Goal: Transaction & Acquisition: Book appointment/travel/reservation

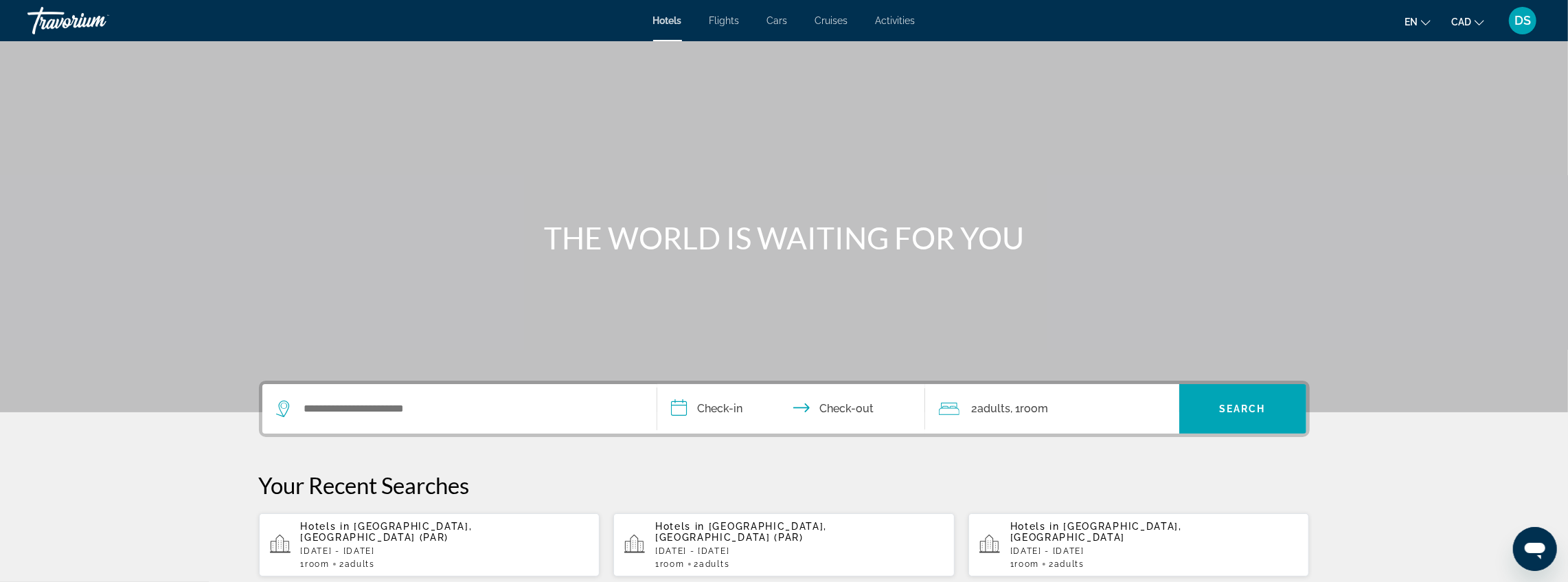
click at [1083, 547] on p "[DATE] - [DATE]" at bounding box center [1155, 551] width 289 height 10
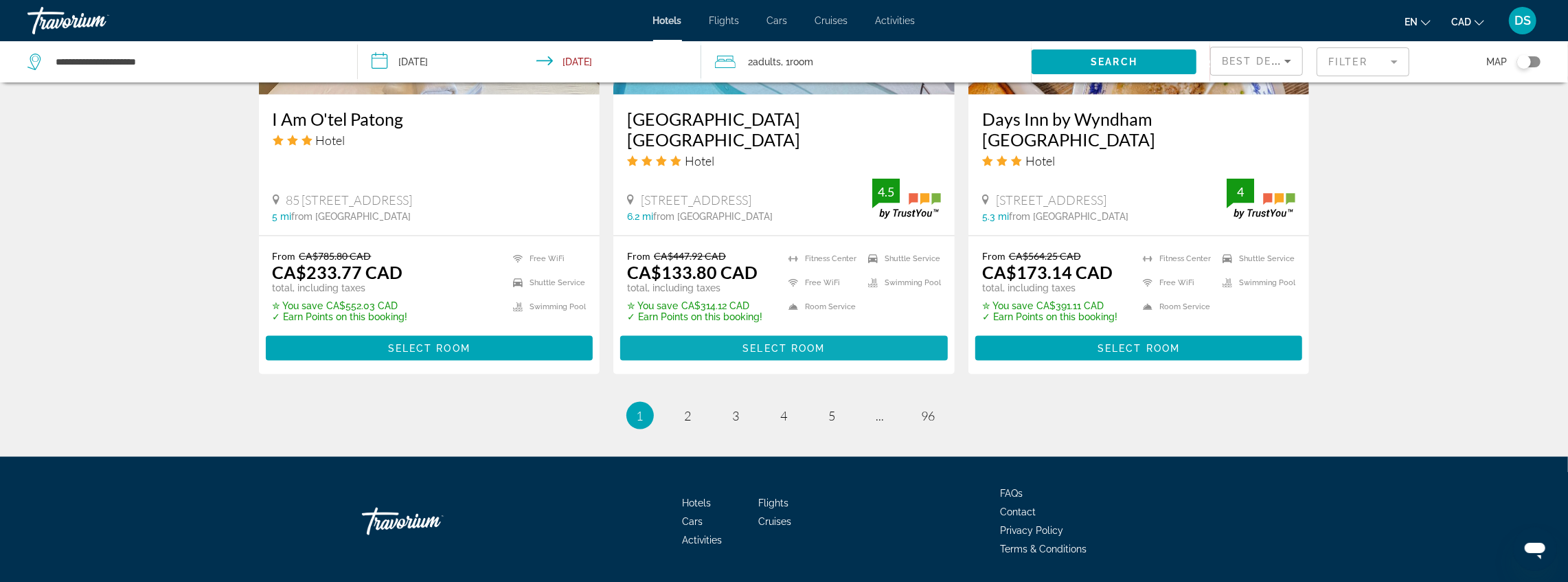
scroll to position [1799, 0]
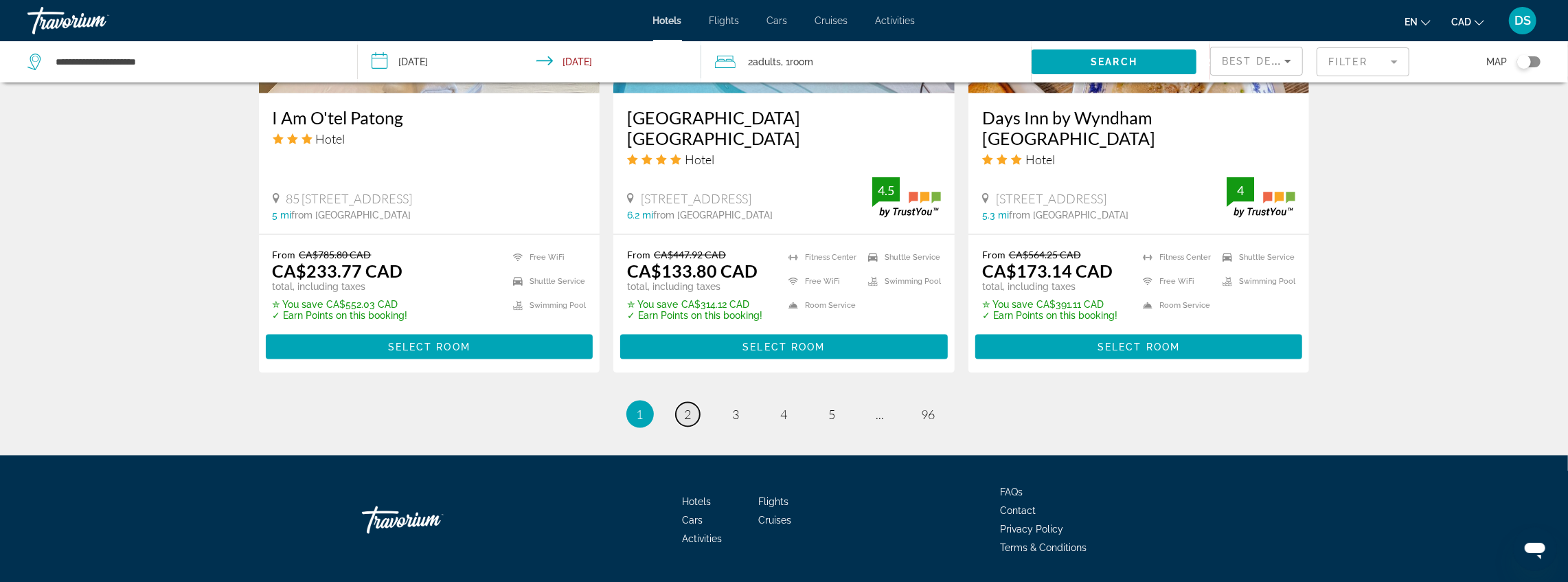
click at [682, 402] on link "page 2" at bounding box center [688, 414] width 24 height 24
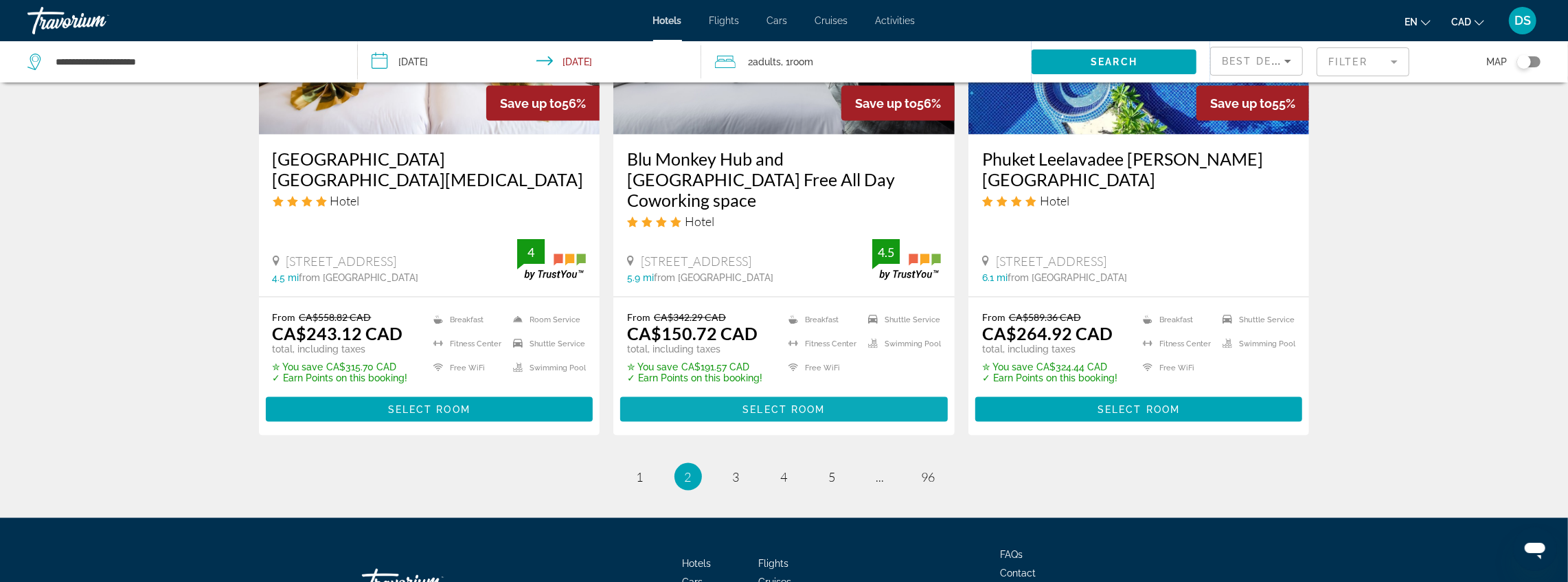
scroll to position [1841, 0]
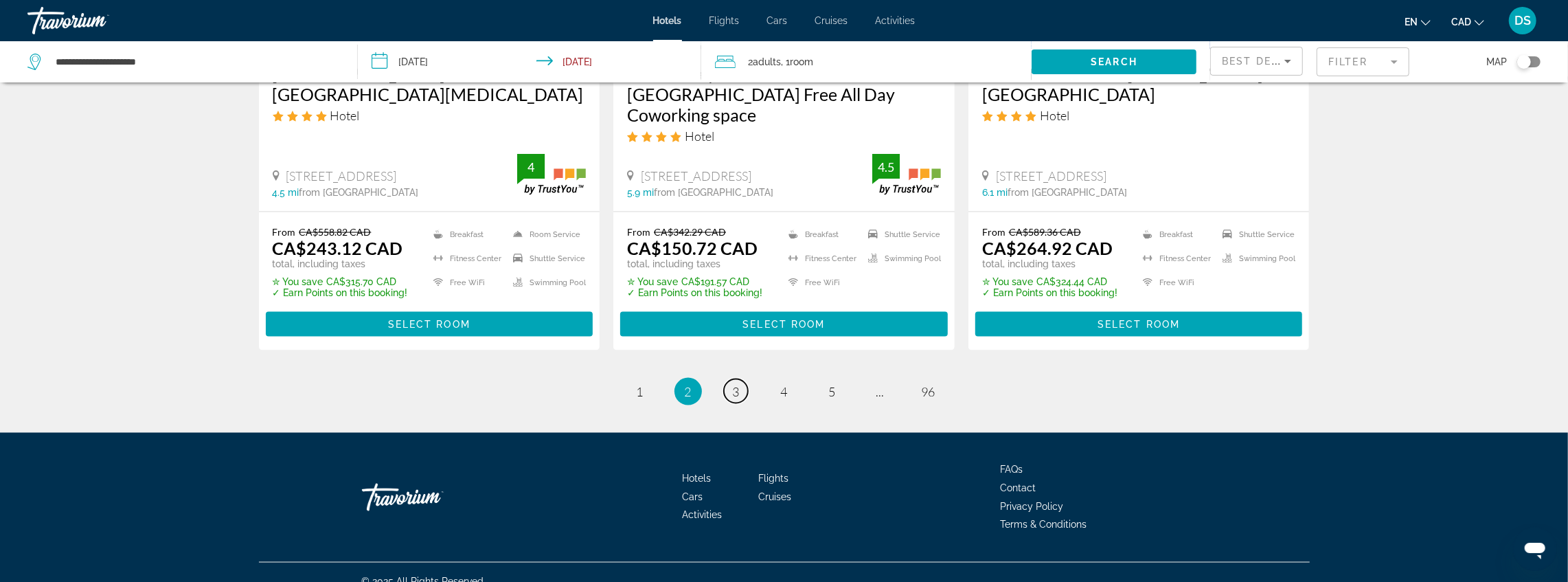
click at [732, 380] on link "page 3" at bounding box center [735, 391] width 24 height 24
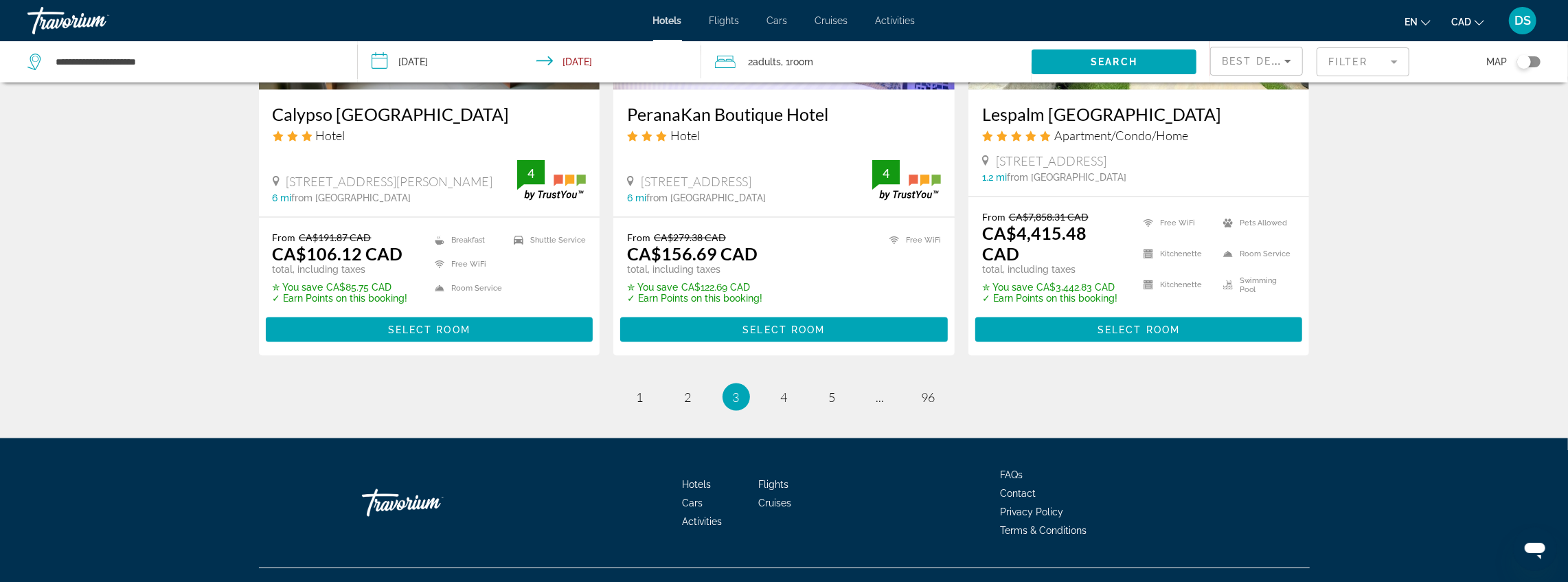
scroll to position [1825, 0]
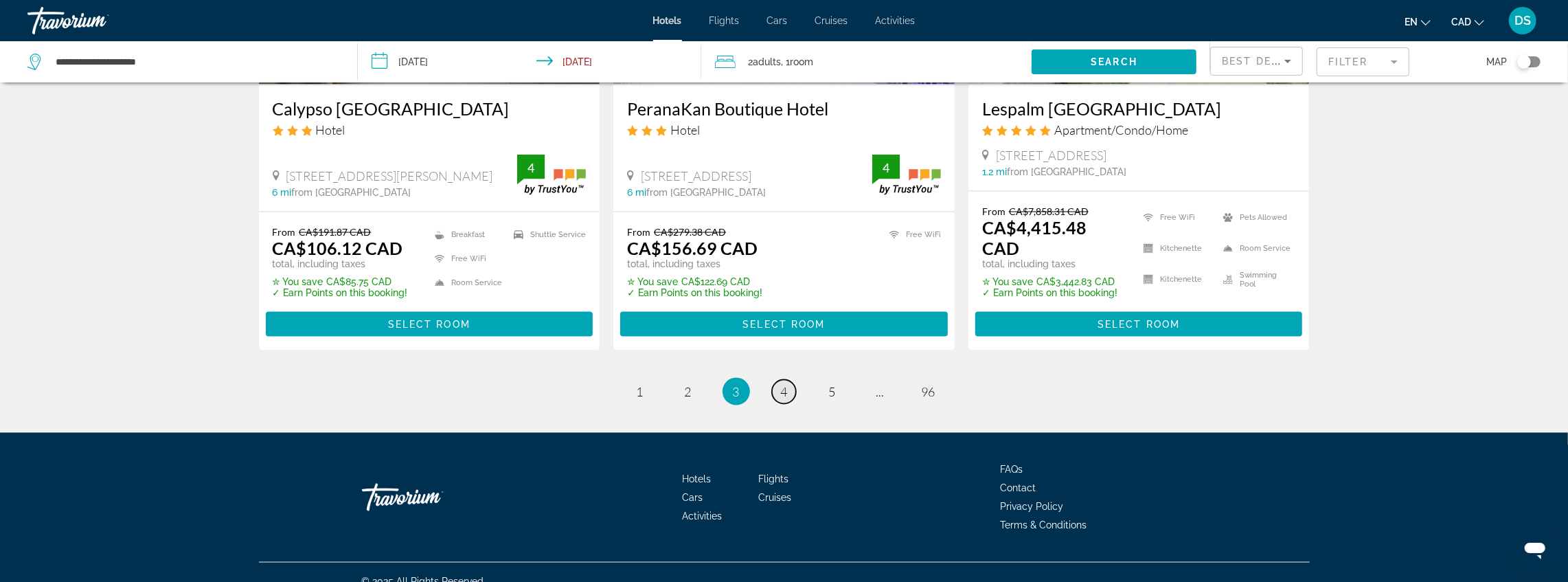
click at [779, 380] on link "page 4" at bounding box center [784, 391] width 24 height 24
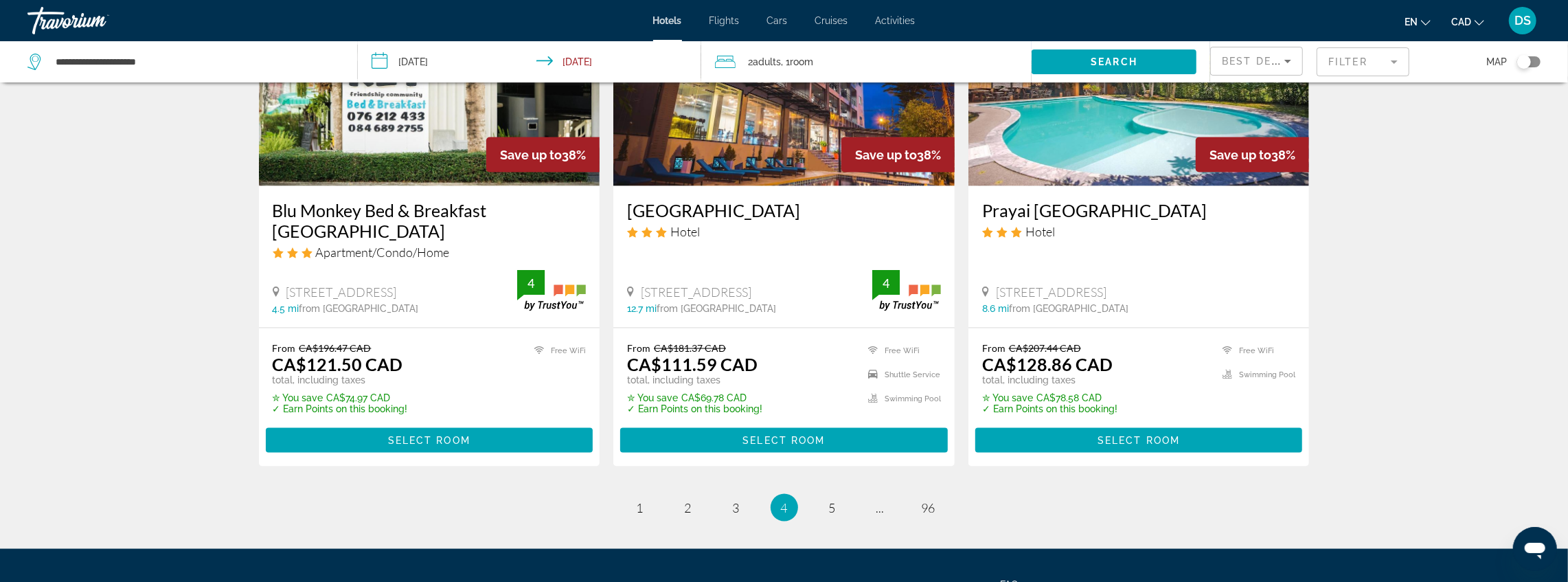
scroll to position [1786, 0]
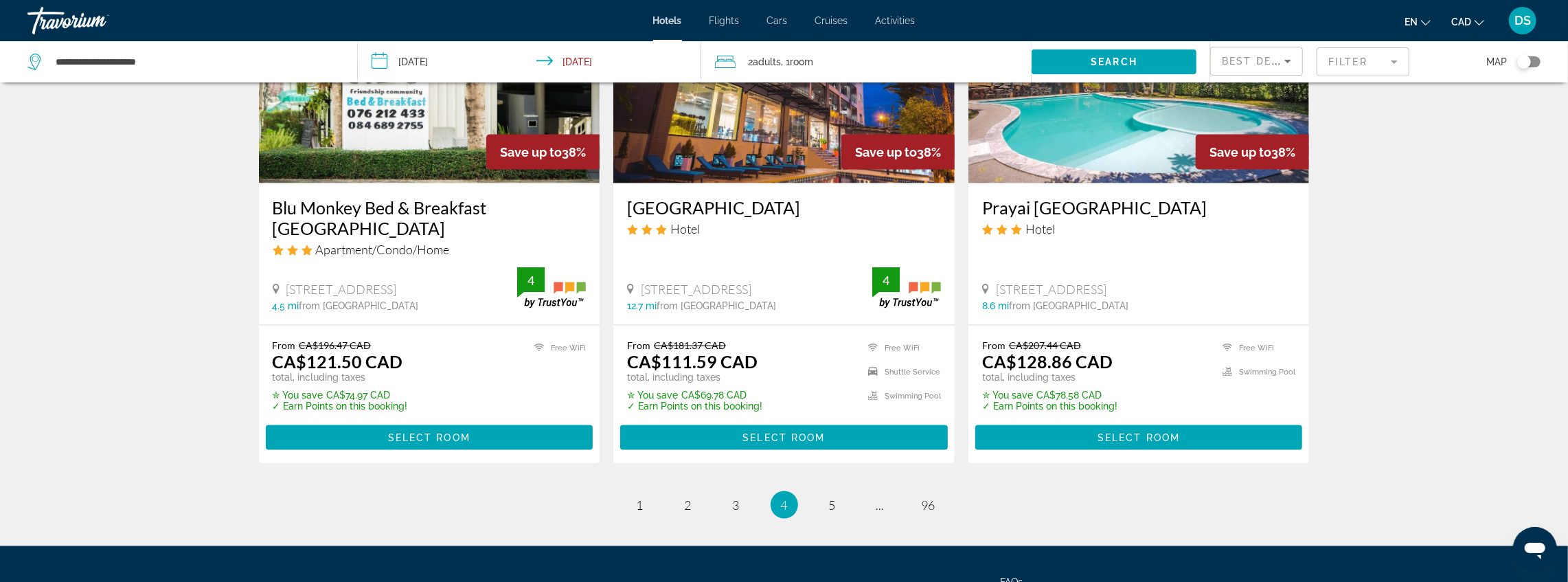
click at [1333, 57] on mat-form-field "Filter" at bounding box center [1363, 62] width 93 height 29
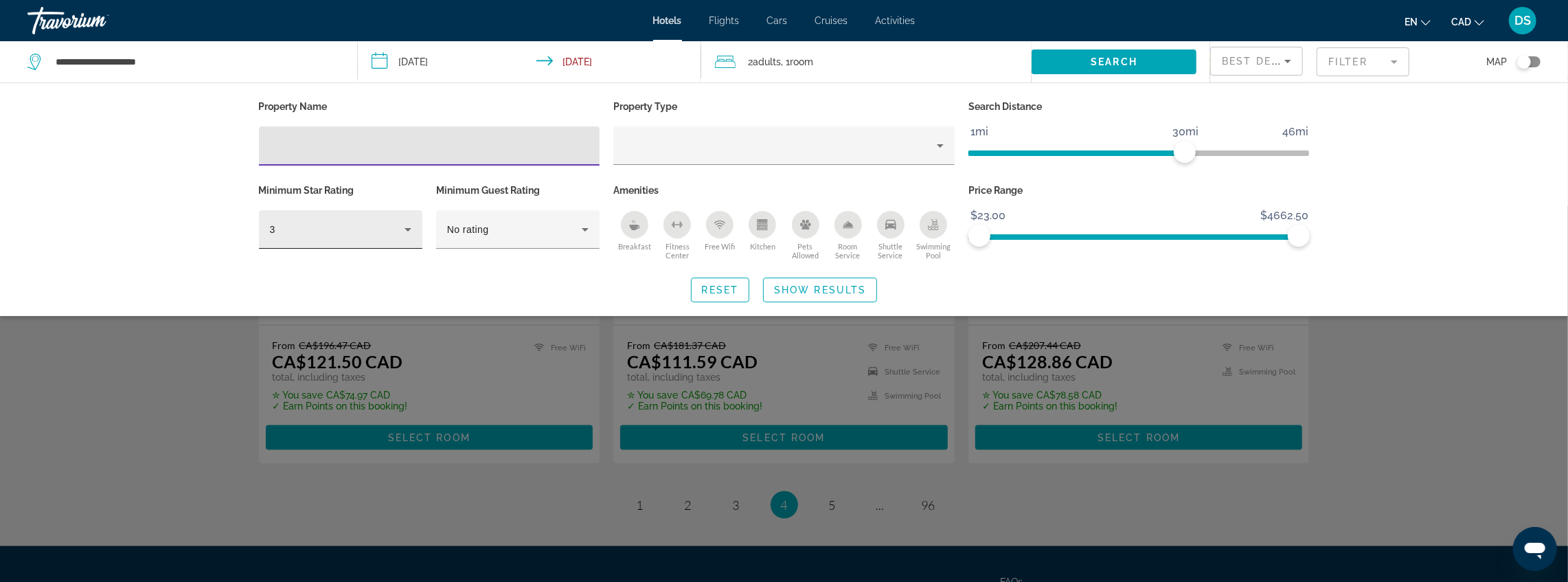
click at [380, 218] on div "3" at bounding box center [340, 230] width 142 height 38
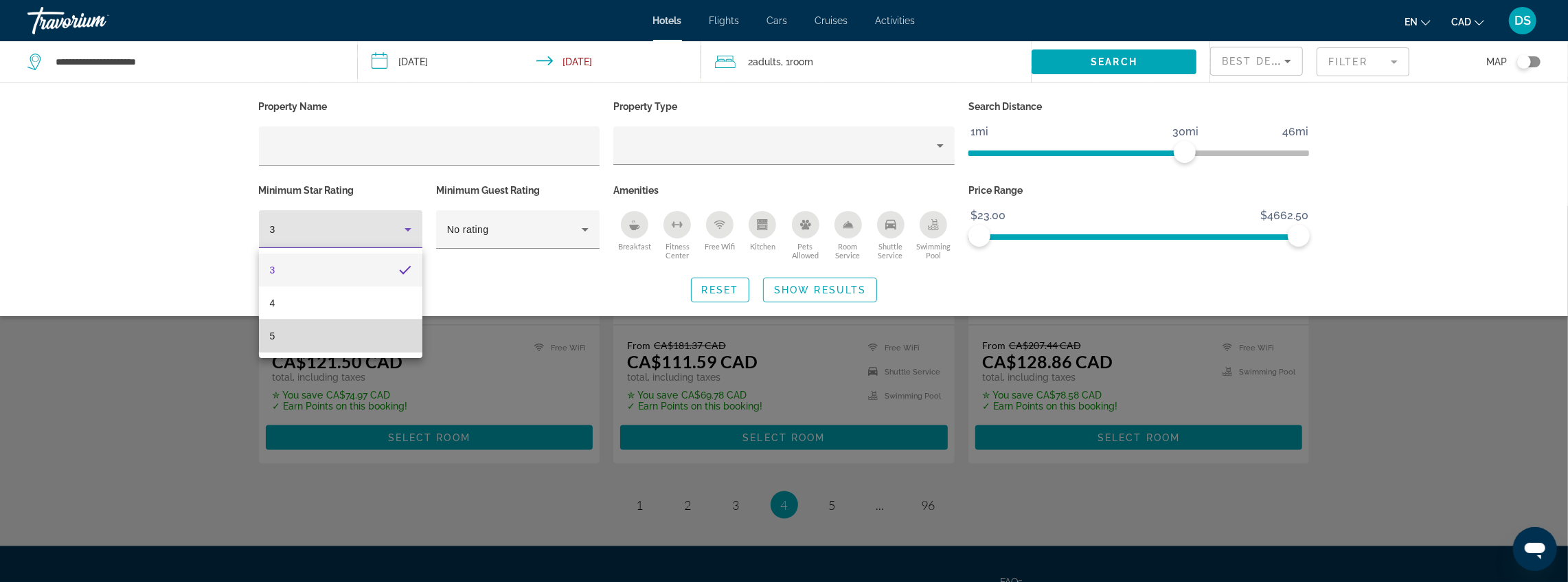
click at [342, 326] on mat-option "5" at bounding box center [340, 336] width 163 height 33
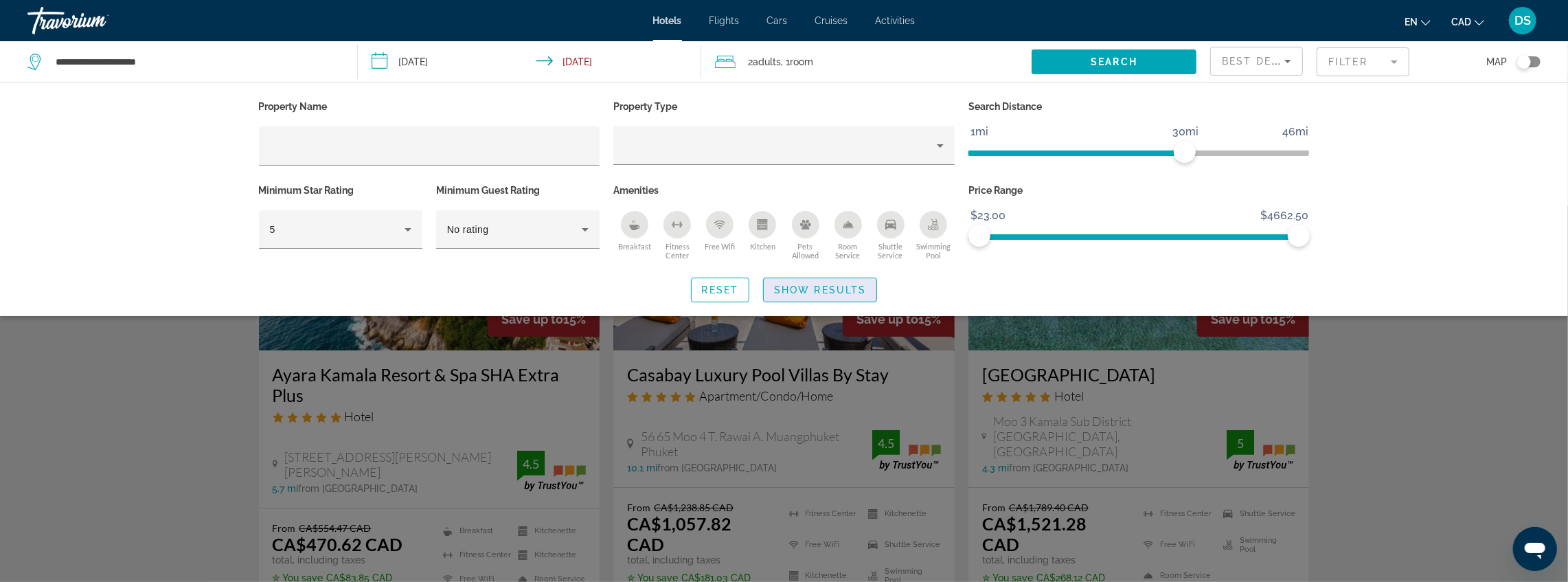
click at [823, 290] on span "Show Results" at bounding box center [820, 290] width 92 height 11
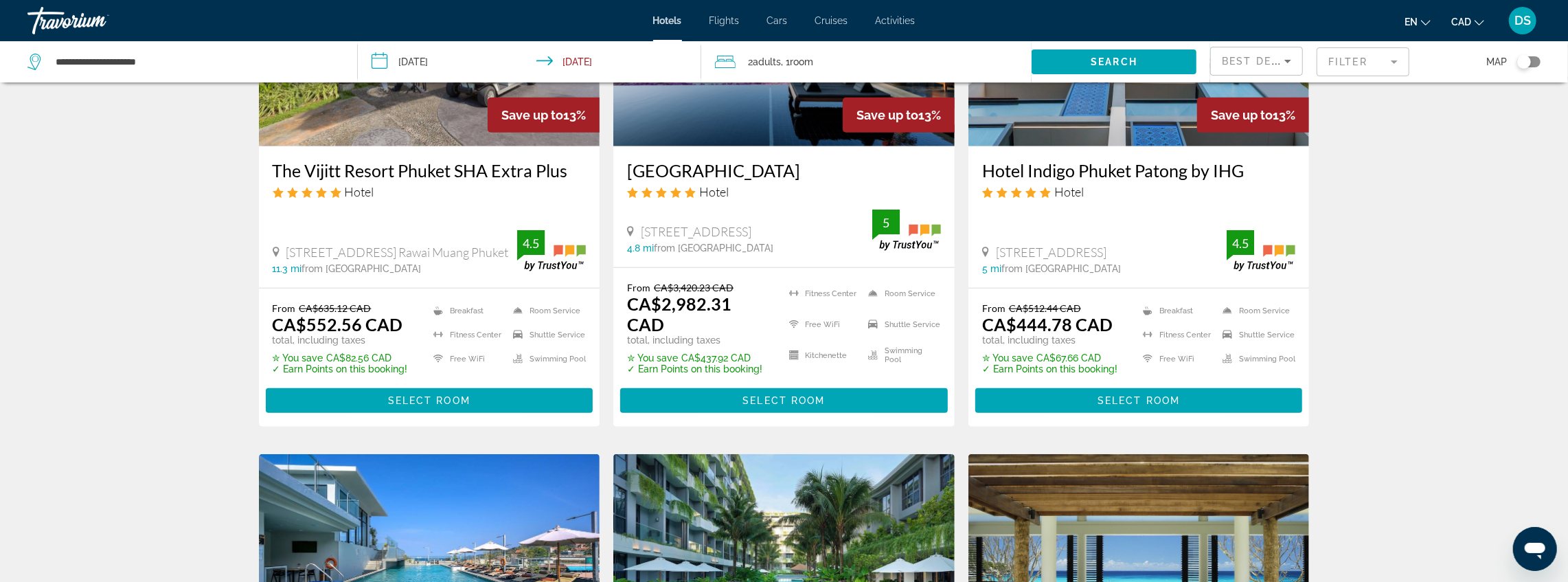
scroll to position [1842, 0]
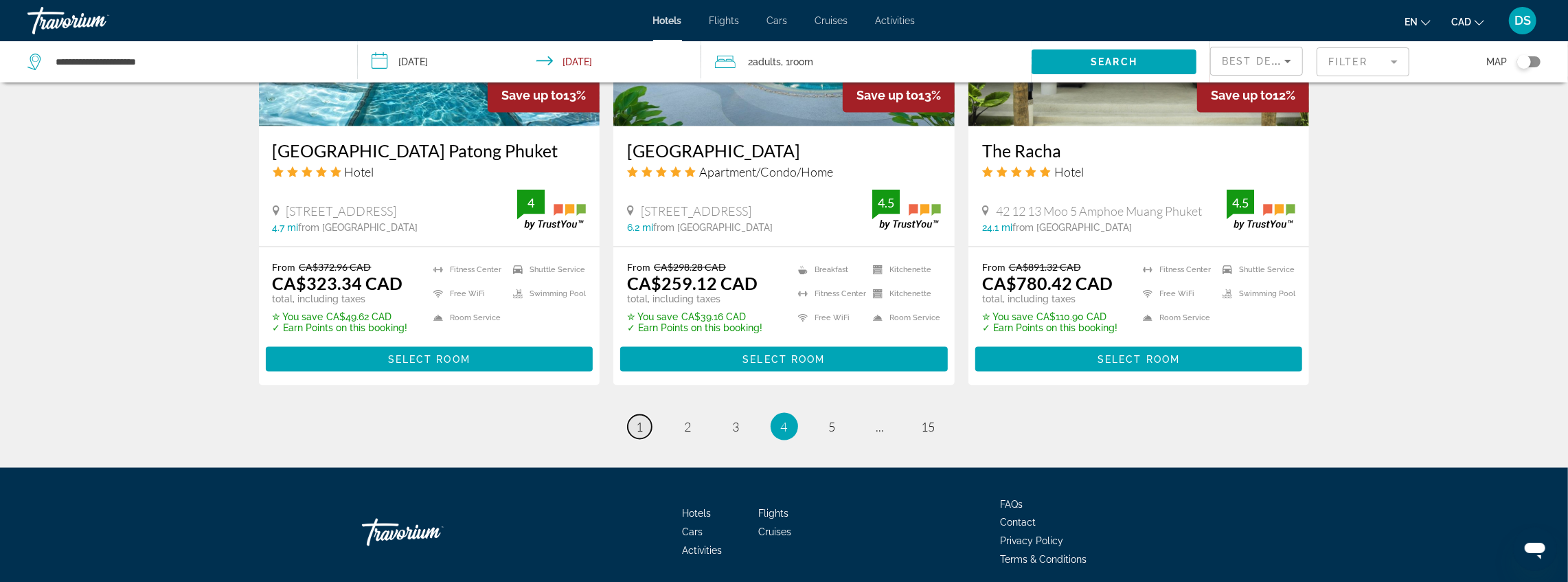
click at [634, 415] on link "page 1" at bounding box center [640, 427] width 24 height 24
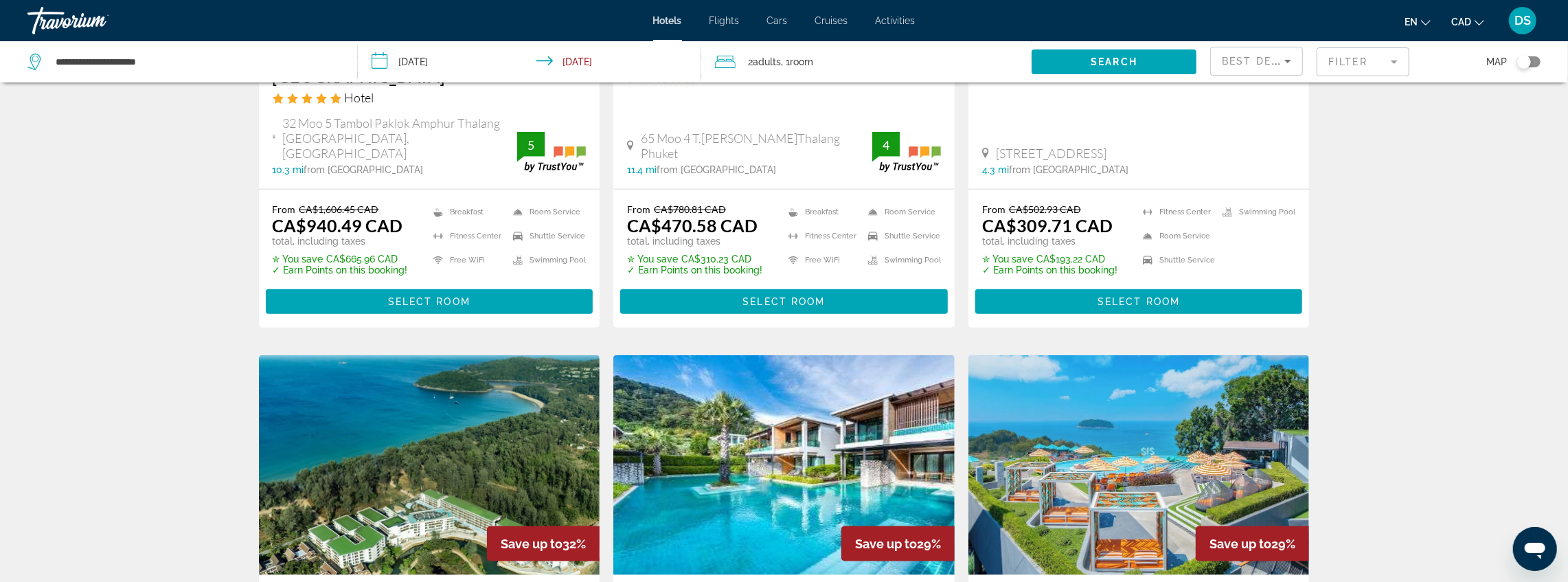
scroll to position [1649, 0]
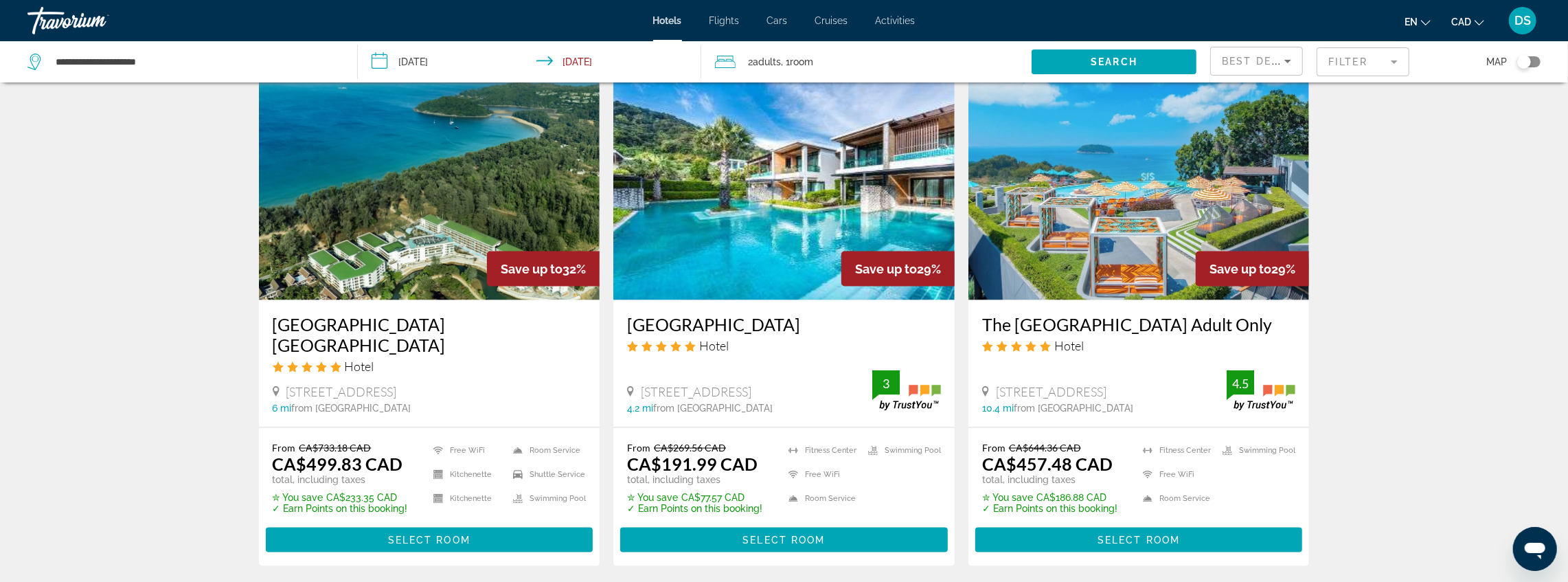
drag, startPoint x: 620, startPoint y: 281, endPoint x: 886, endPoint y: 281, distance: 266.0
click at [886, 301] on div "[GEOGRAPHIC_DATA] Hotel [STREET_ADDRESS] 4.2 mi from [GEOGRAPHIC_DATA] from [GE…" at bounding box center [784, 364] width 341 height 127
copy h3 "[GEOGRAPHIC_DATA]"
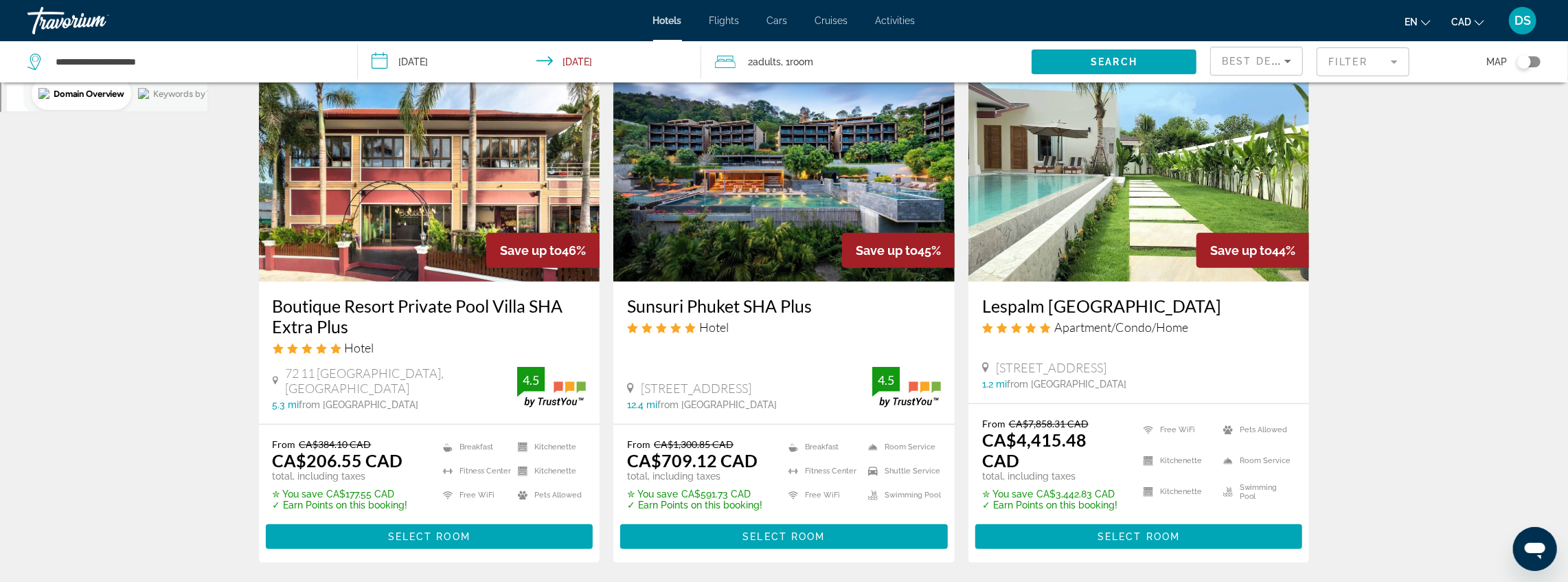
scroll to position [549, 0]
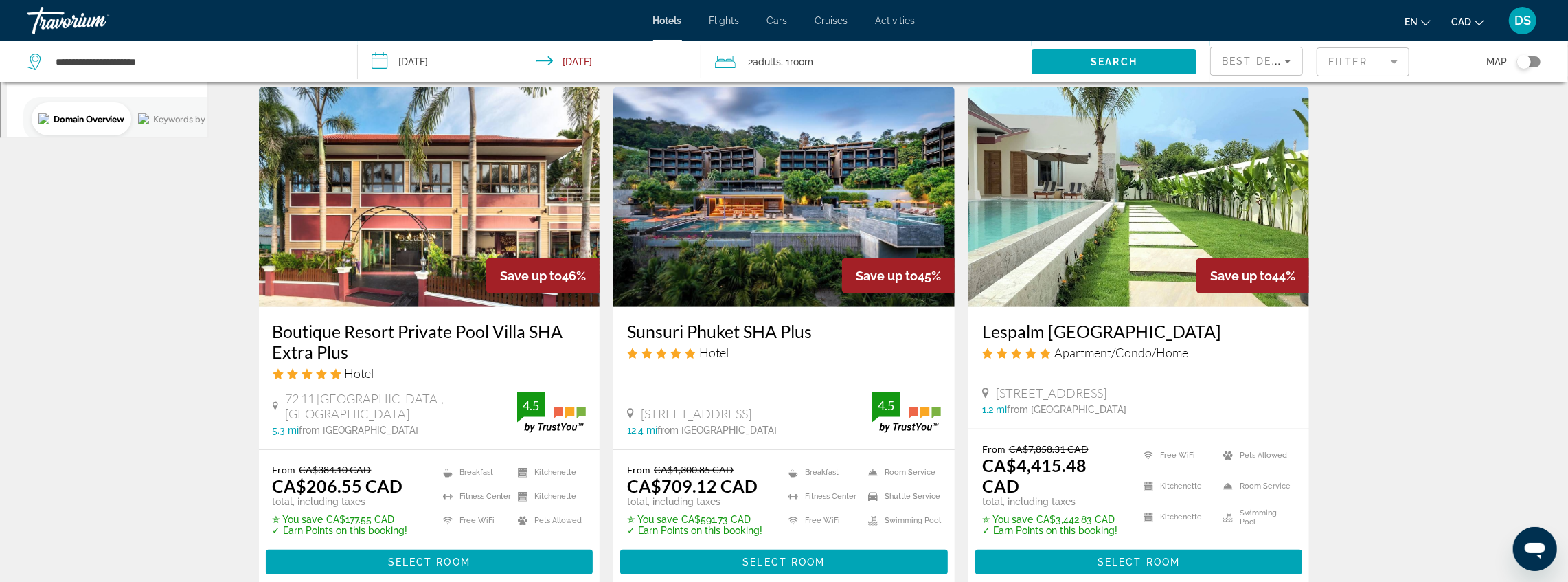
drag, startPoint x: 1349, startPoint y: 63, endPoint x: 1295, endPoint y: 81, distance: 56.9
click at [1345, 64] on mat-form-field "Filter" at bounding box center [1363, 62] width 93 height 29
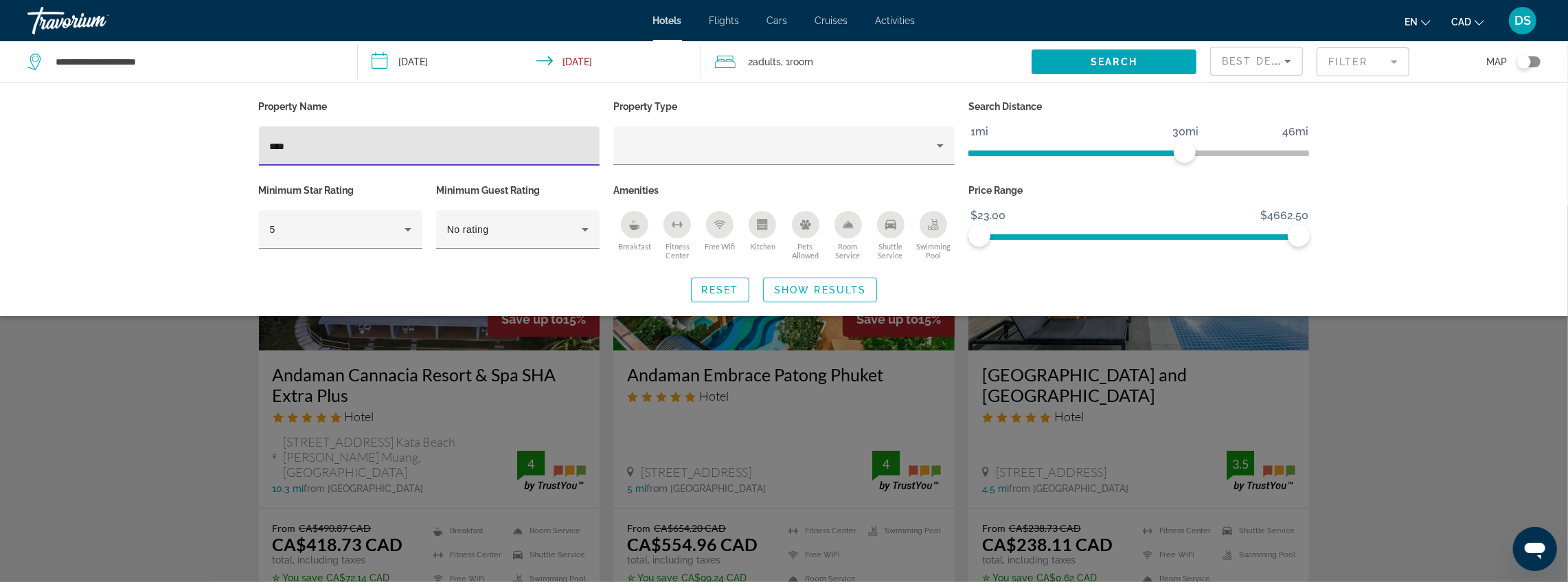
type input "****"
click at [213, 389] on div "Search widget" at bounding box center [784, 394] width 1568 height 376
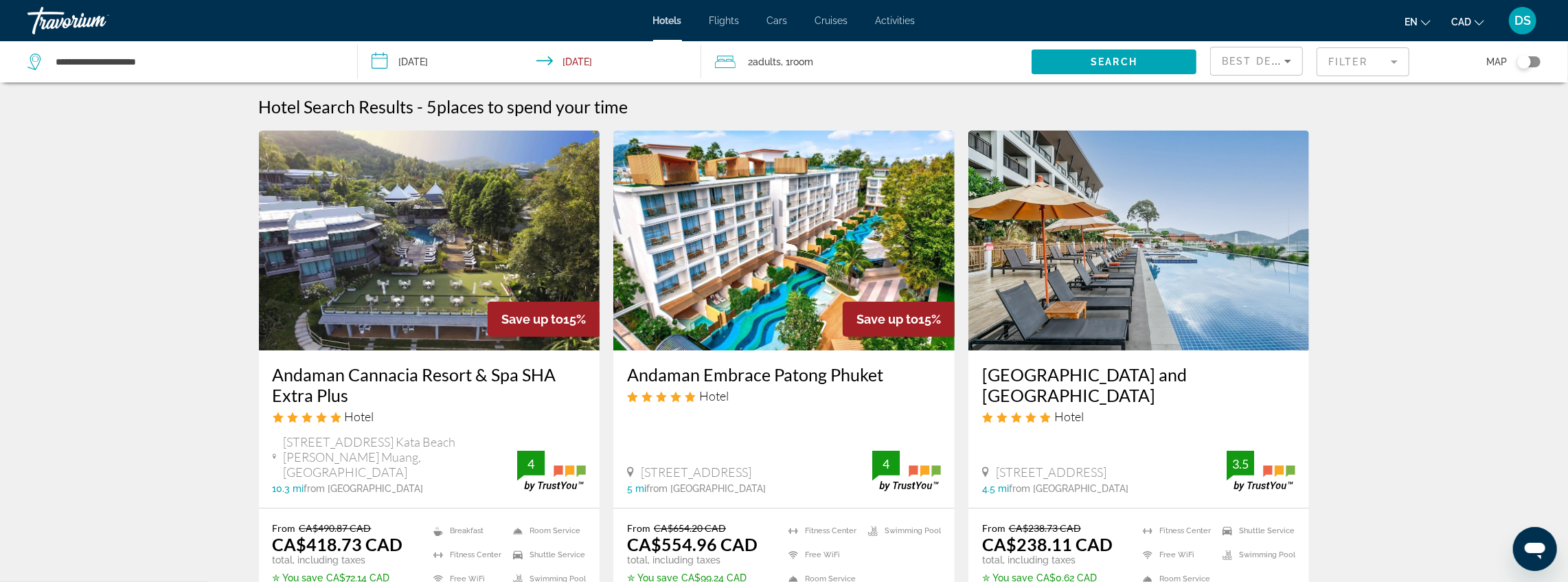
drag, startPoint x: 1361, startPoint y: 61, endPoint x: 1319, endPoint y: 72, distance: 43.4
click at [1352, 64] on mat-form-field "Filter" at bounding box center [1363, 62] width 93 height 29
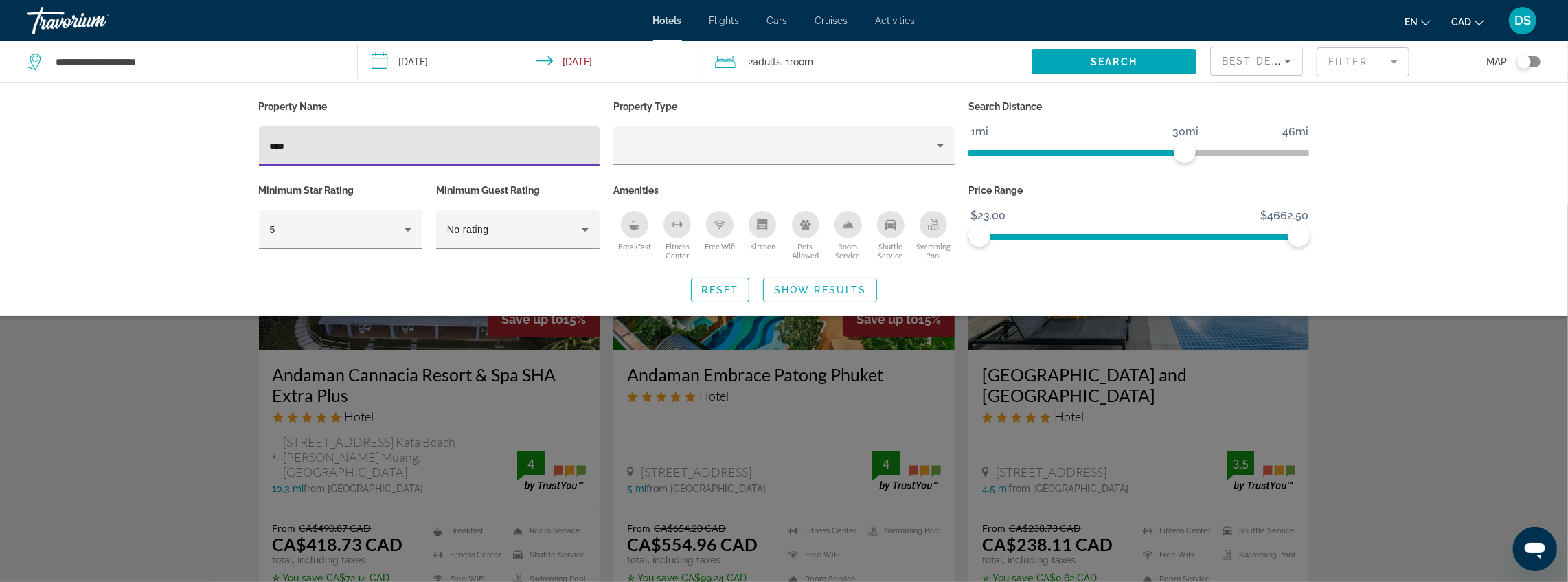
click at [321, 143] on input "****" at bounding box center [429, 146] width 320 height 16
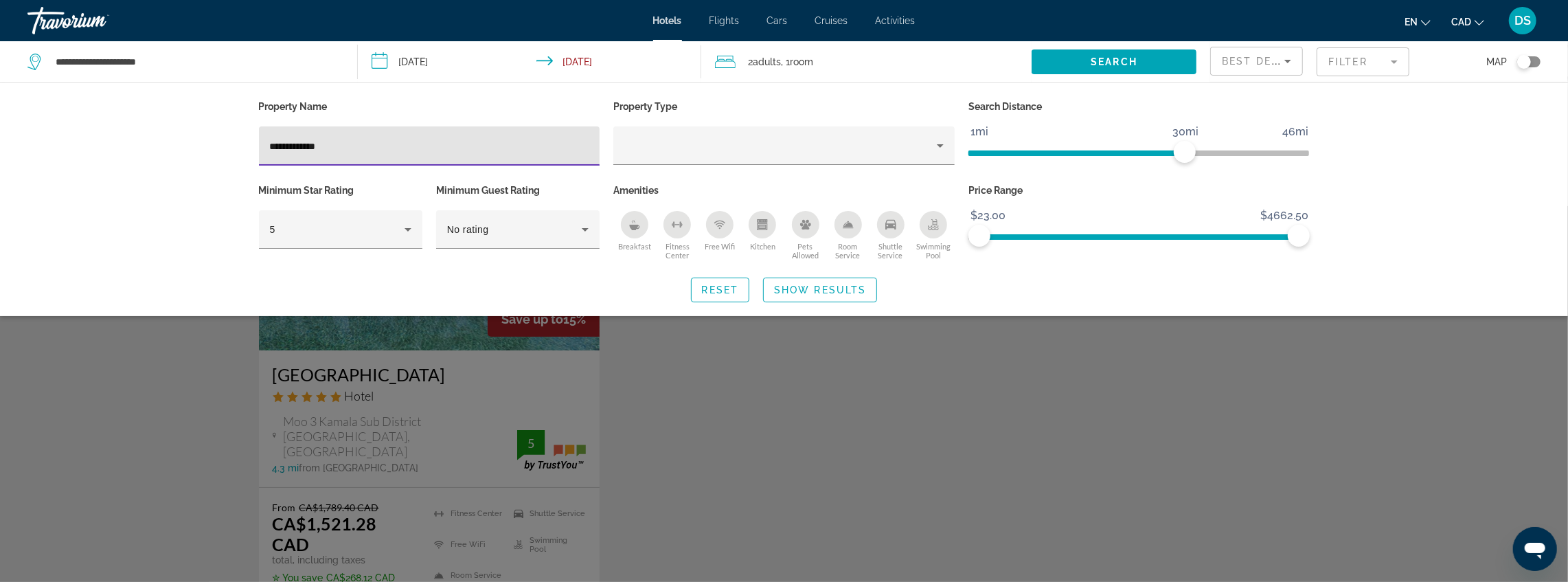
type input "**********"
click at [750, 379] on div "Search widget" at bounding box center [784, 394] width 1568 height 376
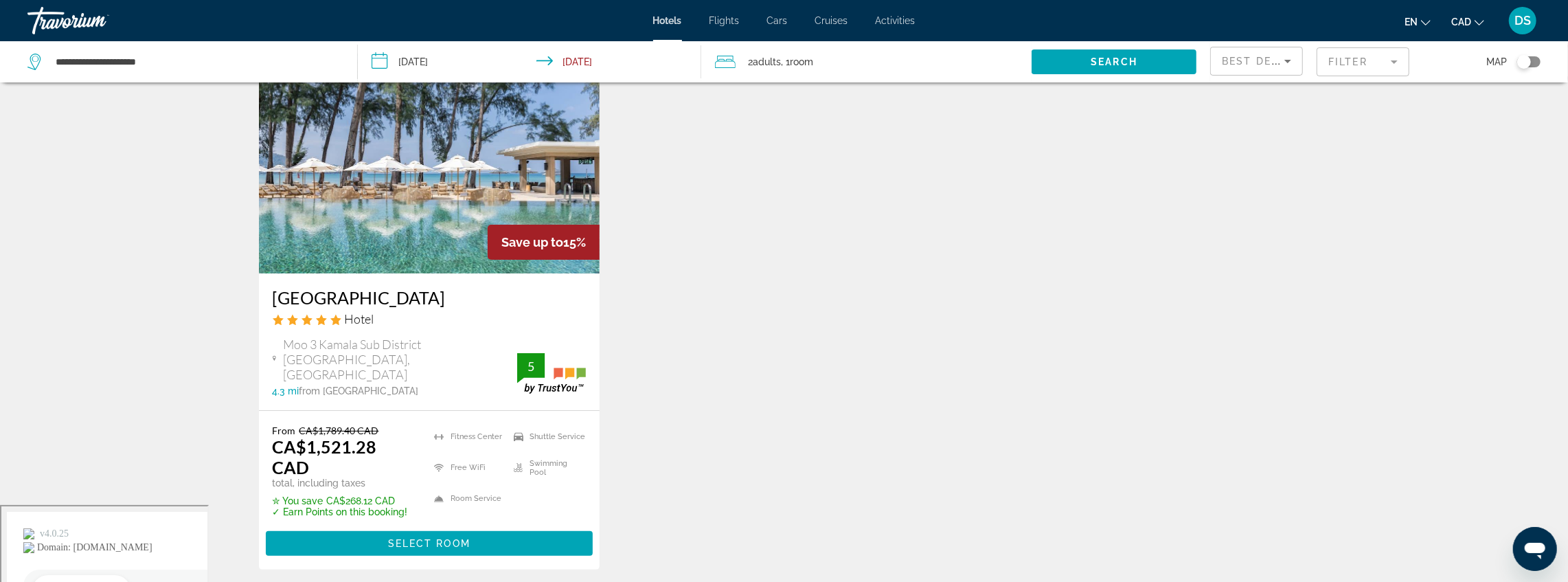
scroll to position [92, 0]
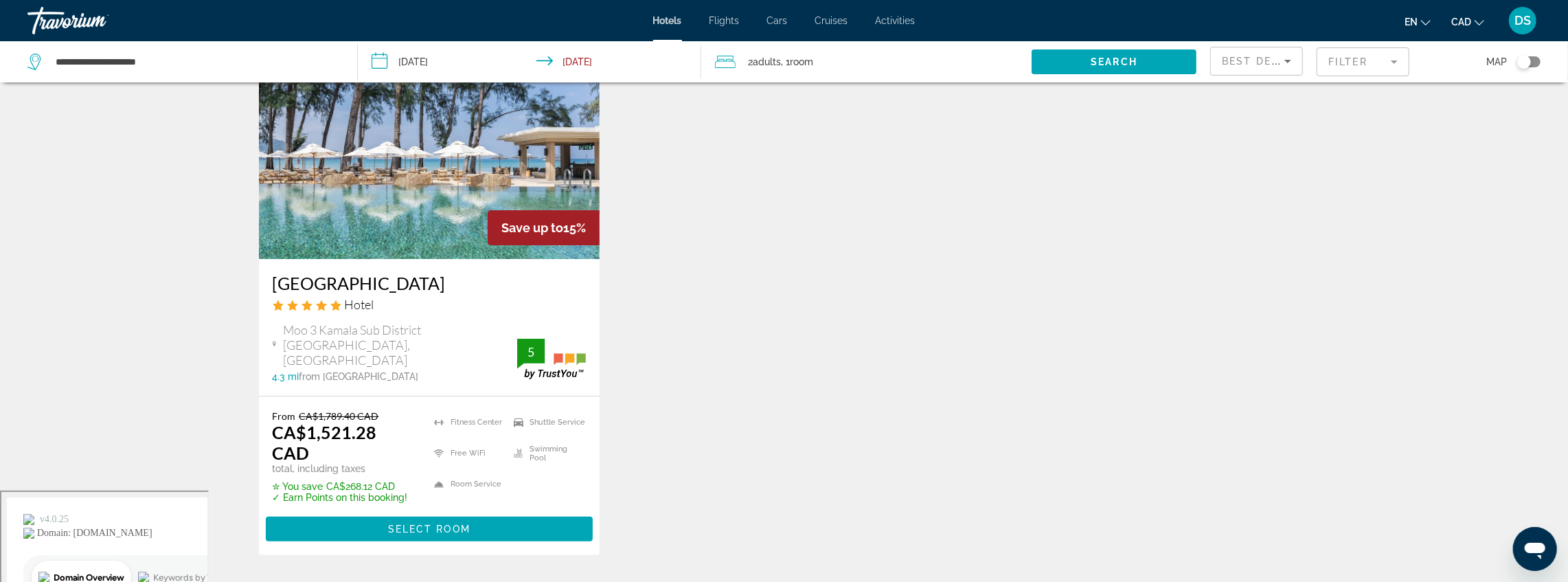
click at [362, 222] on img "Main content" at bounding box center [429, 149] width 341 height 220
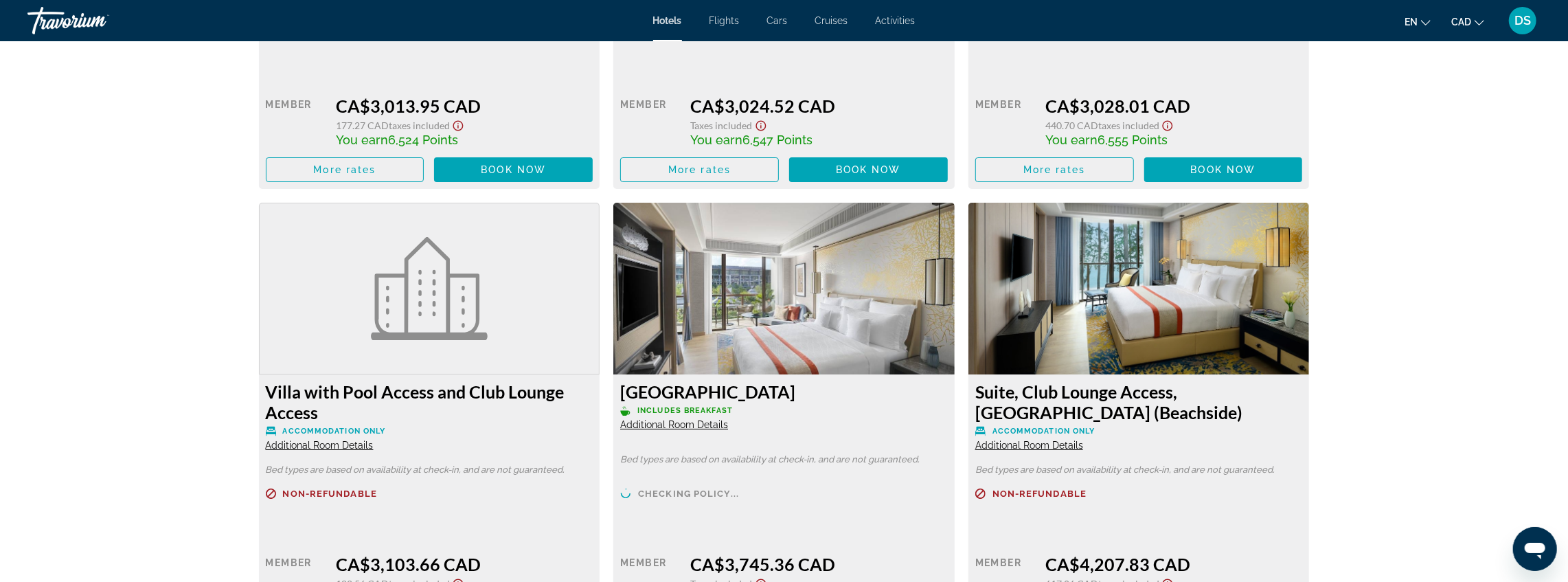
scroll to position [4602, 0]
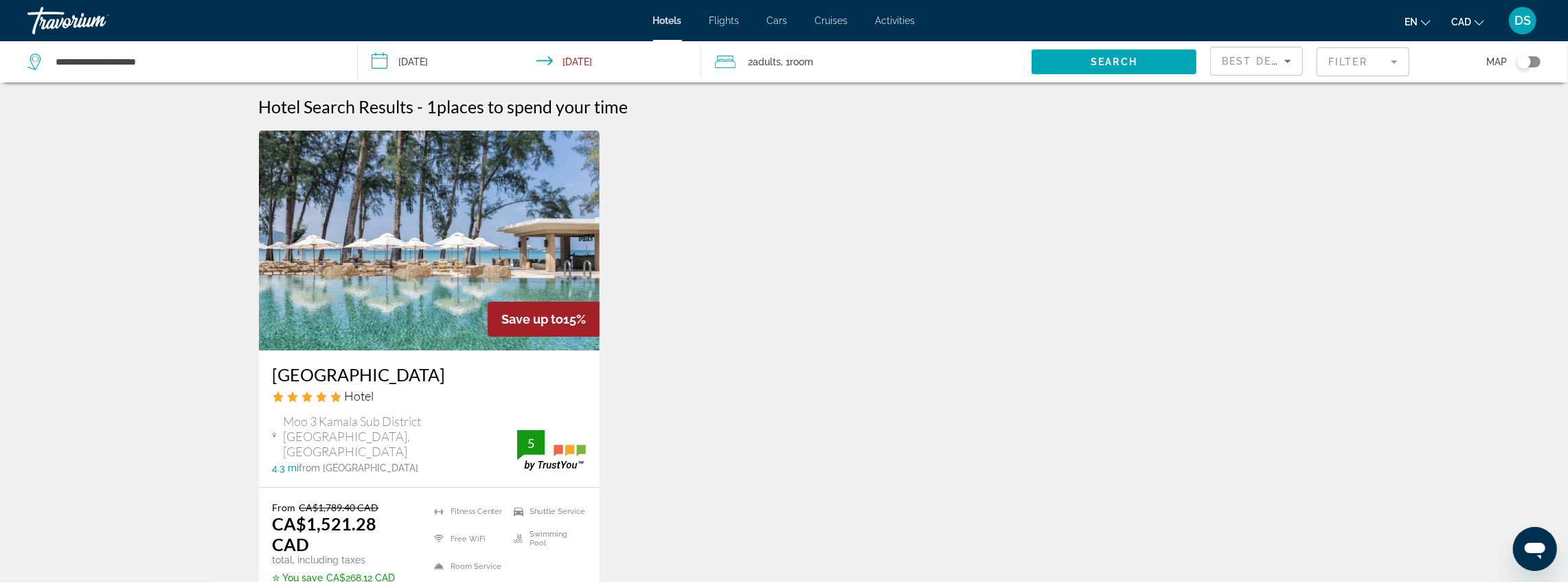
click at [1372, 64] on mat-form-field "Filter" at bounding box center [1363, 62] width 93 height 29
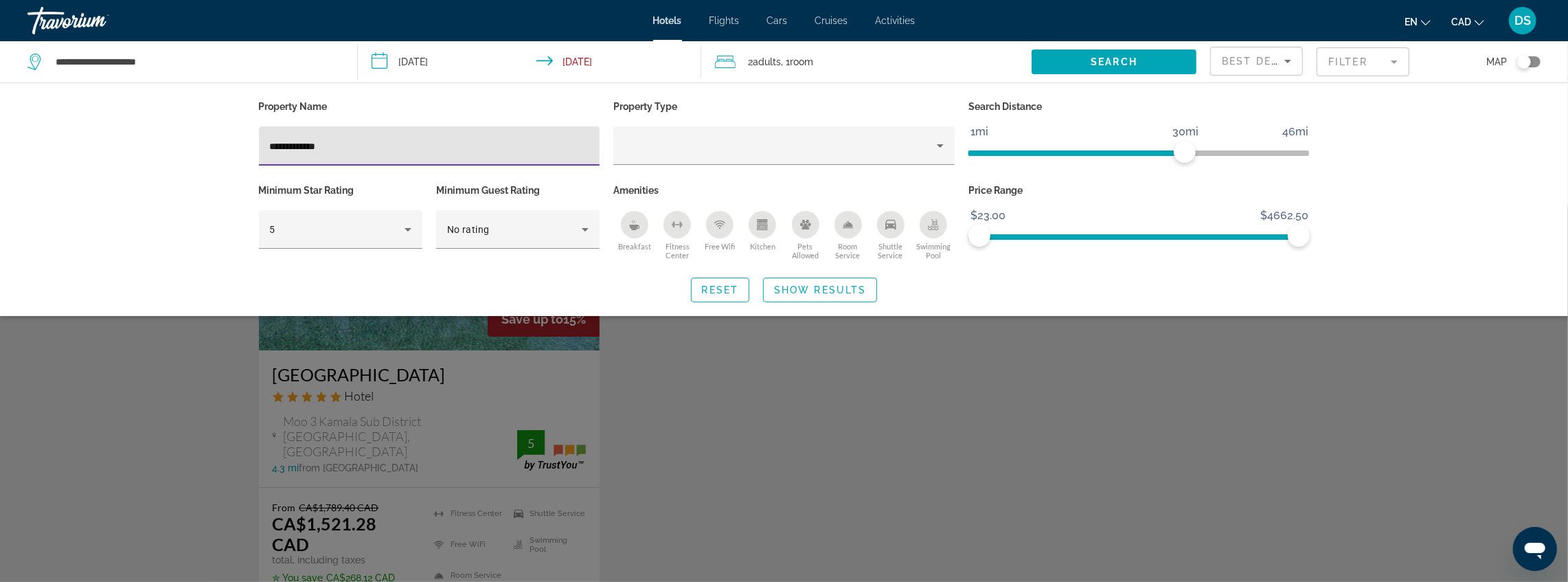
click at [316, 145] on input "**********" at bounding box center [429, 146] width 320 height 16
click at [313, 147] on input "**********" at bounding box center [429, 146] width 320 height 16
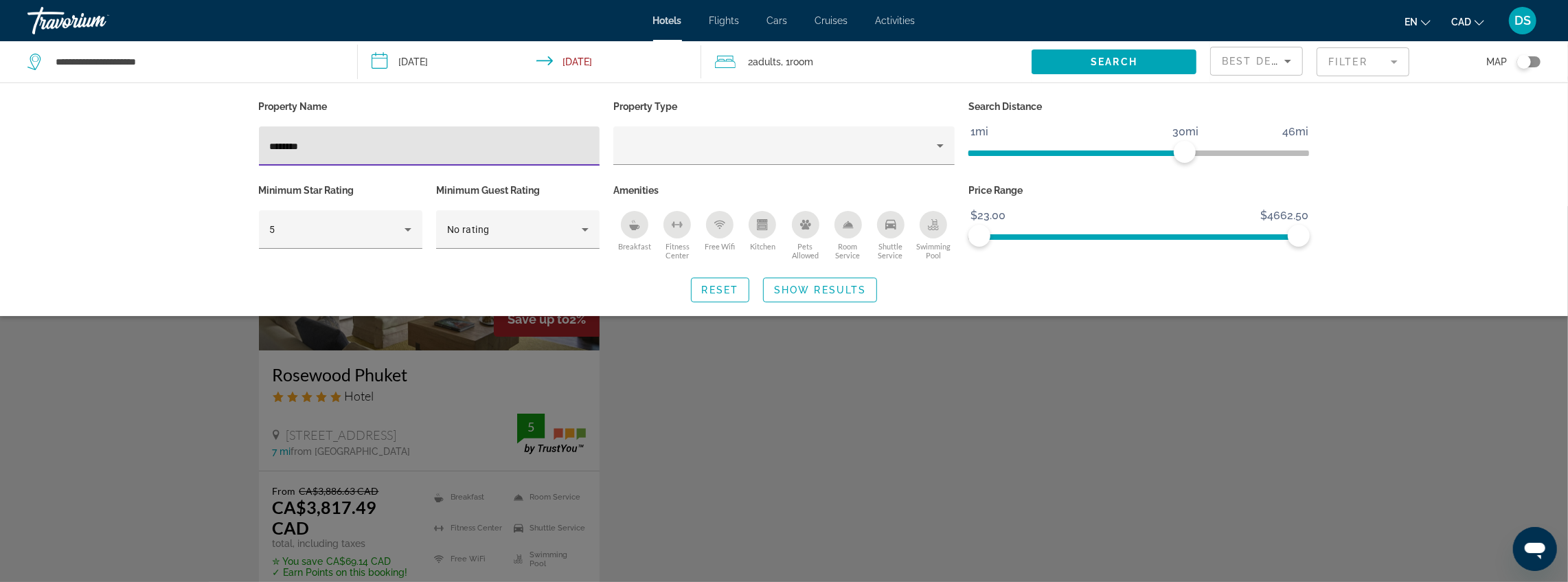
type input "********"
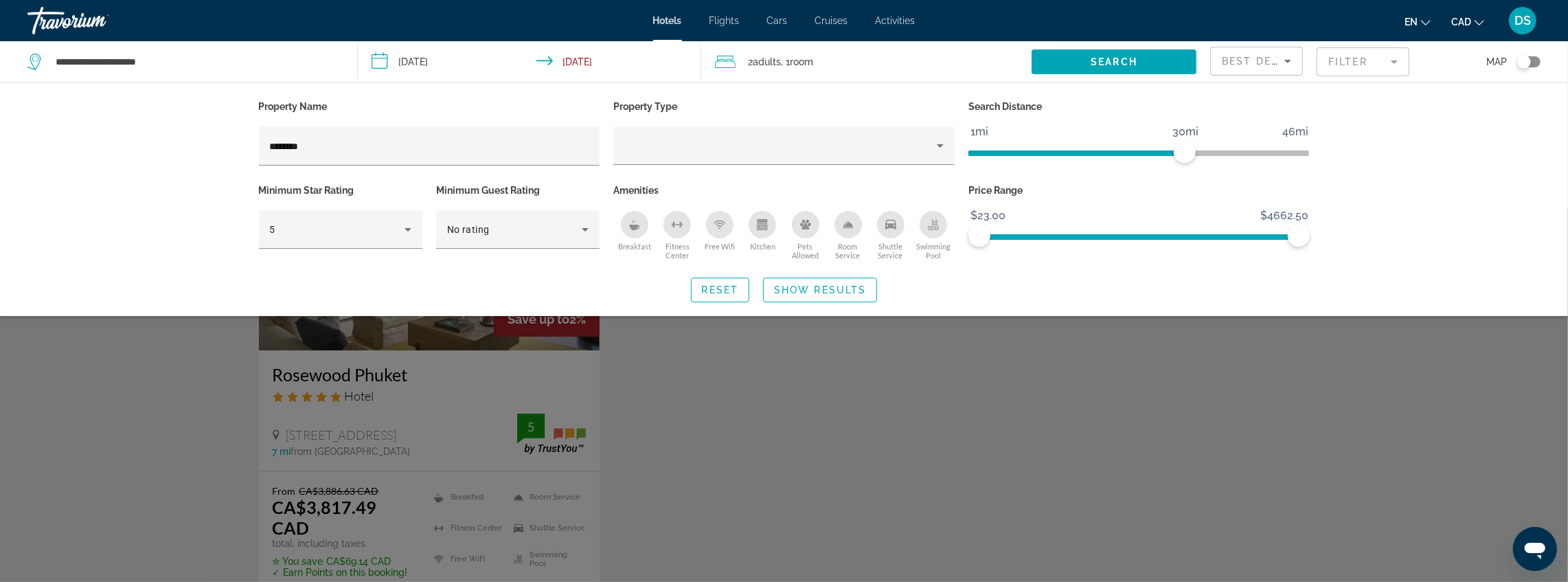
click at [741, 367] on div "Search widget" at bounding box center [784, 394] width 1568 height 376
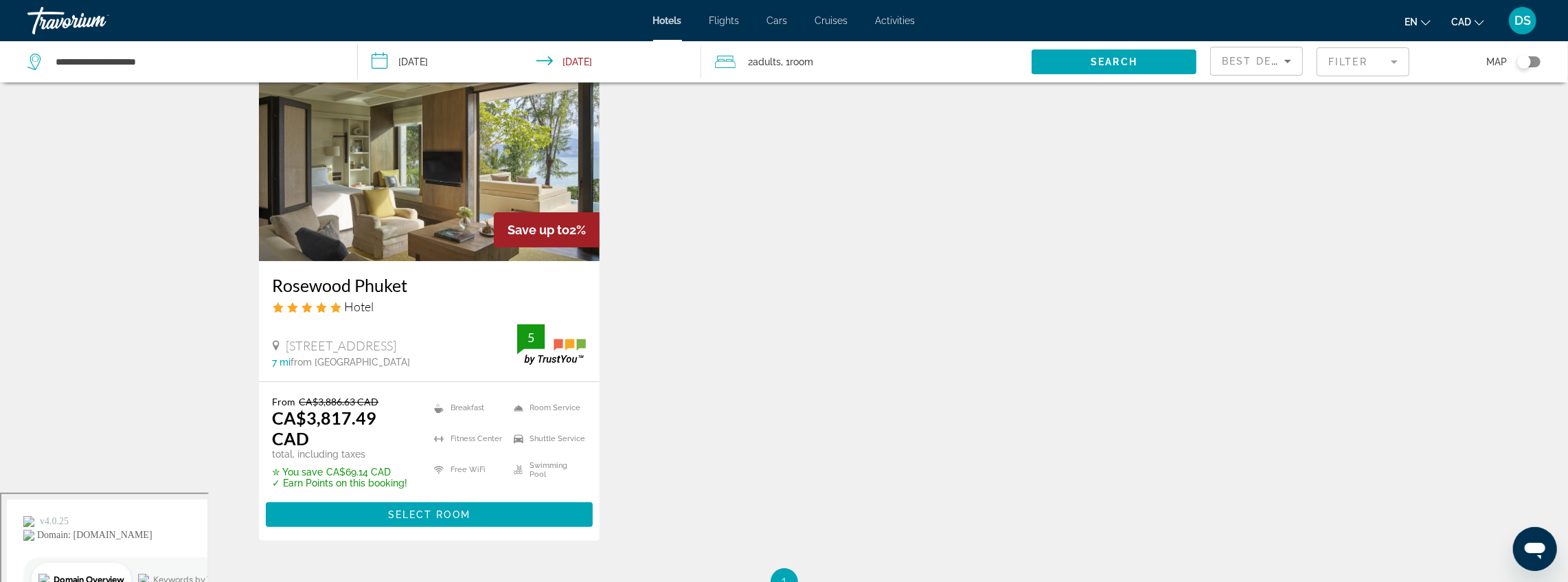
scroll to position [92, 0]
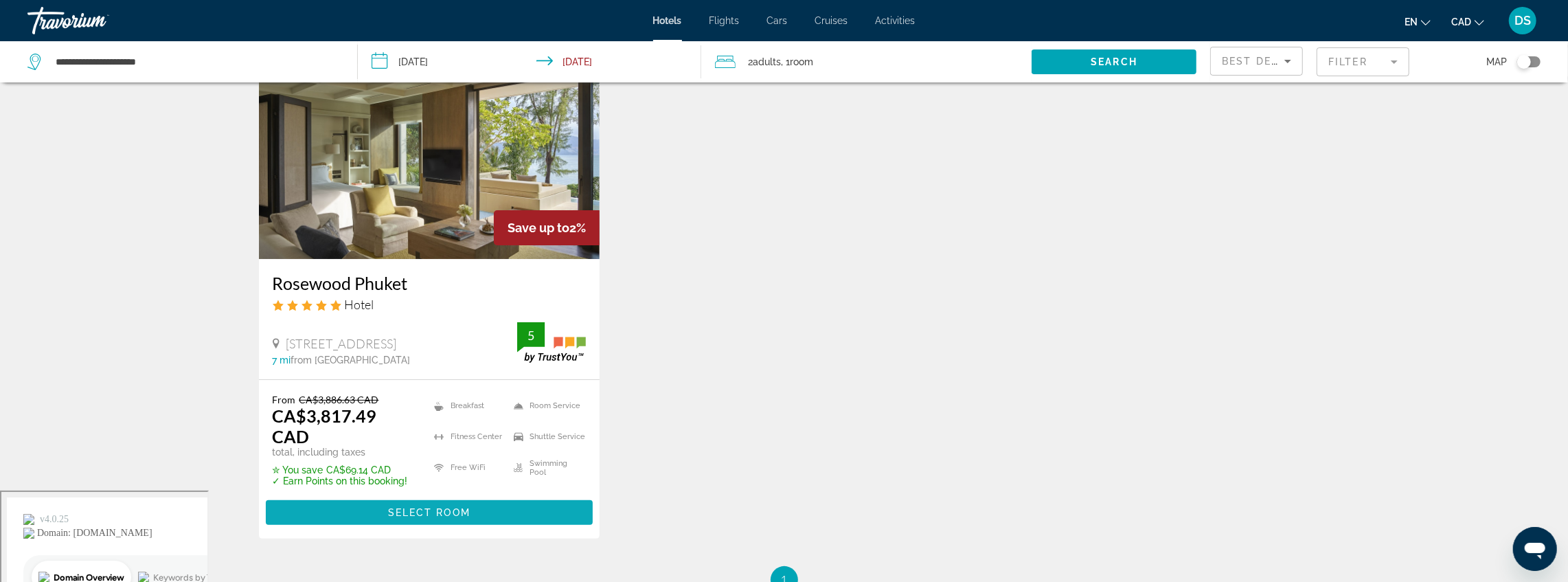
click at [419, 496] on span "Main content" at bounding box center [429, 512] width 328 height 33
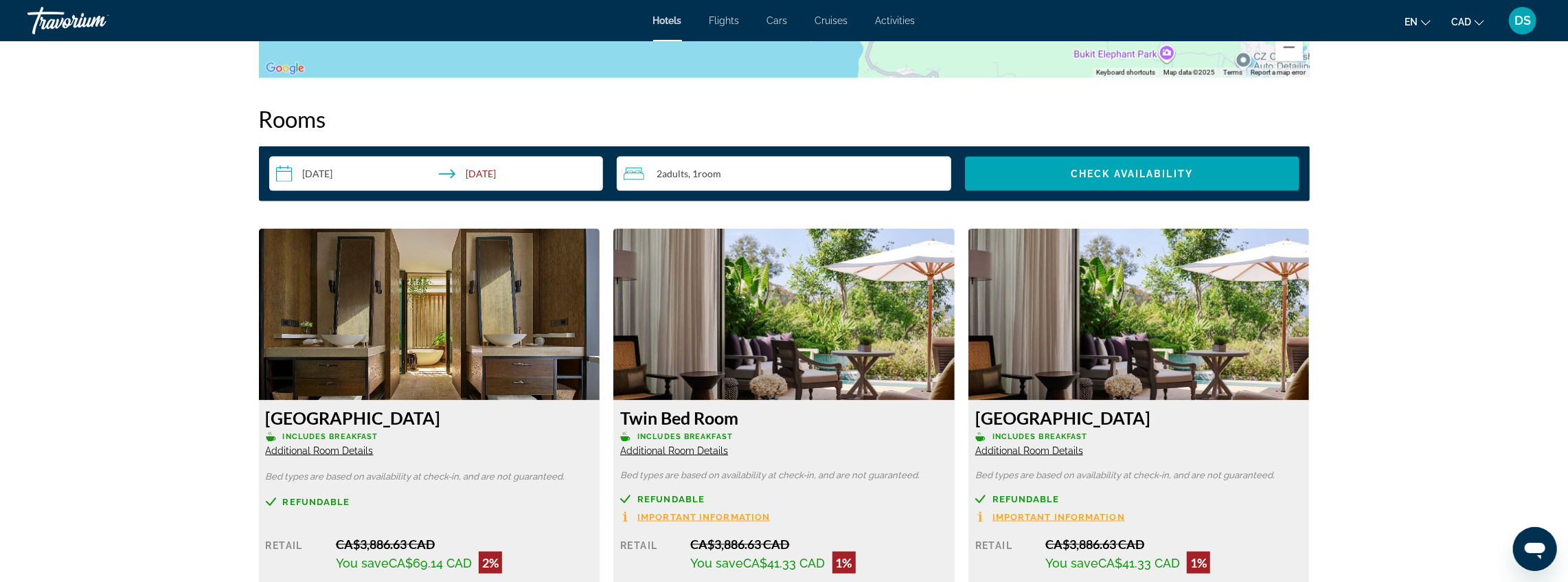
scroll to position [1715, 0]
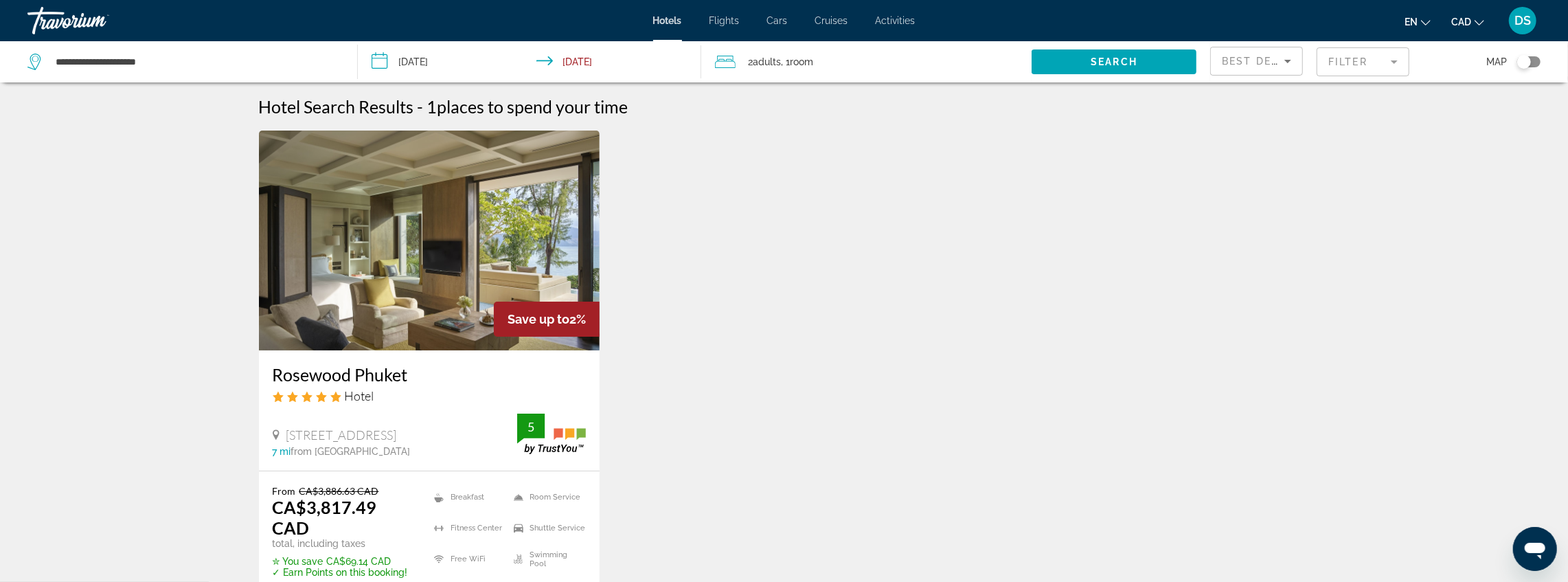
click at [1384, 60] on mat-form-field "Filter" at bounding box center [1363, 62] width 93 height 29
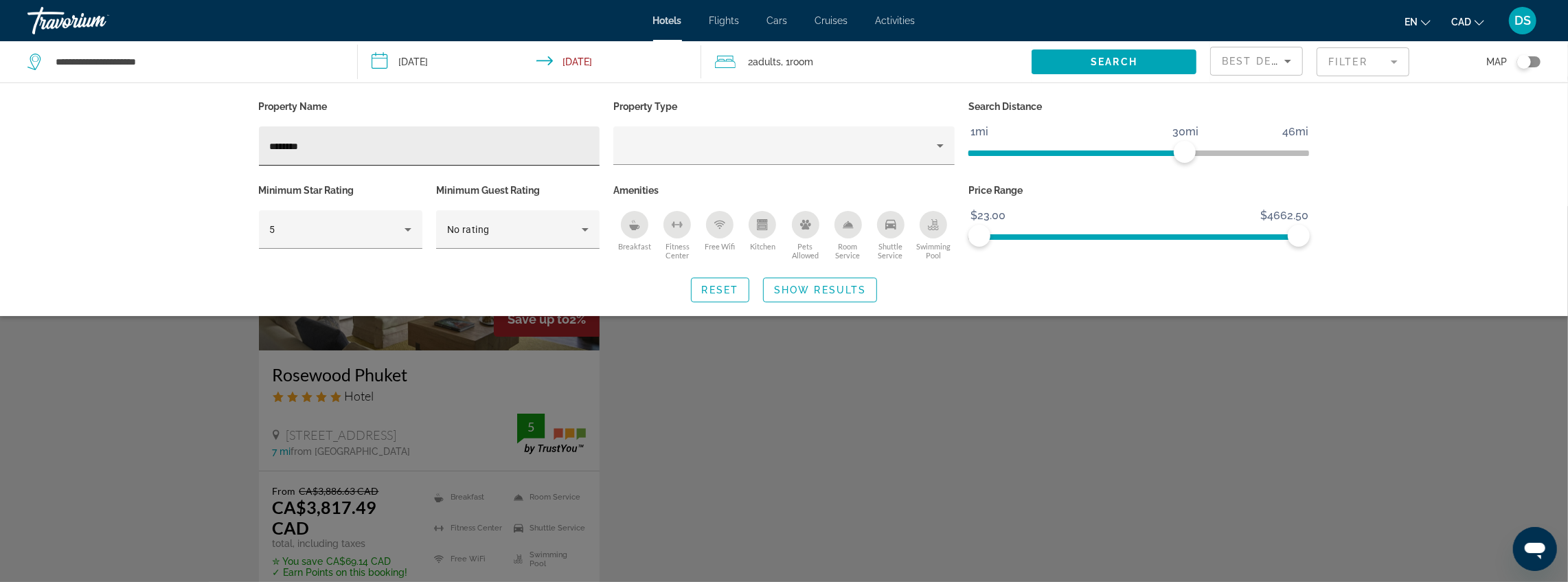
click at [380, 157] on div "********" at bounding box center [429, 145] width 320 height 39
click at [380, 157] on div "********" at bounding box center [429, 145] width 320 height 39
type input "*"
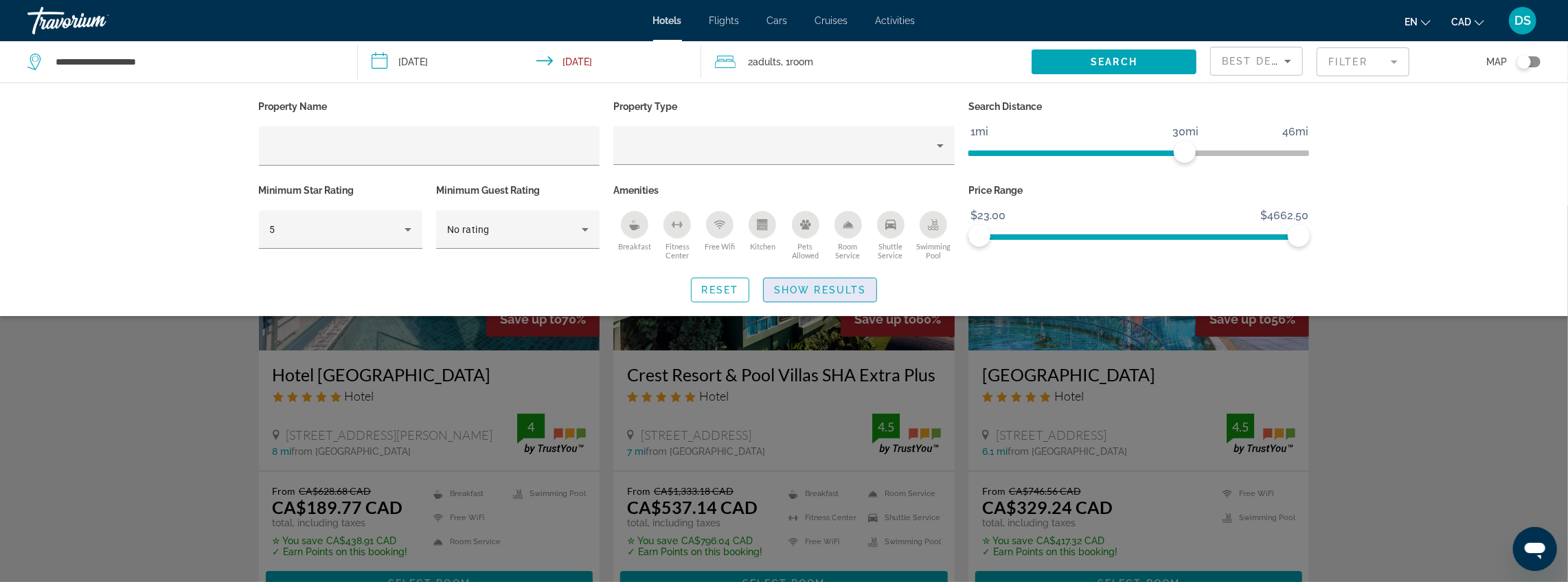
click at [803, 290] on span "Show Results" at bounding box center [820, 290] width 92 height 11
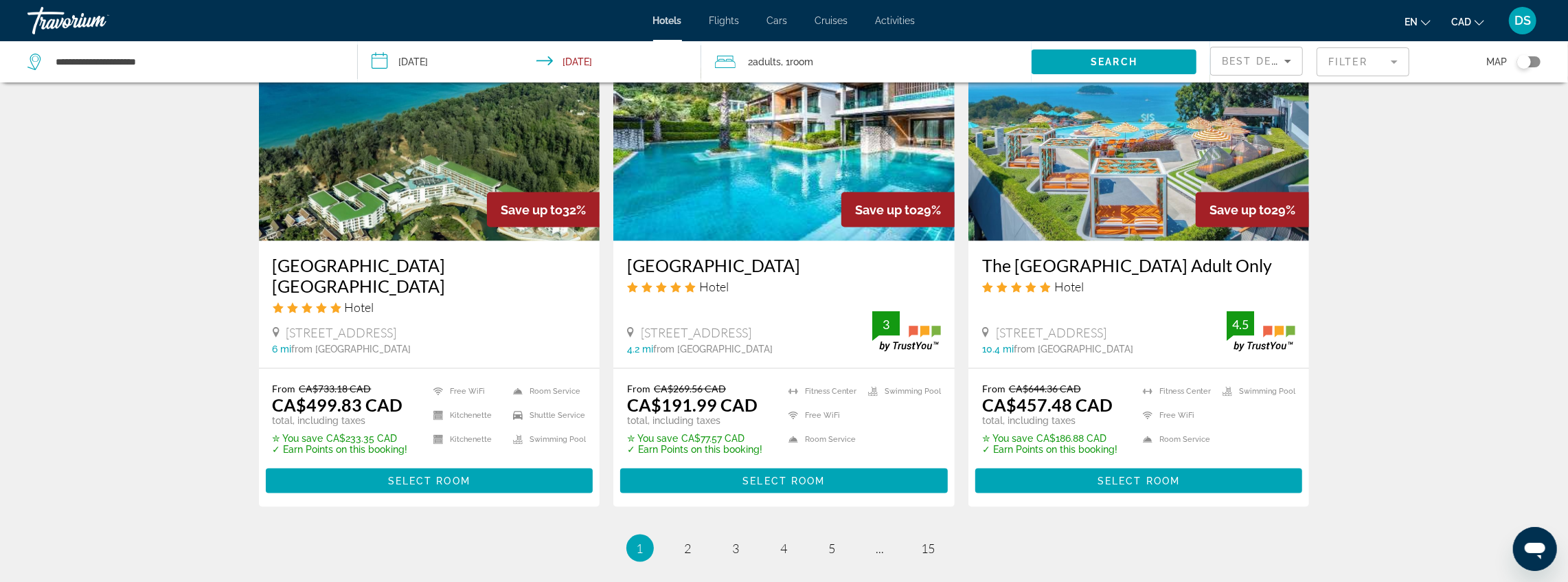
scroll to position [1842, 0]
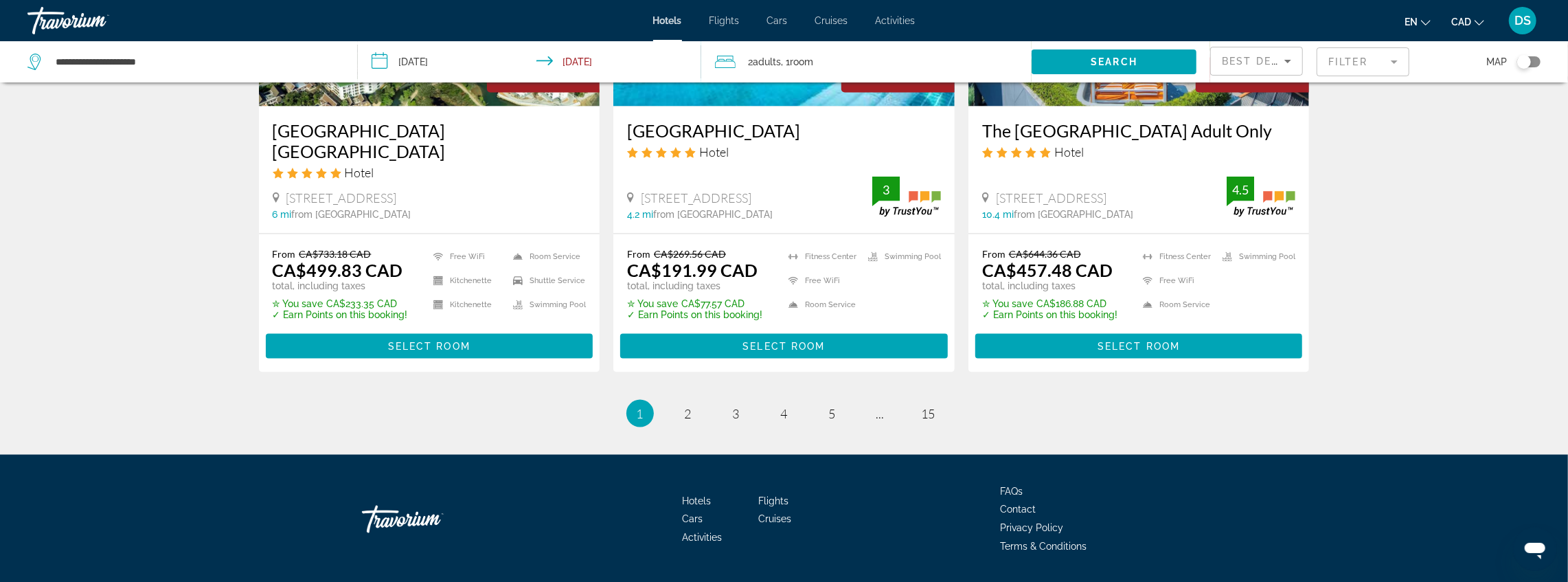
click at [637, 406] on span "1" at bounding box center [640, 413] width 7 height 15
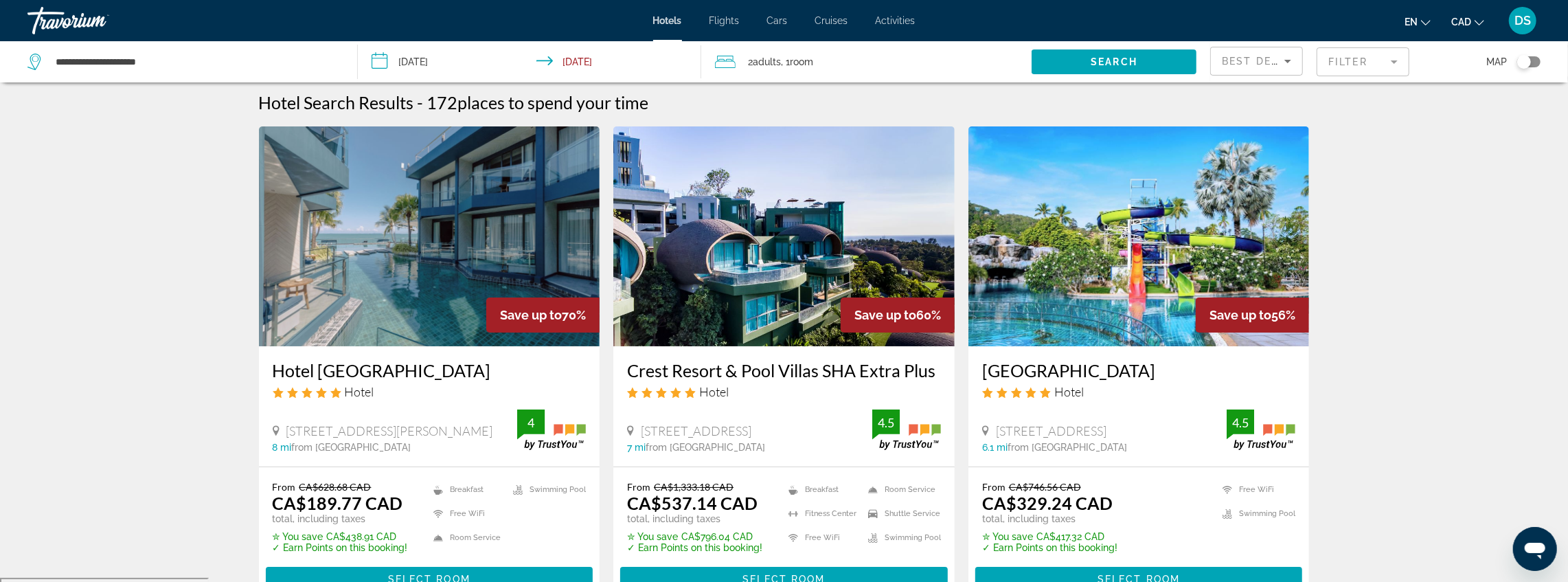
scroll to position [0, 0]
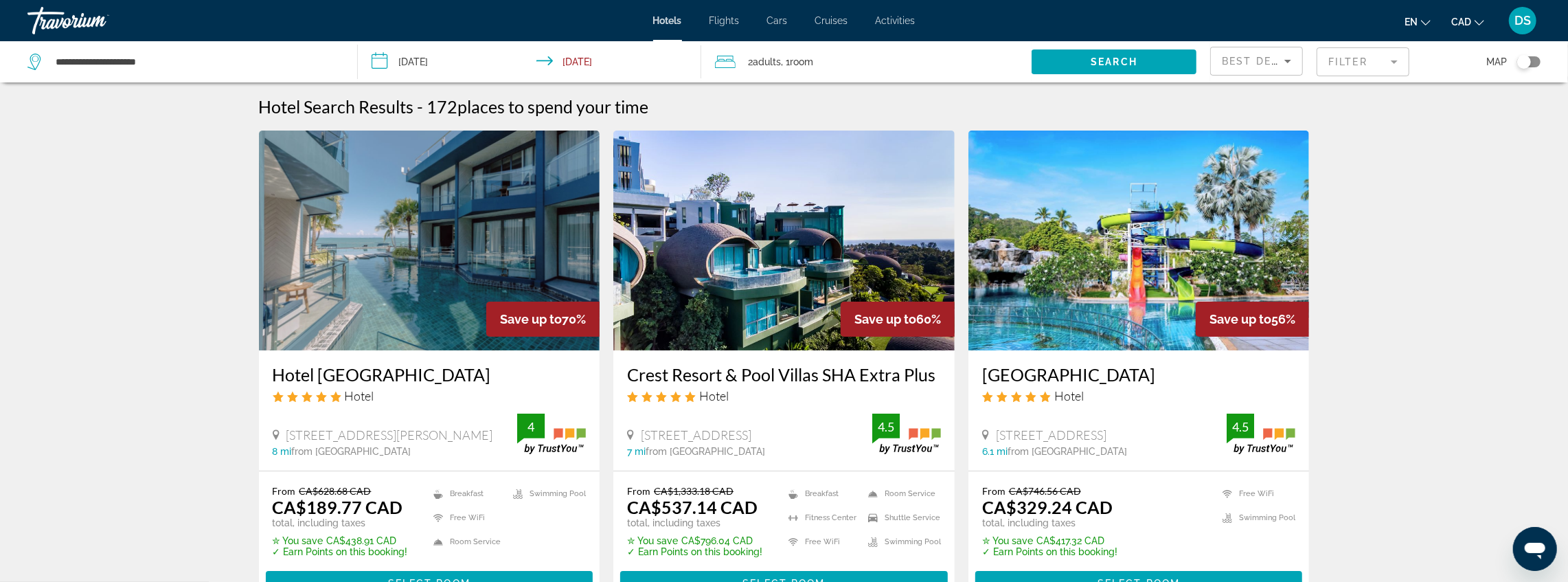
click at [1534, 62] on div "Toggle map" at bounding box center [1529, 62] width 24 height 11
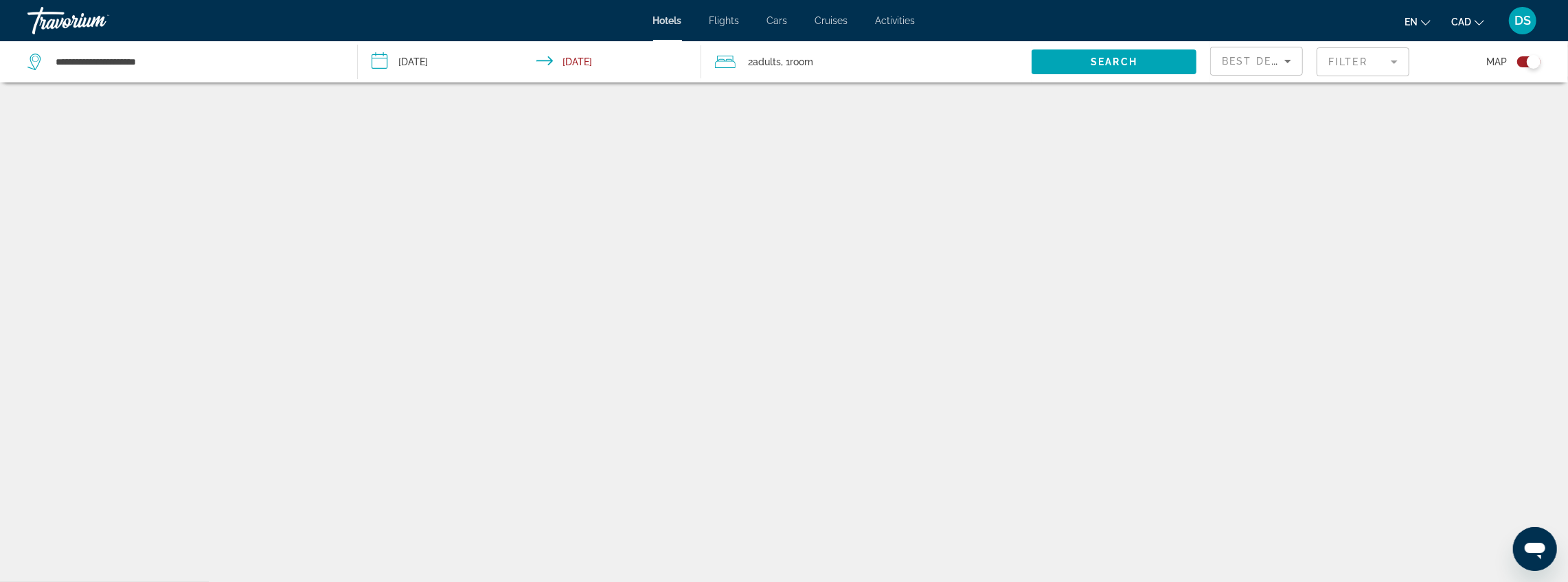
scroll to position [83, 0]
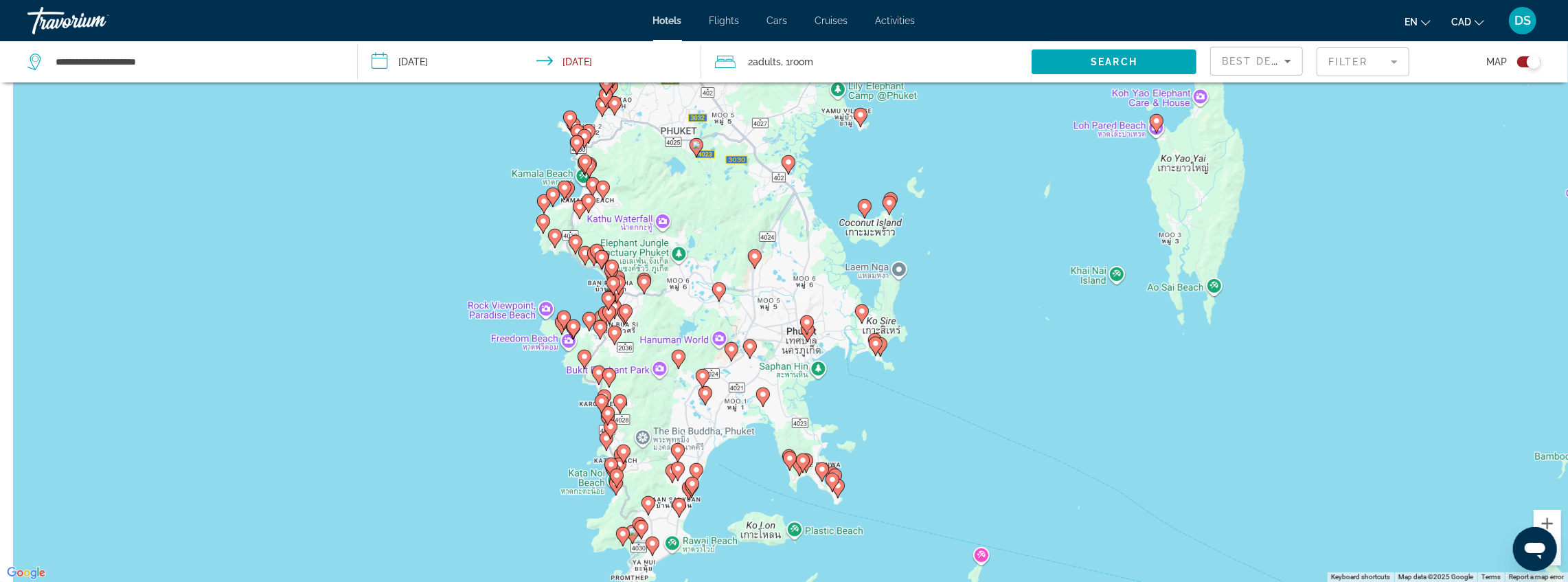
drag, startPoint x: 654, startPoint y: 242, endPoint x: 707, endPoint y: 351, distance: 121.2
click at [706, 352] on div "To activate drag with keyboard, press Alt + Enter. Once in keyboard drag state,…" at bounding box center [784, 291] width 1568 height 582
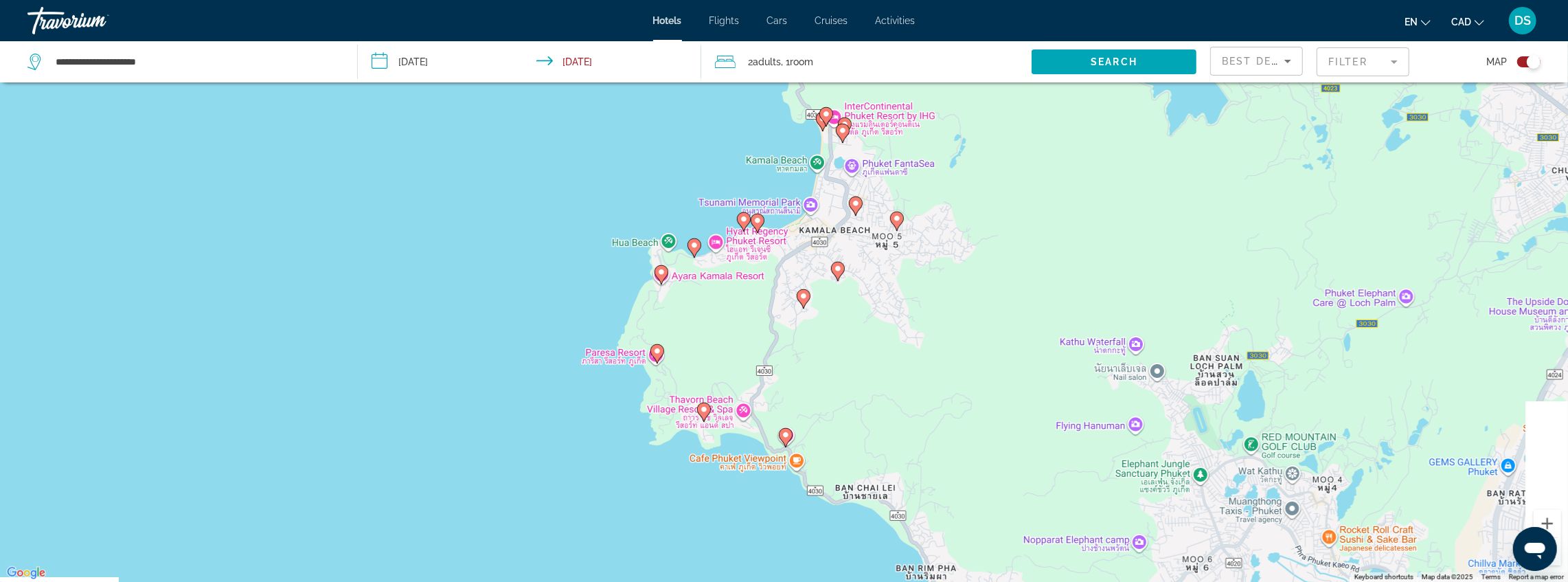
drag, startPoint x: 721, startPoint y: 509, endPoint x: 865, endPoint y: 233, distance: 311.3
click at [865, 233] on div "To activate drag with keyboard, press Alt + Enter. Once in keyboard drag state,…" at bounding box center [784, 291] width 1568 height 582
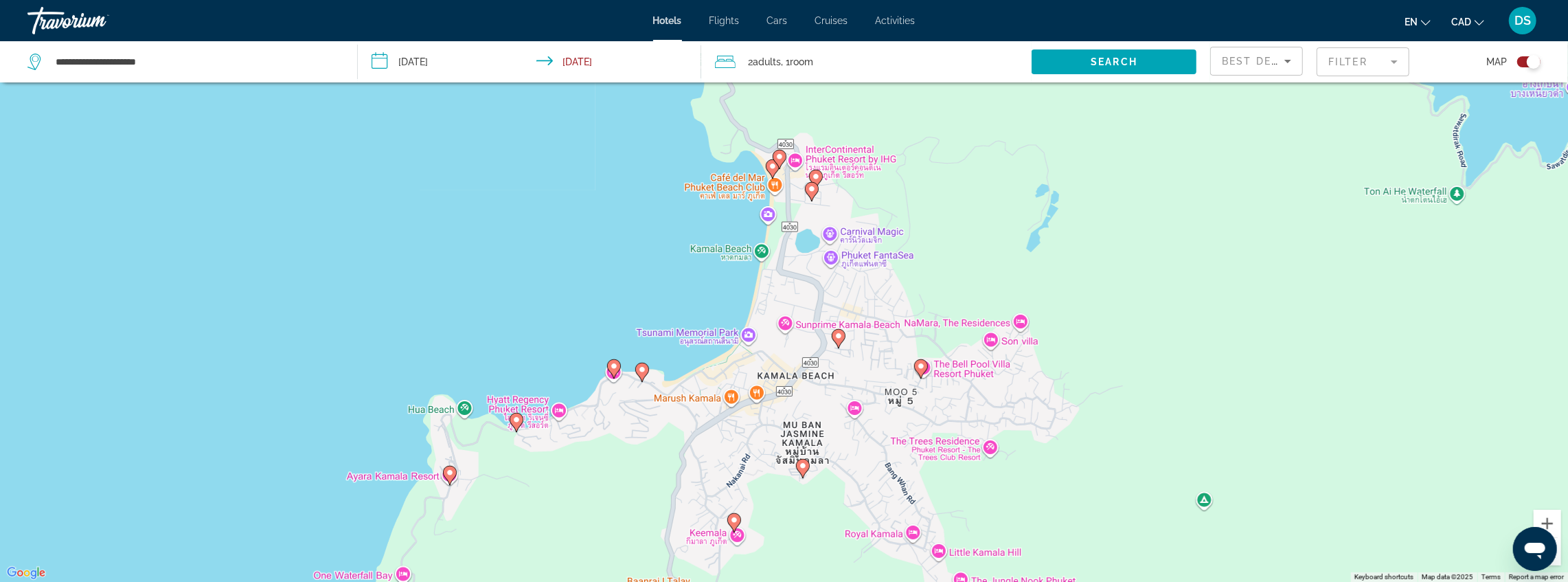
drag, startPoint x: 798, startPoint y: 281, endPoint x: 772, endPoint y: 407, distance: 128.7
click at [772, 407] on div "To activate drag with keyboard, press Alt + Enter. Once in keyboard drag state,…" at bounding box center [784, 291] width 1568 height 582
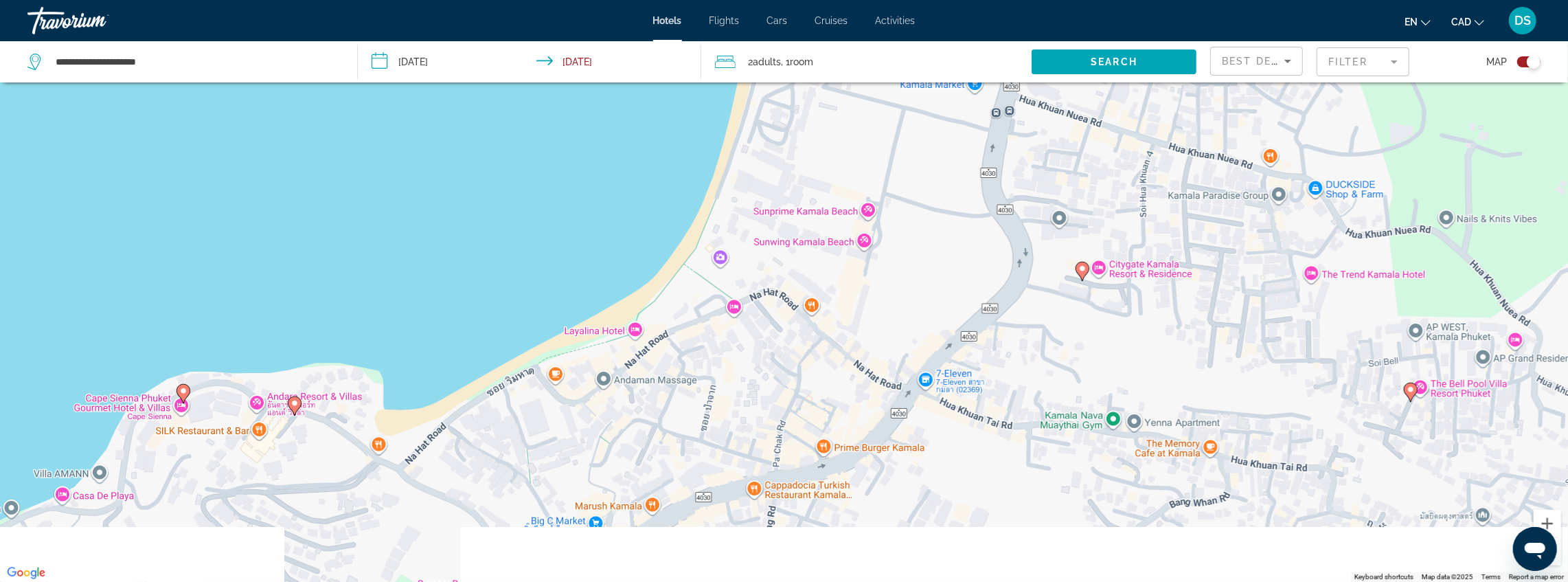
drag, startPoint x: 660, startPoint y: 416, endPoint x: 722, endPoint y: 363, distance: 81.6
click at [722, 363] on div "To activate drag with keyboard, press Alt + Enter. Once in keyboard drag state,…" at bounding box center [784, 291] width 1568 height 582
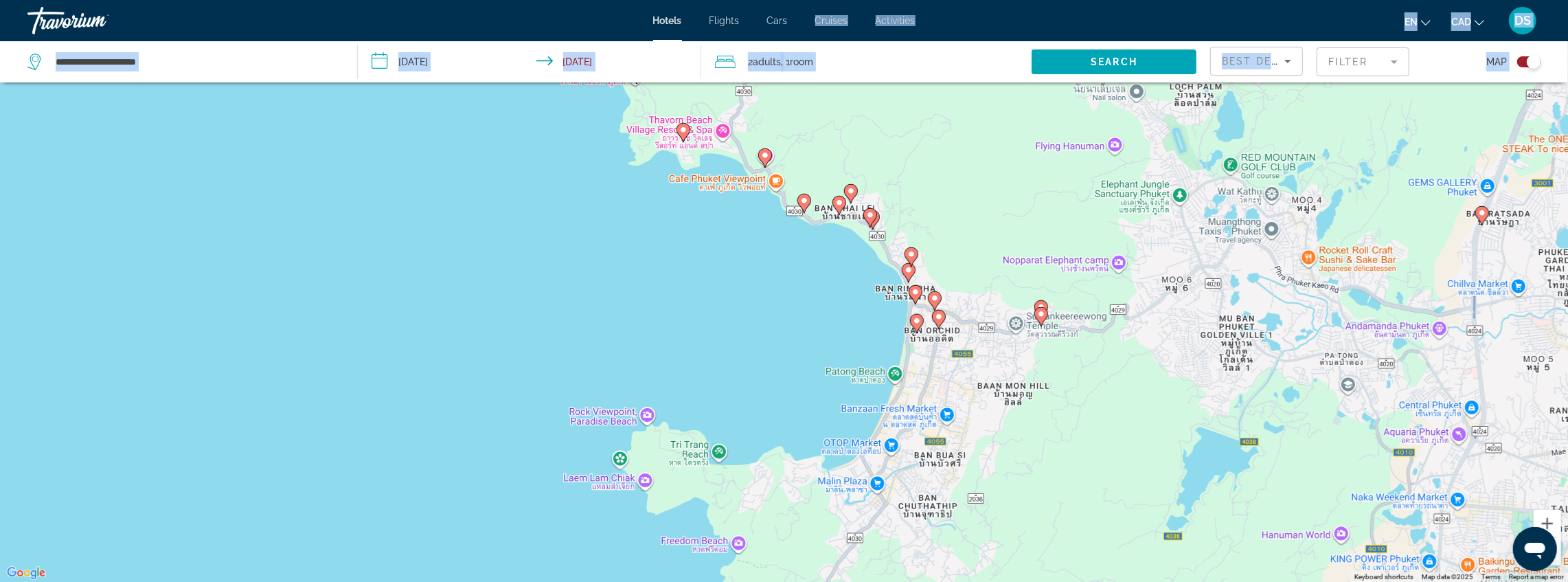
drag, startPoint x: 707, startPoint y: 450, endPoint x: 771, endPoint y: 44, distance: 411.0
click at [774, 36] on div "**********" at bounding box center [784, 208] width 1568 height 582
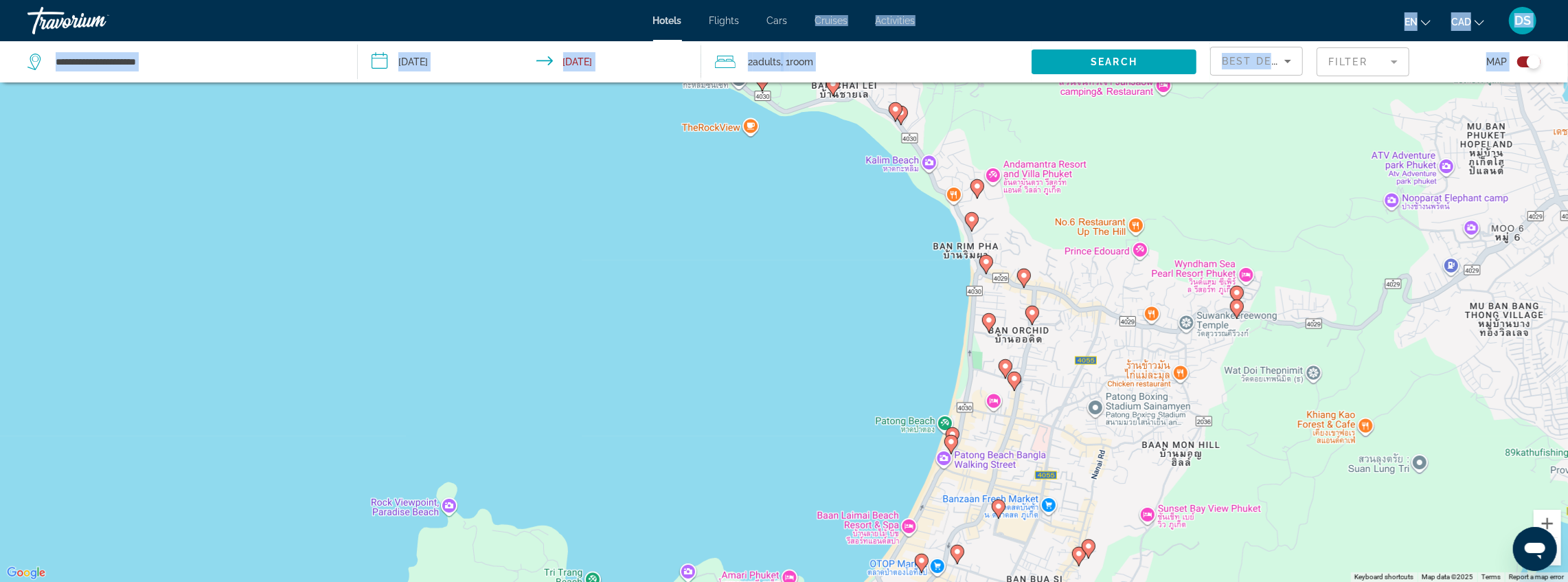
drag, startPoint x: 840, startPoint y: 368, endPoint x: 810, endPoint y: 194, distance: 176.6
click at [811, 194] on div "To activate drag with keyboard, press Alt + Enter. Once in keyboard drag state,…" at bounding box center [784, 291] width 1568 height 582
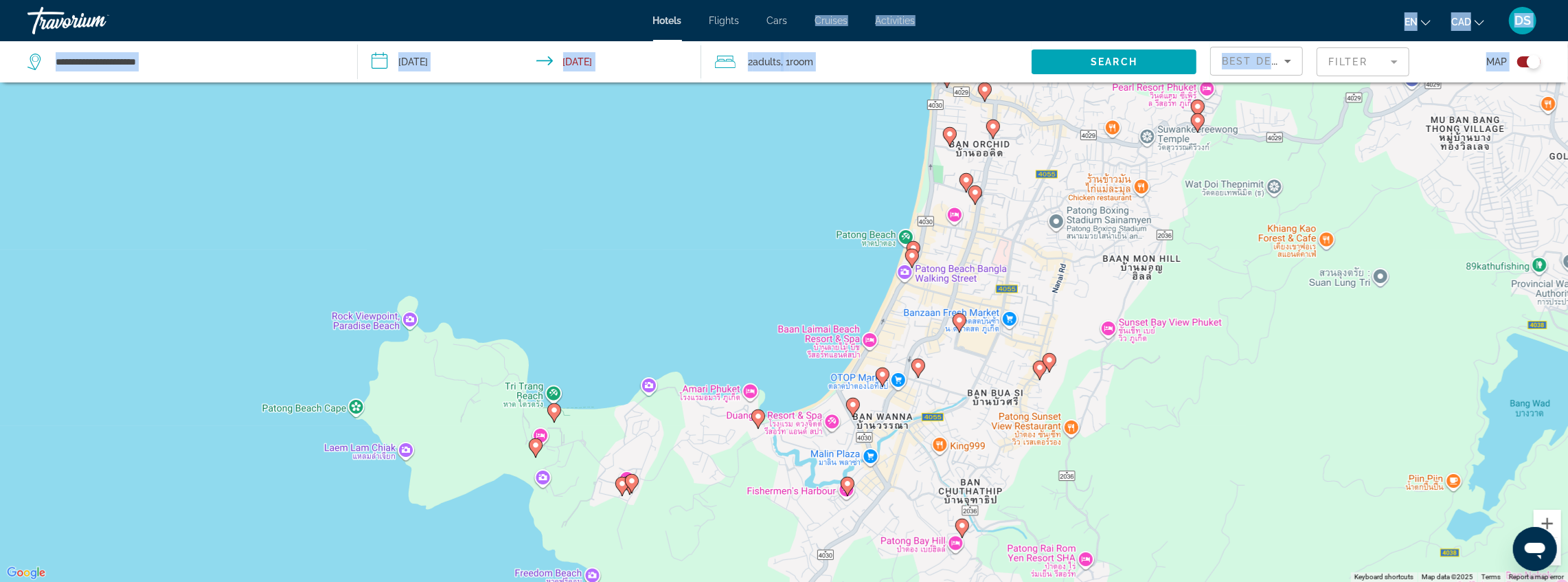
click at [755, 416] on image "Main content" at bounding box center [758, 416] width 8 height 8
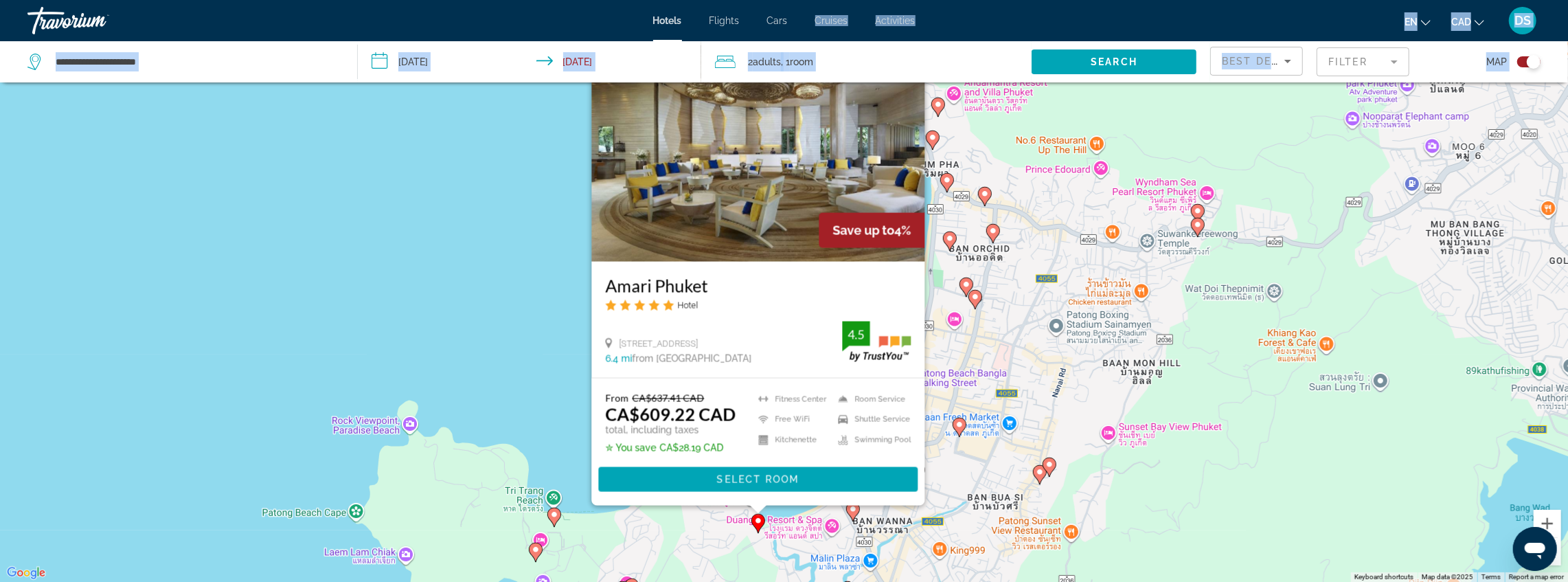
click at [565, 369] on div "To activate drag with keyboard, press Alt + Enter. Once in keyboard drag state,…" at bounding box center [784, 291] width 1568 height 582
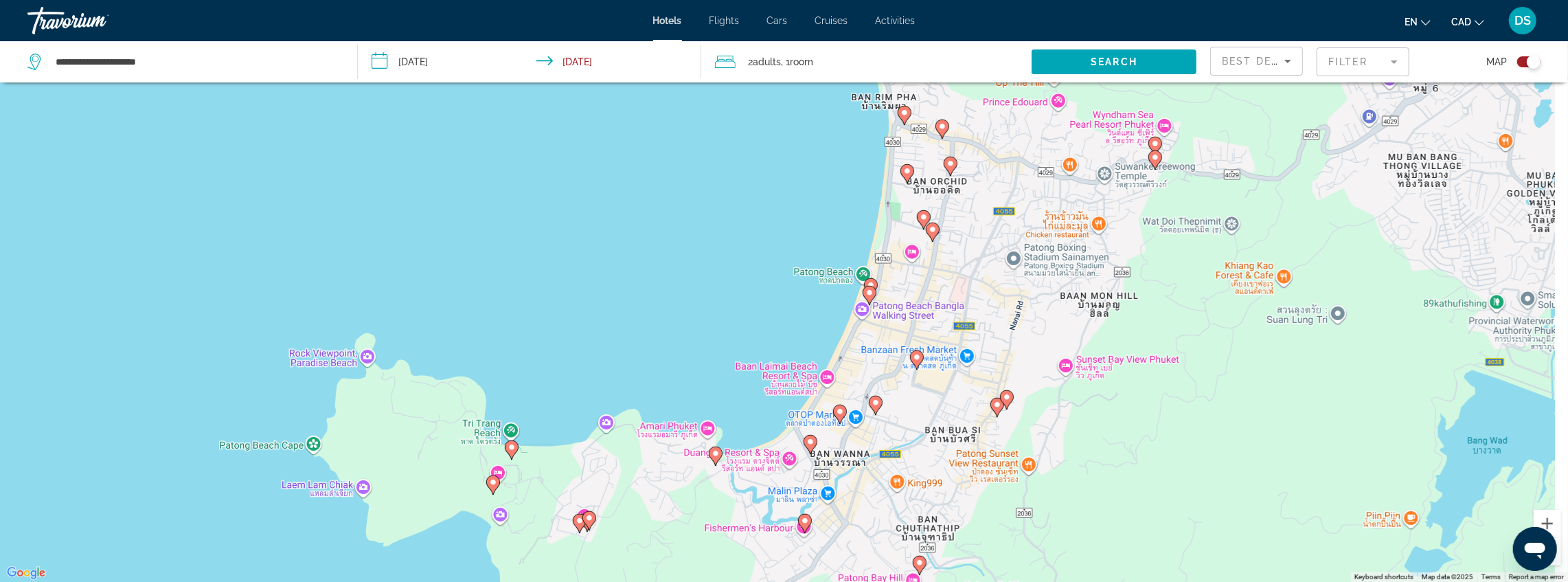
drag, startPoint x: 1031, startPoint y: 472, endPoint x: 857, endPoint y: 380, distance: 196.8
click at [967, 388] on div "To activate drag with keyboard, press Alt + Enter. Once in keyboard drag state,…" at bounding box center [784, 291] width 1568 height 582
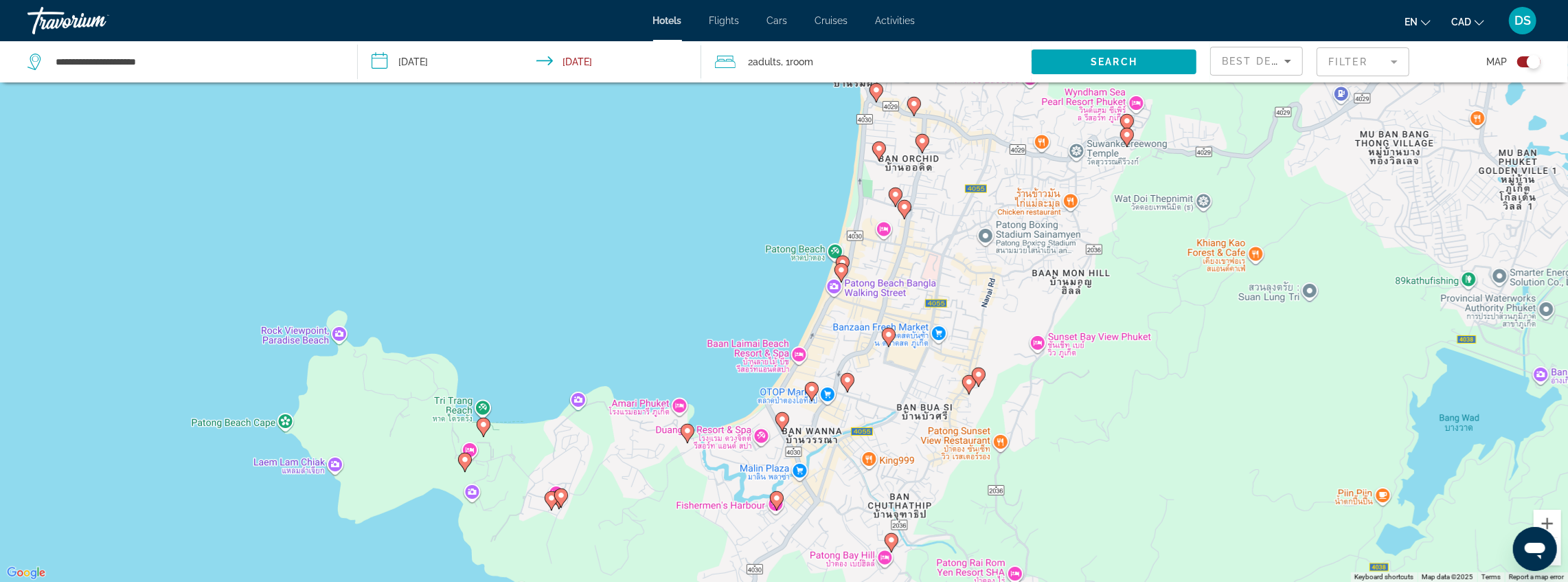
click at [778, 418] on image "Main content" at bounding box center [782, 419] width 8 height 8
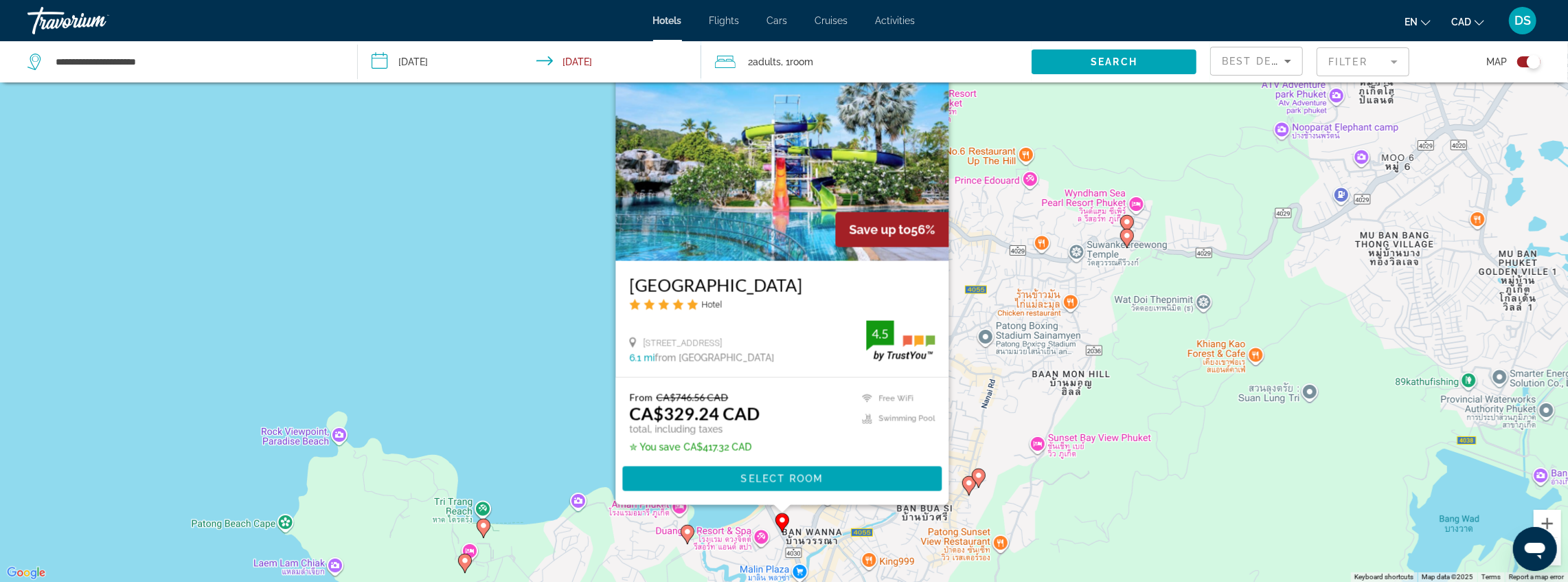
click at [586, 377] on div "To activate drag with keyboard, press Alt + Enter. Once in keyboard drag state,…" at bounding box center [784, 291] width 1568 height 582
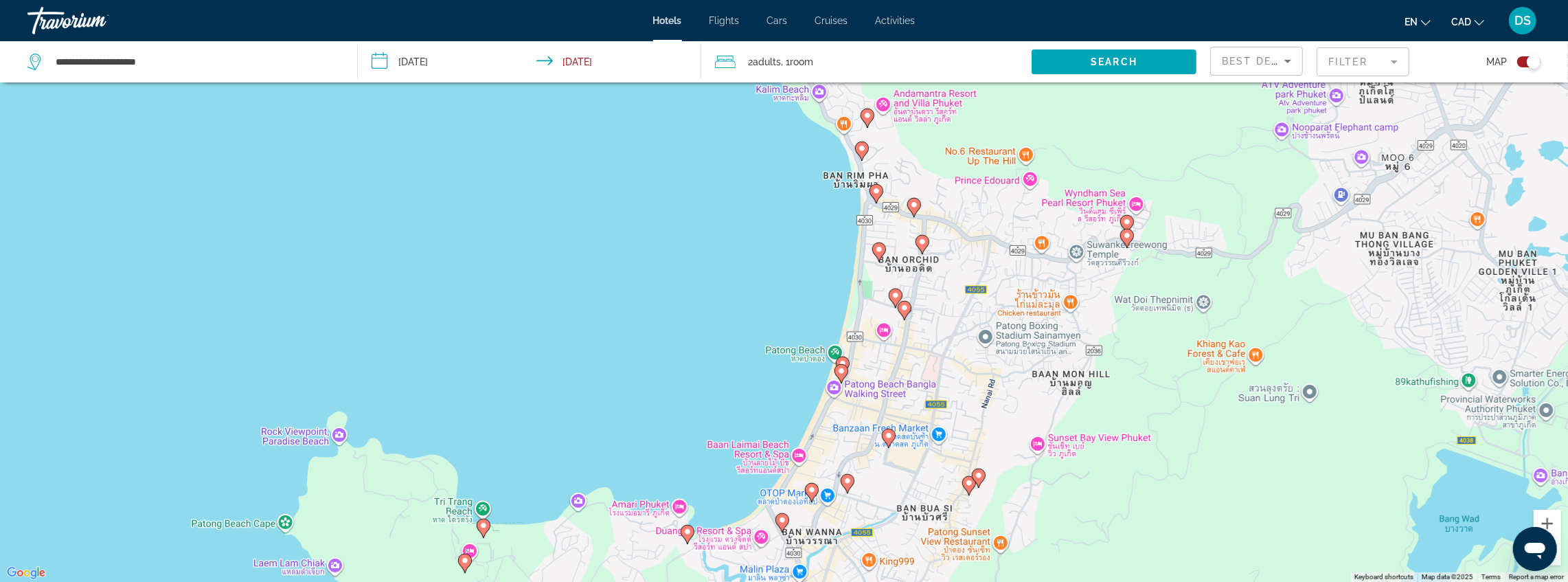
click at [809, 488] on image "Main content" at bounding box center [812, 489] width 8 height 8
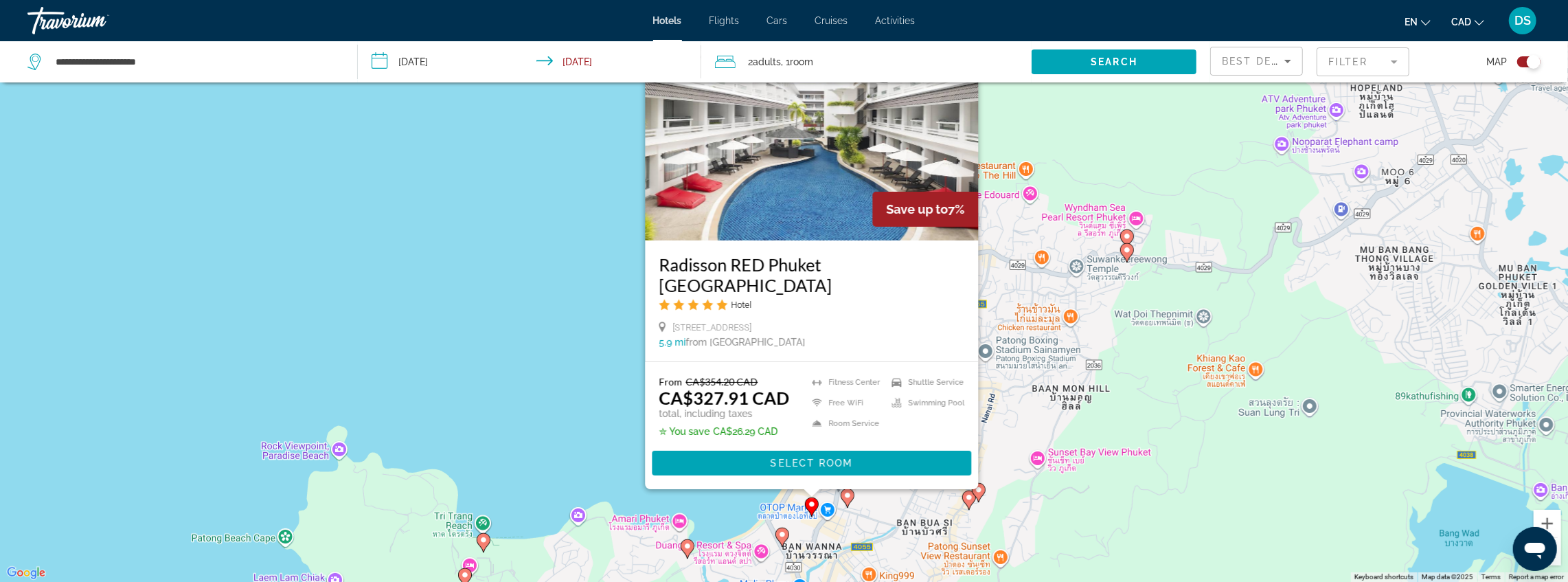
click at [576, 382] on div "To activate drag with keyboard, press Alt + Enter. Once in keyboard drag state,…" at bounding box center [784, 291] width 1568 height 582
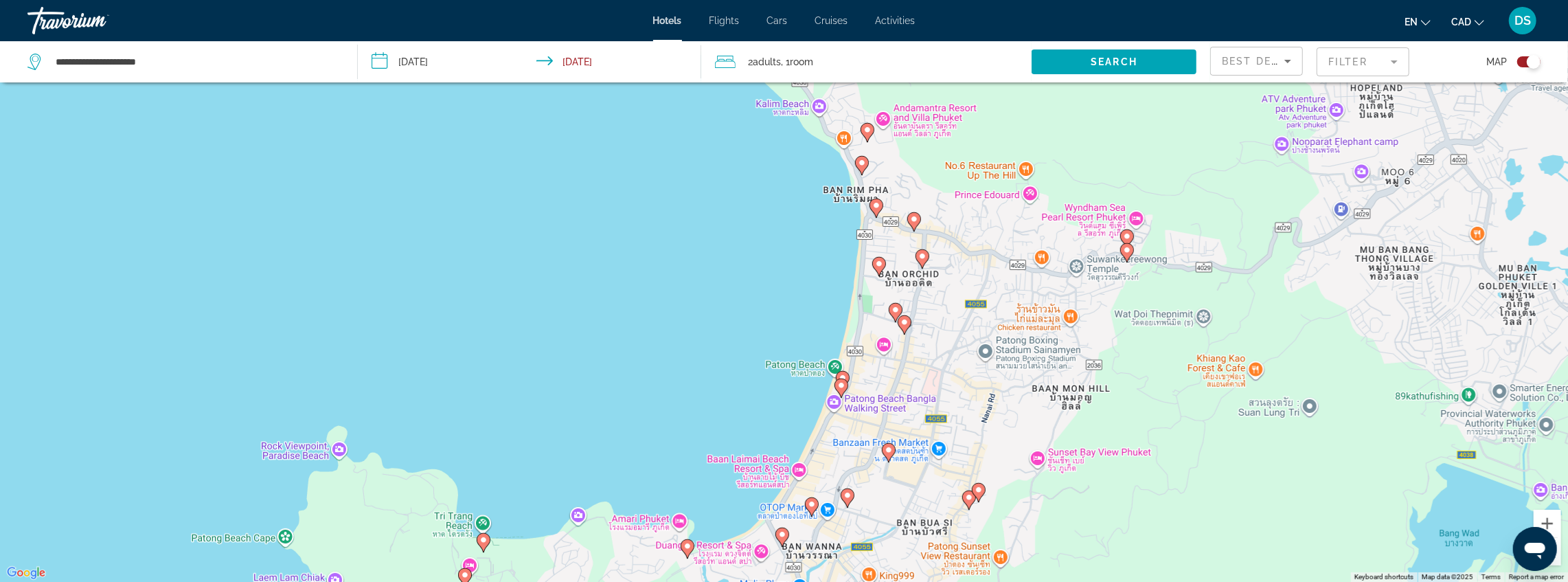
click at [844, 494] on image "Main content" at bounding box center [847, 495] width 8 height 8
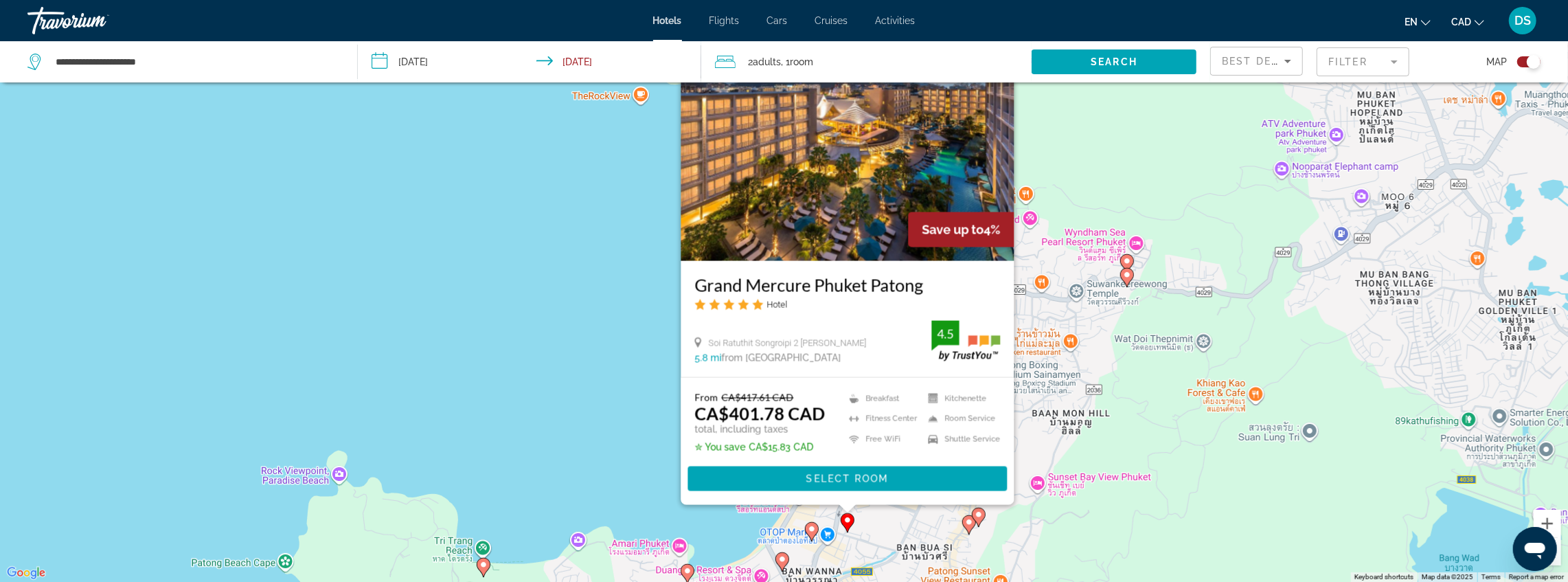
click at [622, 413] on div "To activate drag with keyboard, press Alt + Enter. Once in keyboard drag state,…" at bounding box center [784, 291] width 1568 height 582
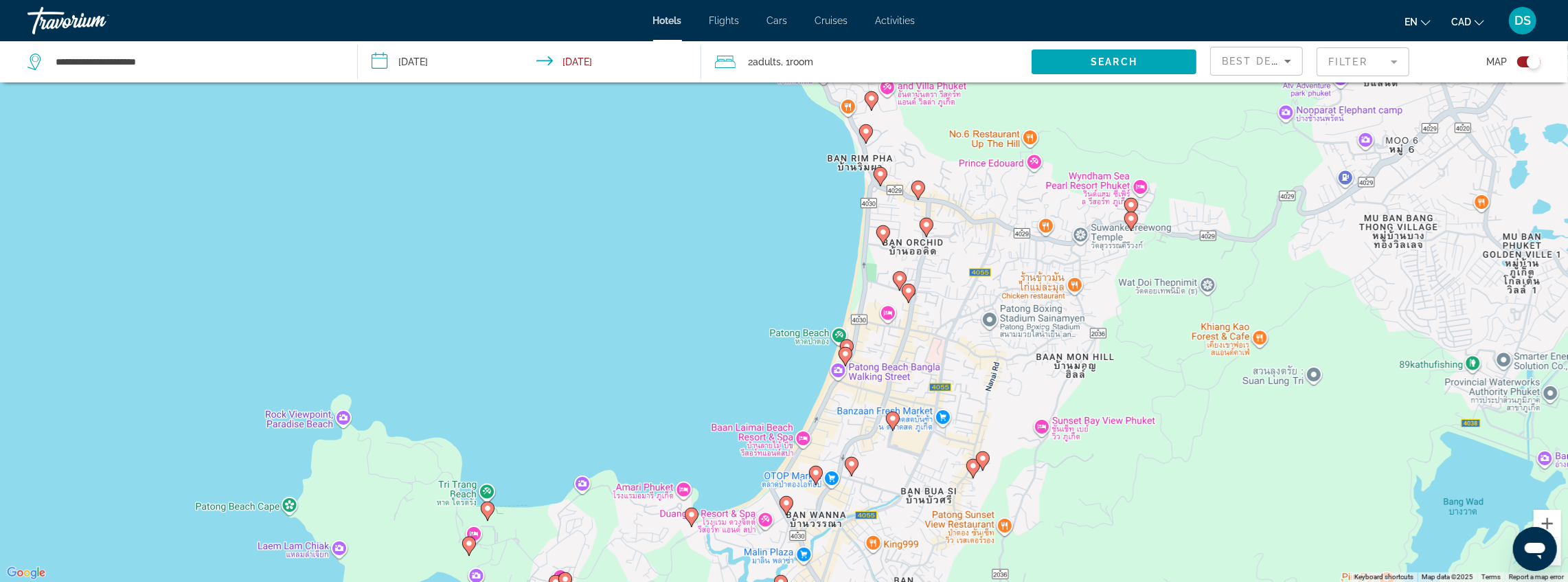
drag, startPoint x: 666, startPoint y: 386, endPoint x: 659, endPoint y: 342, distance: 44.6
click at [657, 342] on div "To activate drag with keyboard, press Alt + Enter. Once in keyboard drag state,…" at bounding box center [784, 291] width 1568 height 582
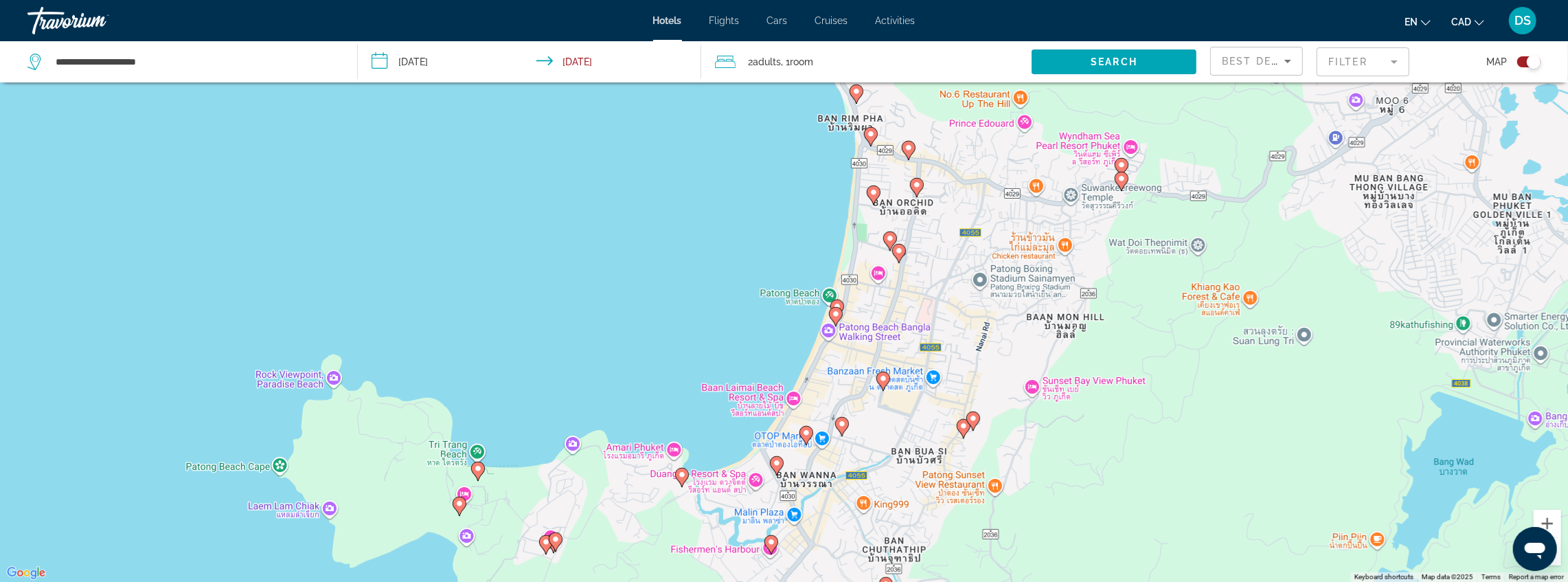
click at [885, 381] on image "Main content" at bounding box center [883, 378] width 8 height 8
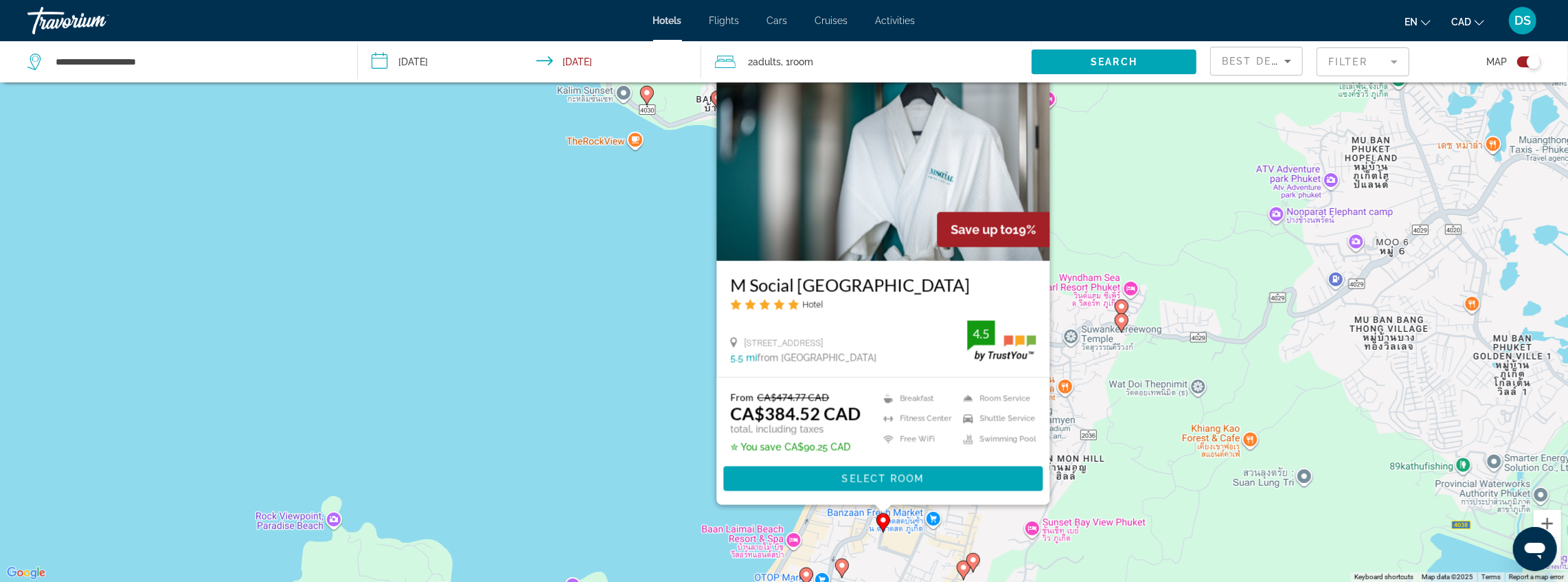
click at [591, 393] on div "To activate drag with keyboard, press Alt + Enter. Once in keyboard drag state,…" at bounding box center [784, 291] width 1568 height 582
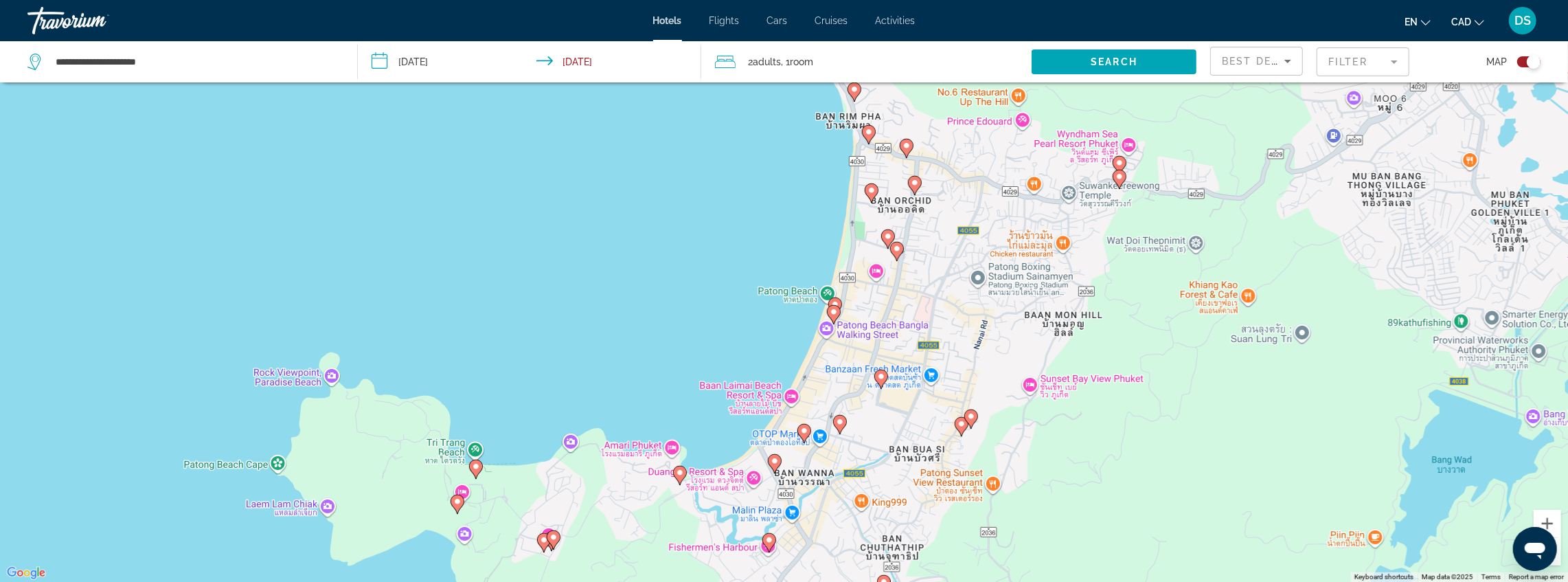
drag, startPoint x: 682, startPoint y: 492, endPoint x: 673, endPoint y: 332, distance: 160.3
click at [673, 332] on div "To activate drag with keyboard, press Alt + Enter. Once in keyboard drag state,…" at bounding box center [784, 291] width 1568 height 582
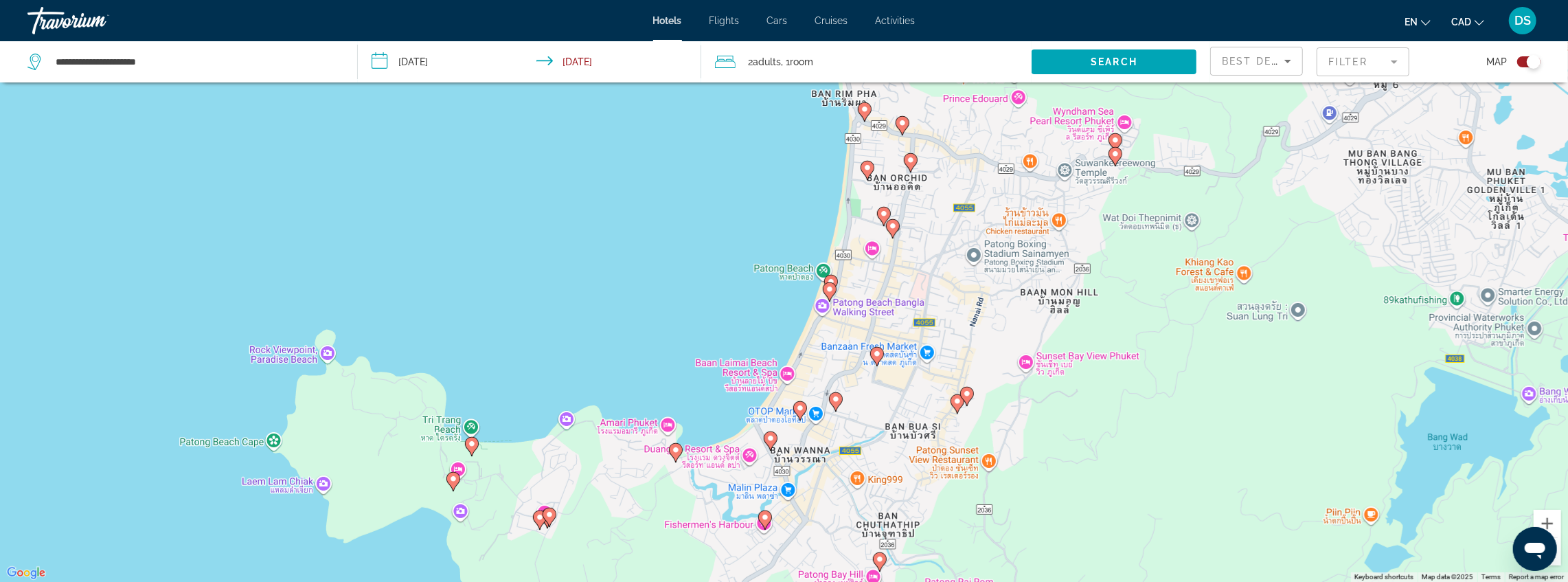
click at [954, 402] on image "Main content" at bounding box center [957, 400] width 8 height 8
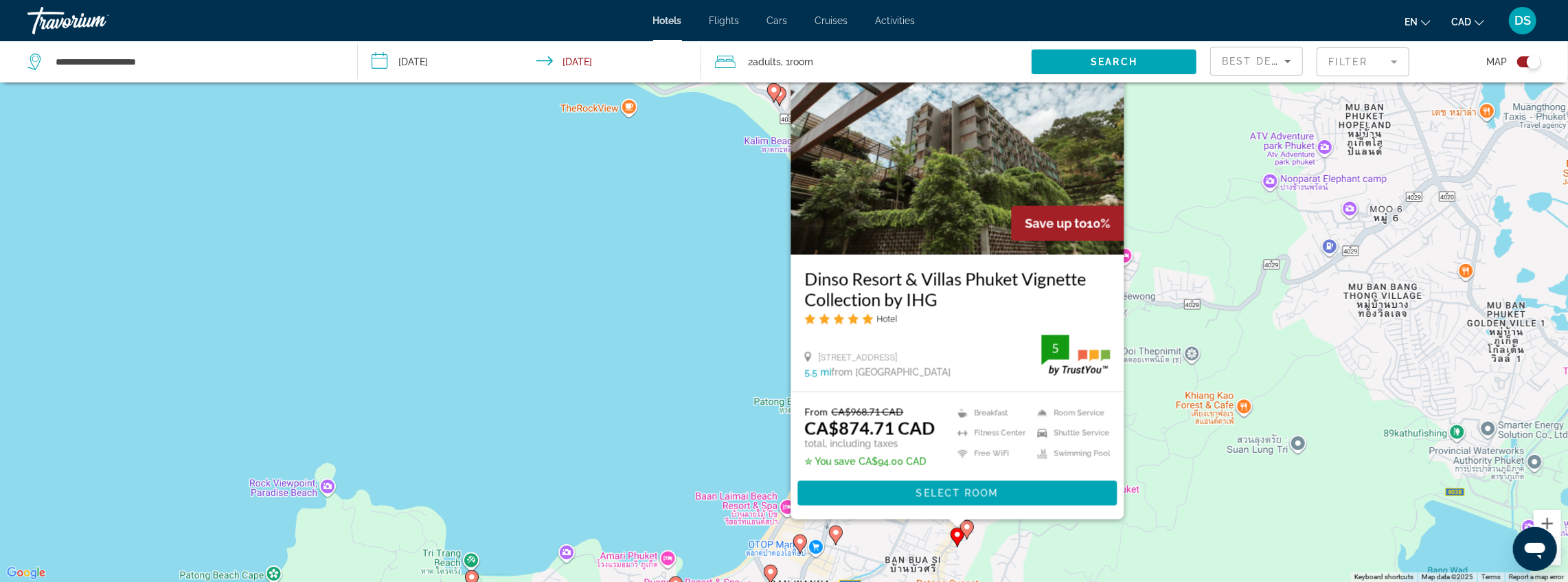
click at [707, 390] on div "To activate drag with keyboard, press Alt + Enter. Once in keyboard drag state,…" at bounding box center [784, 291] width 1568 height 582
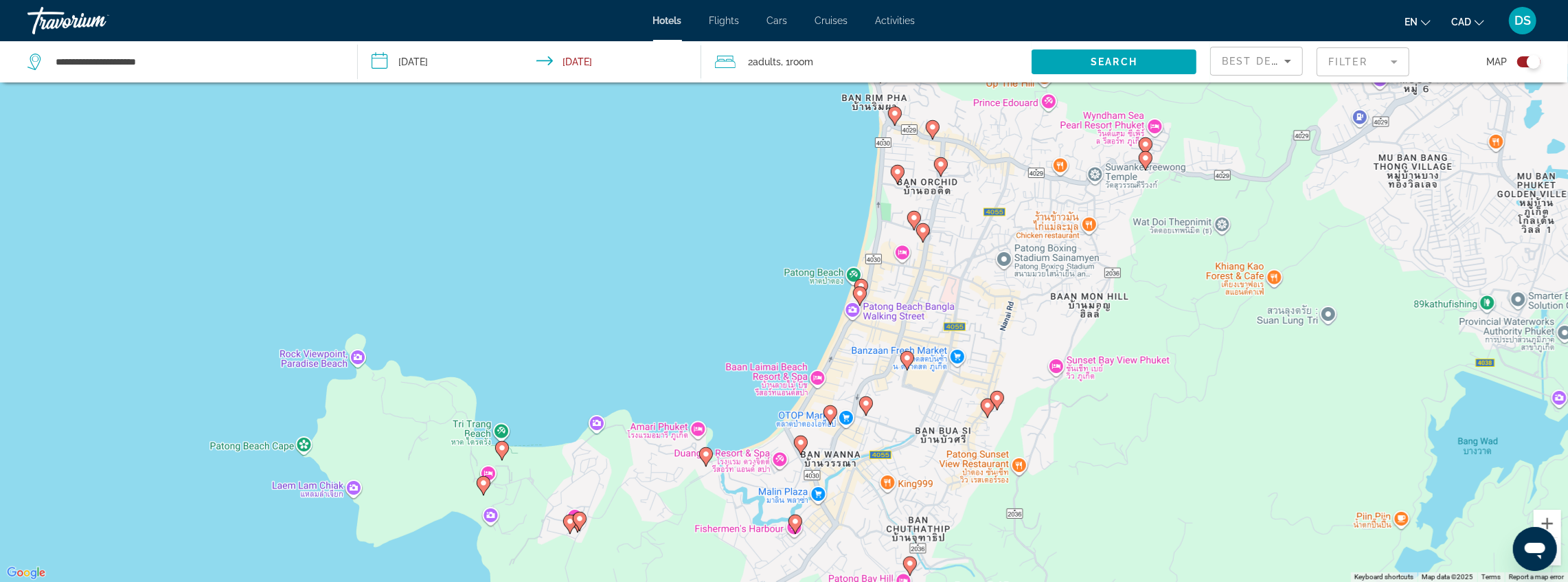
drag, startPoint x: 715, startPoint y: 388, endPoint x: 722, endPoint y: 308, distance: 80.3
click at [722, 308] on div "To activate drag with keyboard, press Alt + Enter. Once in keyboard drag state,…" at bounding box center [784, 291] width 1568 height 582
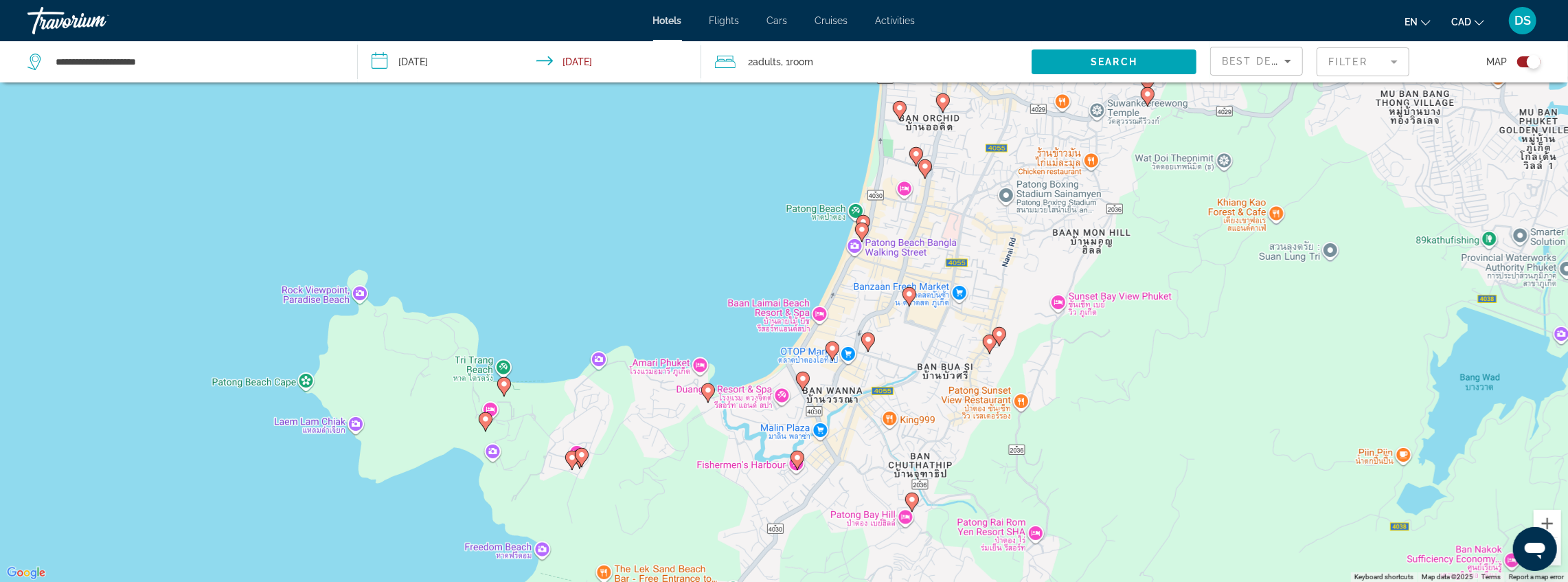
click at [705, 388] on image "Main content" at bounding box center [708, 390] width 8 height 8
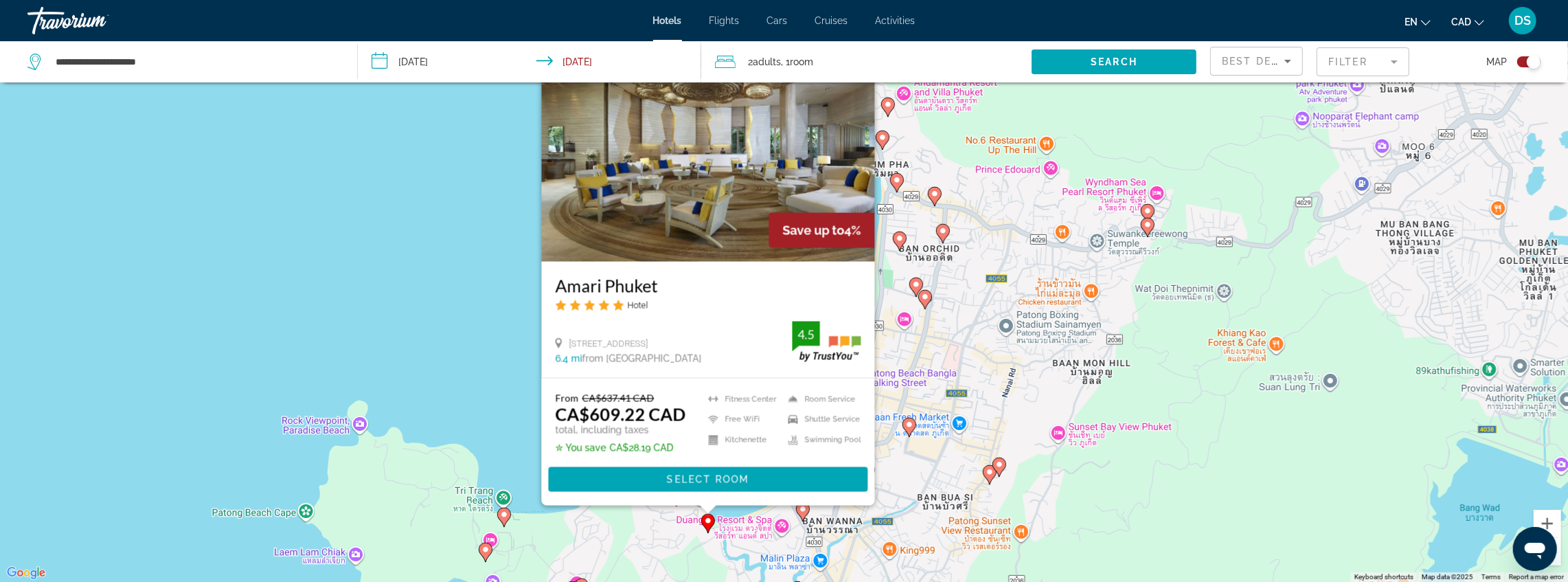
click at [498, 367] on div "To activate drag with keyboard, press Alt + Enter. Once in keyboard drag state,…" at bounding box center [784, 291] width 1568 height 582
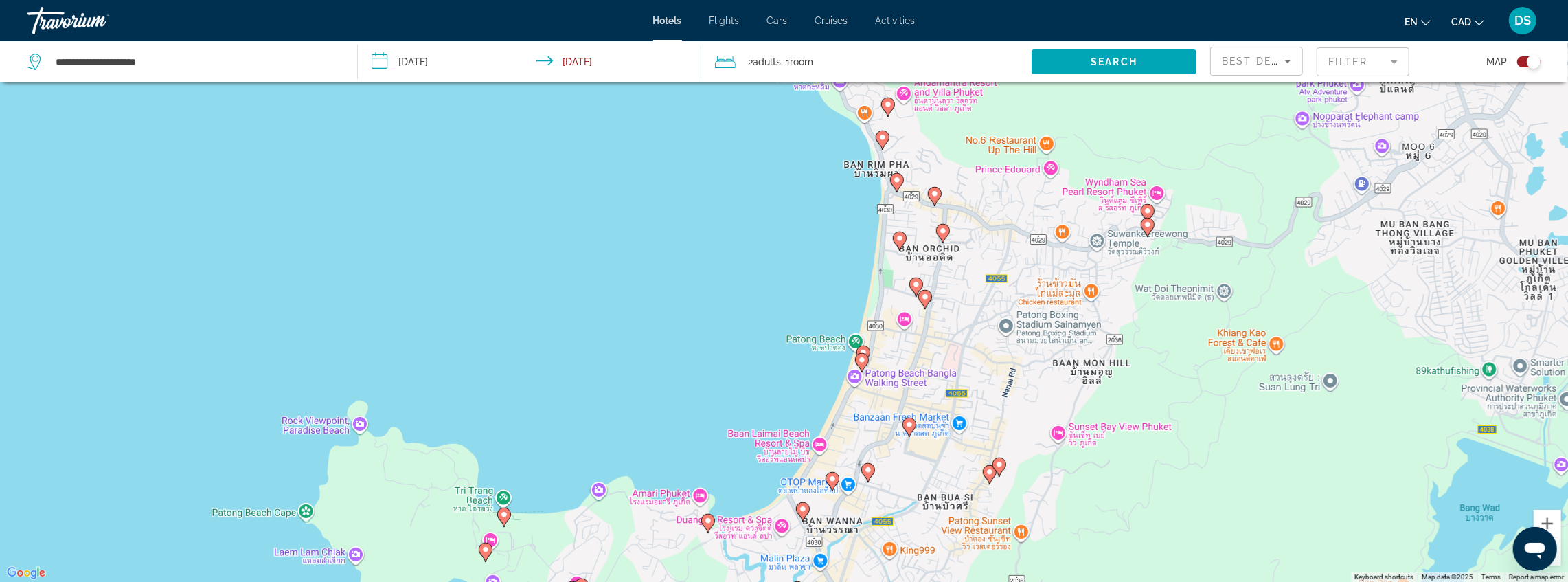
click at [502, 517] on image "Main content" at bounding box center [504, 514] width 8 height 8
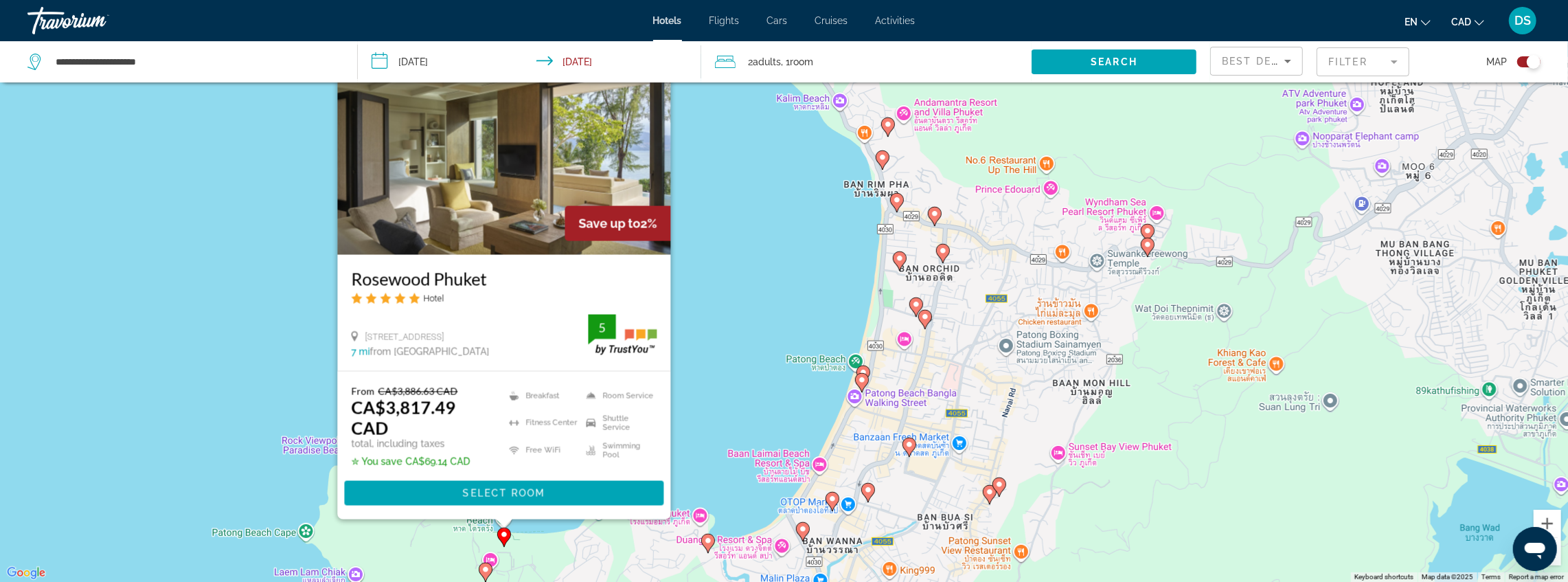
click at [698, 328] on div "To activate drag with keyboard, press Alt + Enter. Once in keyboard drag state,…" at bounding box center [784, 291] width 1568 height 582
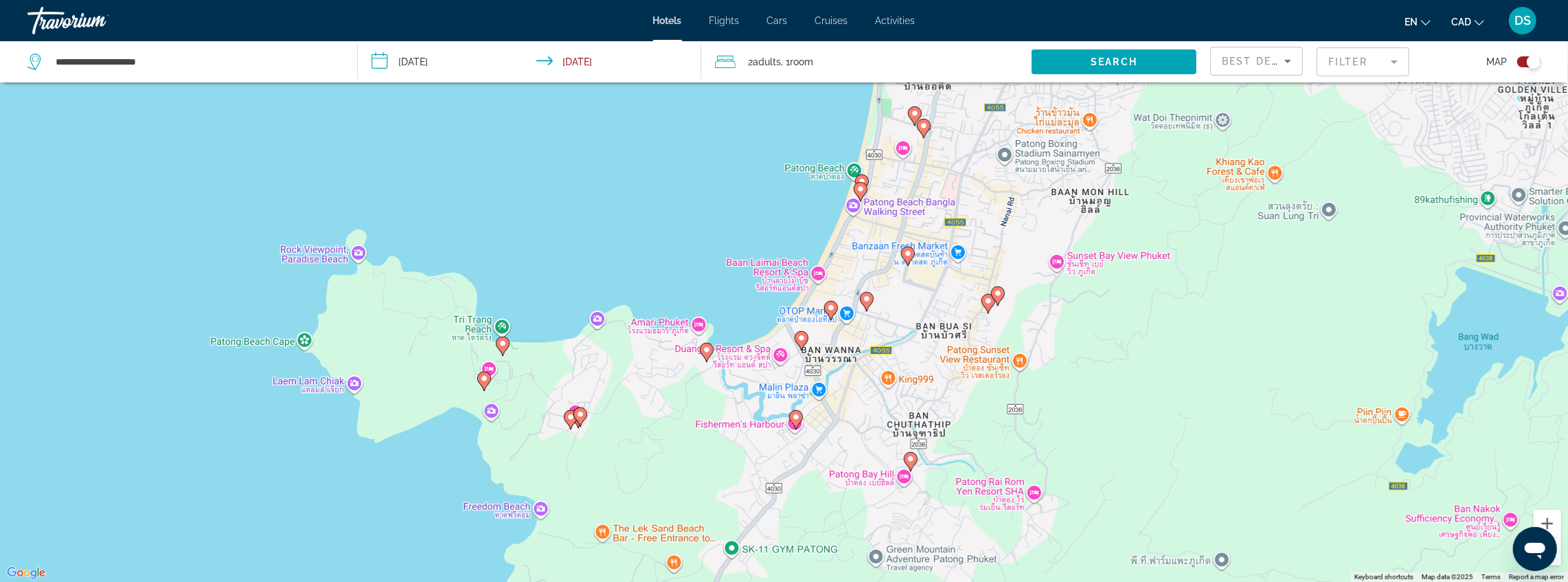
drag, startPoint x: 721, startPoint y: 430, endPoint x: 721, endPoint y: 233, distance: 197.0
click at [721, 233] on div "To activate drag with keyboard, press Alt + Enter. Once in keyboard drag state,…" at bounding box center [784, 291] width 1568 height 582
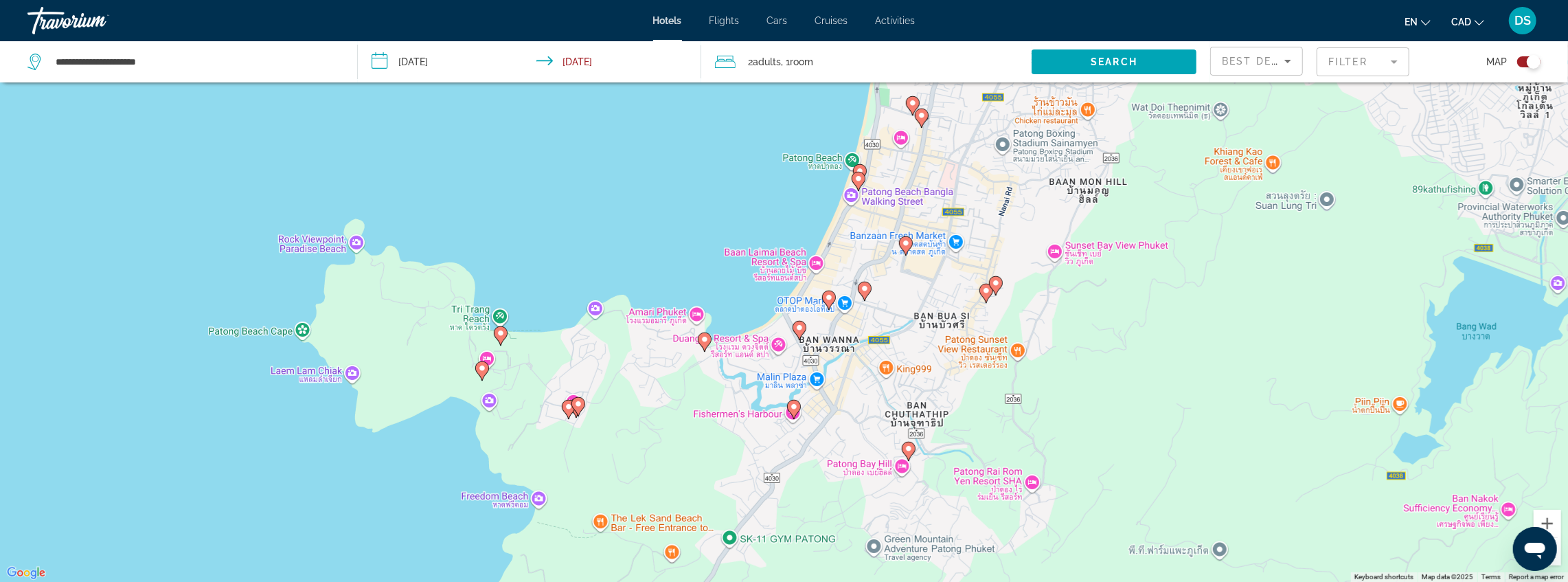
click at [478, 370] on image "Main content" at bounding box center [482, 368] width 8 height 8
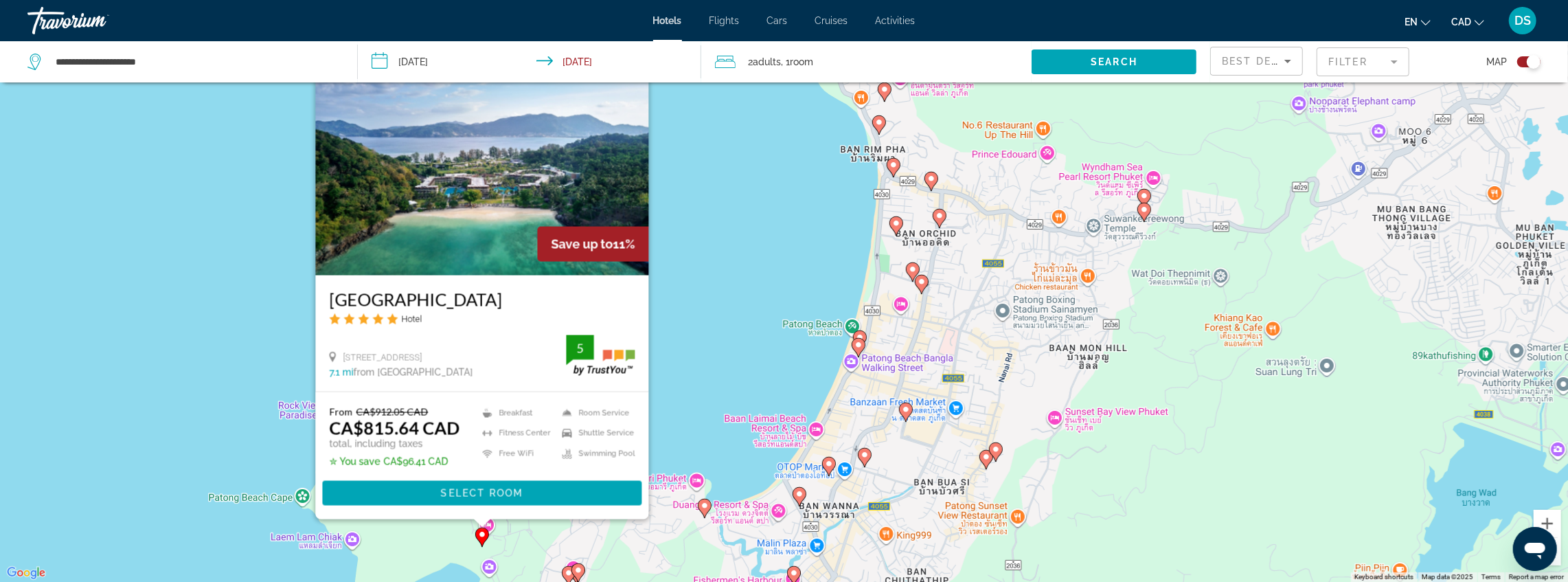
click at [682, 289] on div "To activate drag with keyboard, press Alt + Enter. Once in keyboard drag state,…" at bounding box center [784, 291] width 1568 height 582
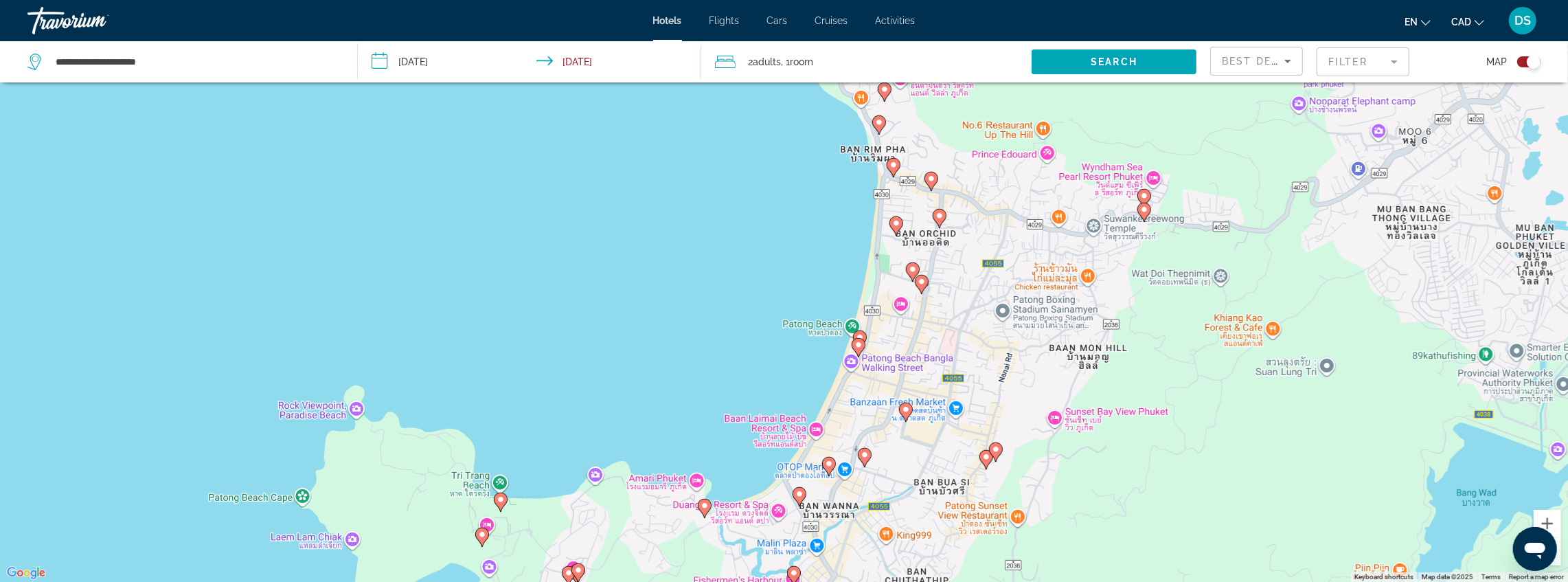
click at [707, 506] on image "Main content" at bounding box center [705, 505] width 8 height 8
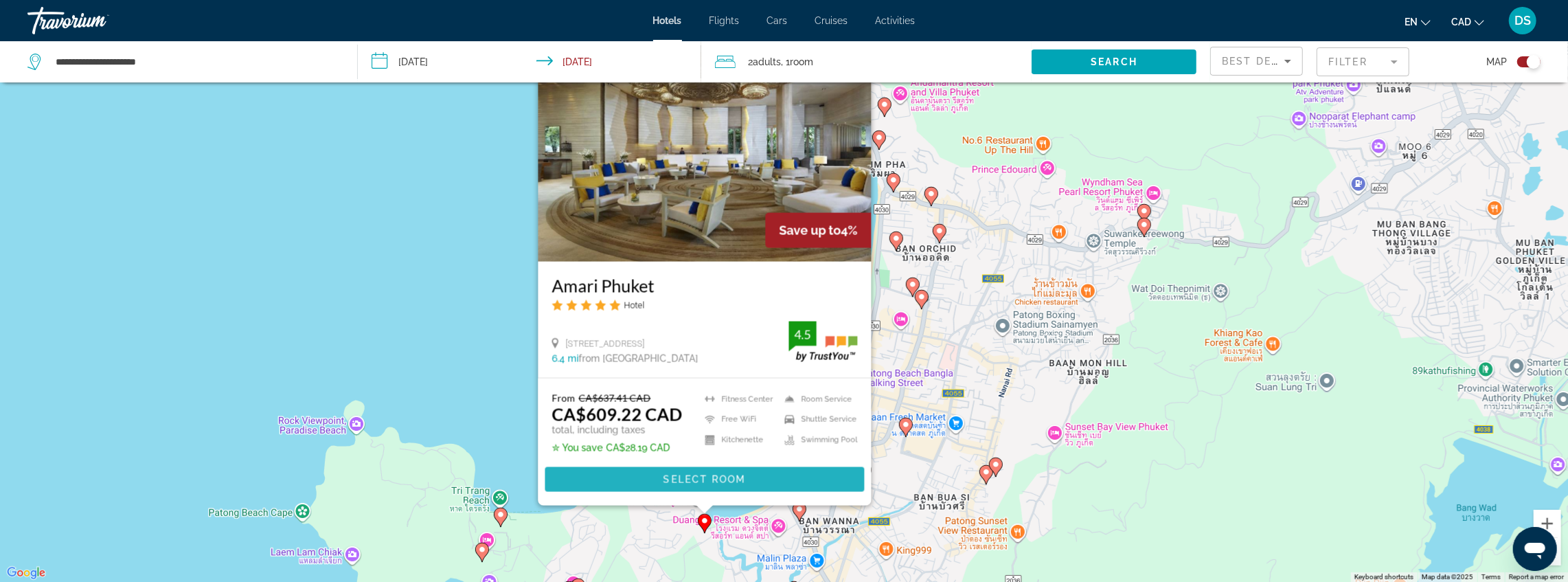
click at [687, 476] on span "Select Room" at bounding box center [704, 479] width 83 height 11
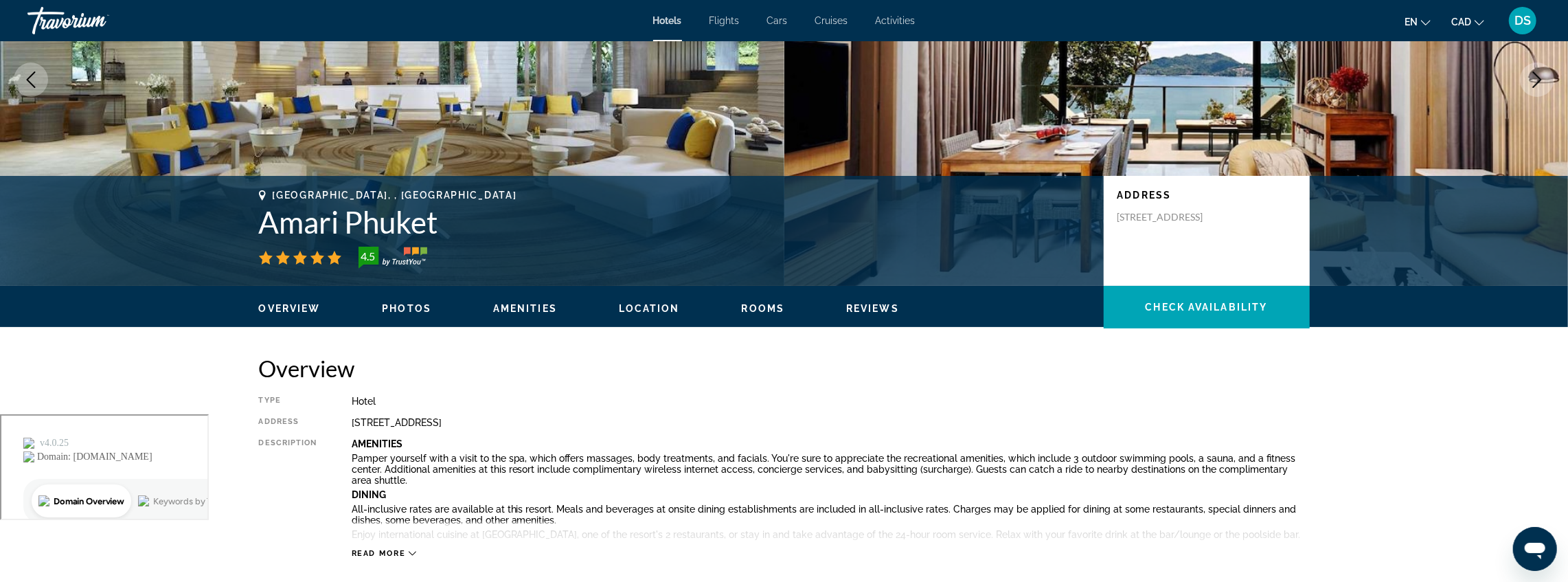
scroll to position [45, 0]
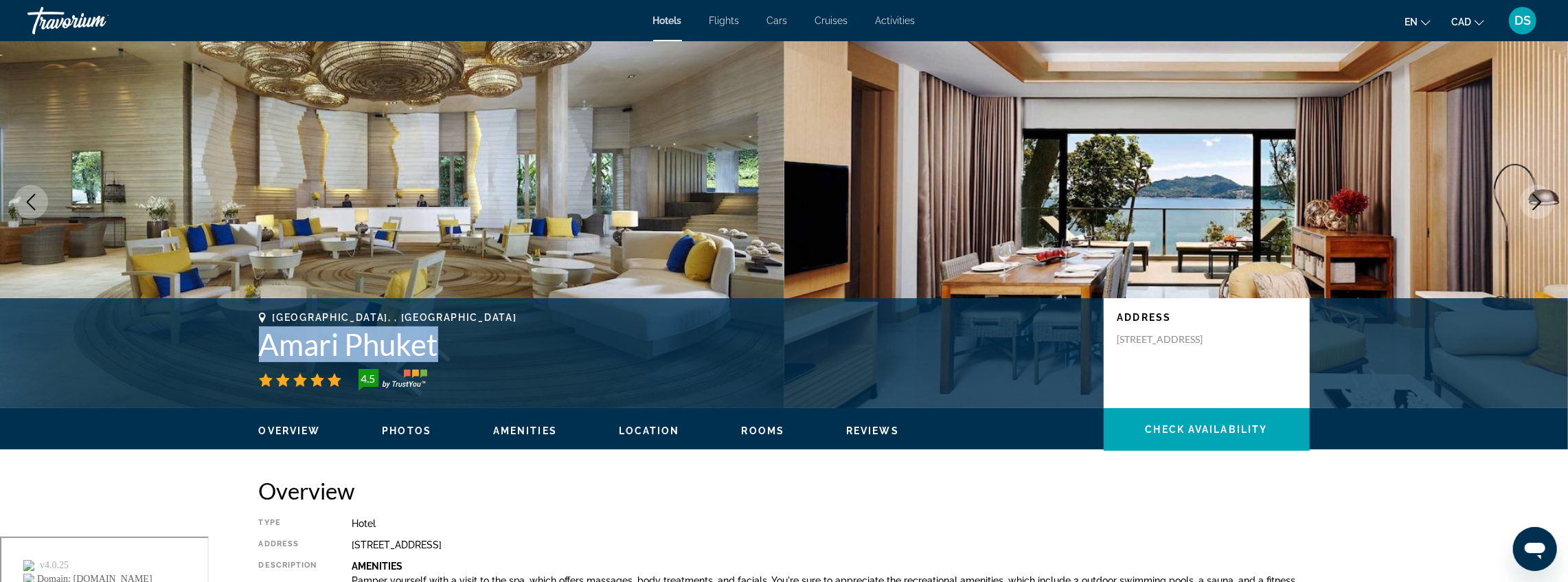
drag, startPoint x: 255, startPoint y: 348, endPoint x: 450, endPoint y: 346, distance: 195.0
click at [450, 346] on div "[GEOGRAPHIC_DATA], , [GEOGRAPHIC_DATA] Amari Phuket 4.5 Address [STREET_ADDRESS]" at bounding box center [784, 352] width 1106 height 83
copy h1 "Amari Phuket"
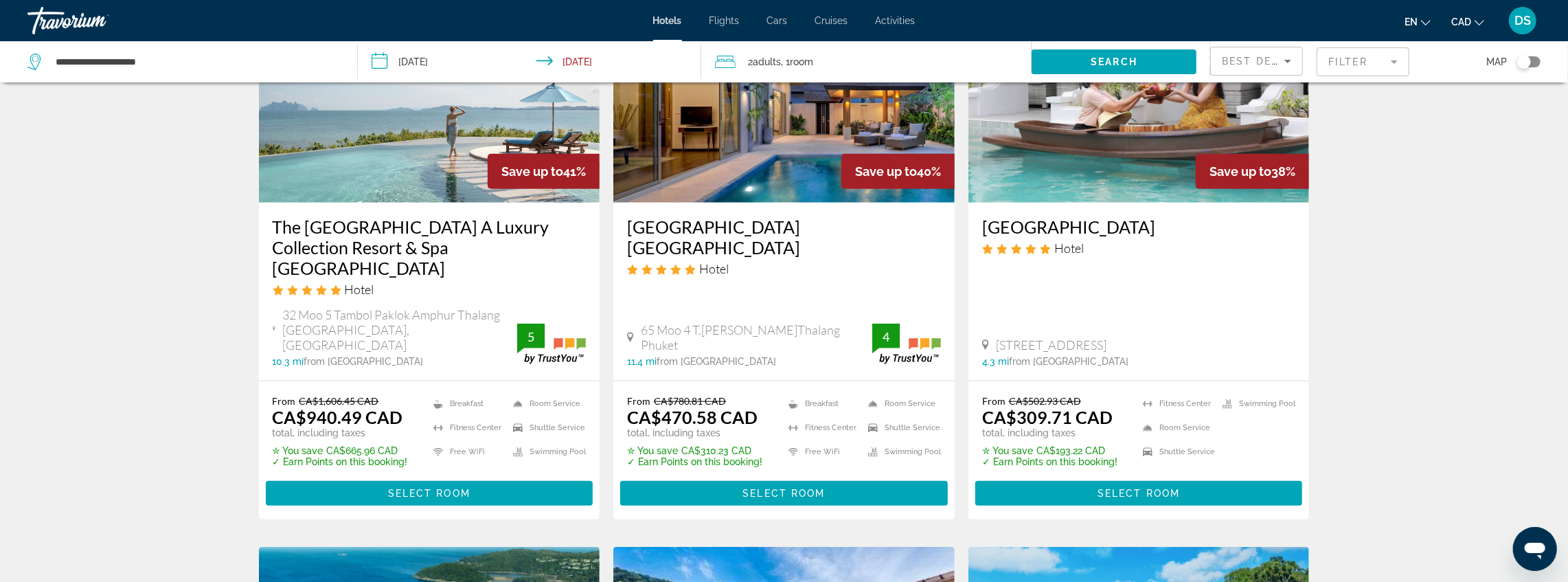
scroll to position [1282, 0]
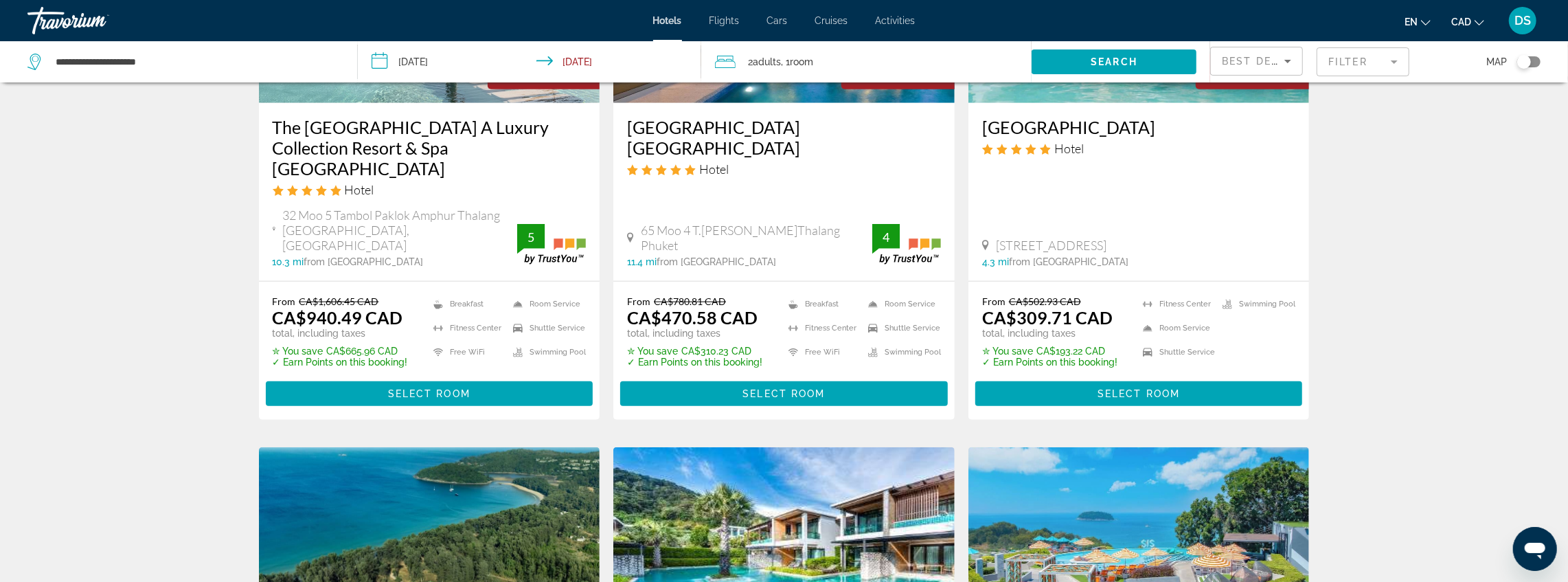
click at [1529, 64] on div "Toggle map" at bounding box center [1524, 62] width 14 height 14
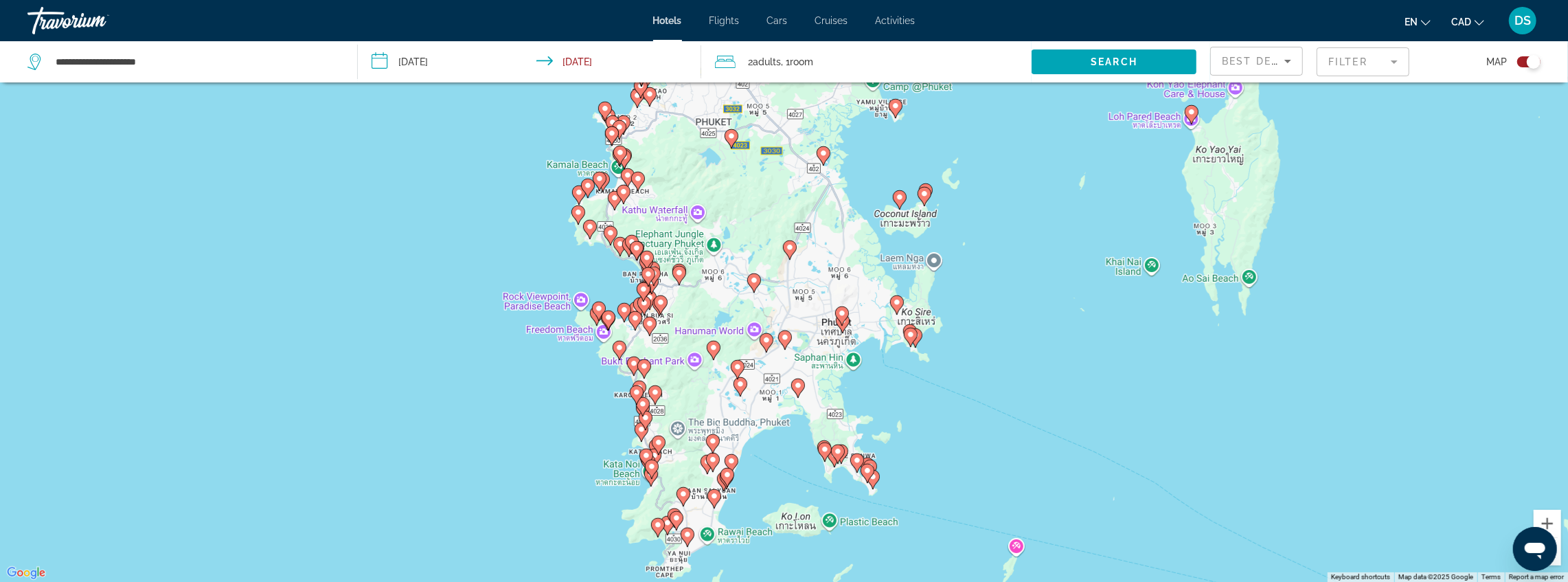
drag, startPoint x: 563, startPoint y: 288, endPoint x: 709, endPoint y: 281, distance: 146.2
click at [709, 281] on div "To activate drag with keyboard, press Alt + Enter. Once in keyboard drag state,…" at bounding box center [784, 291] width 1568 height 582
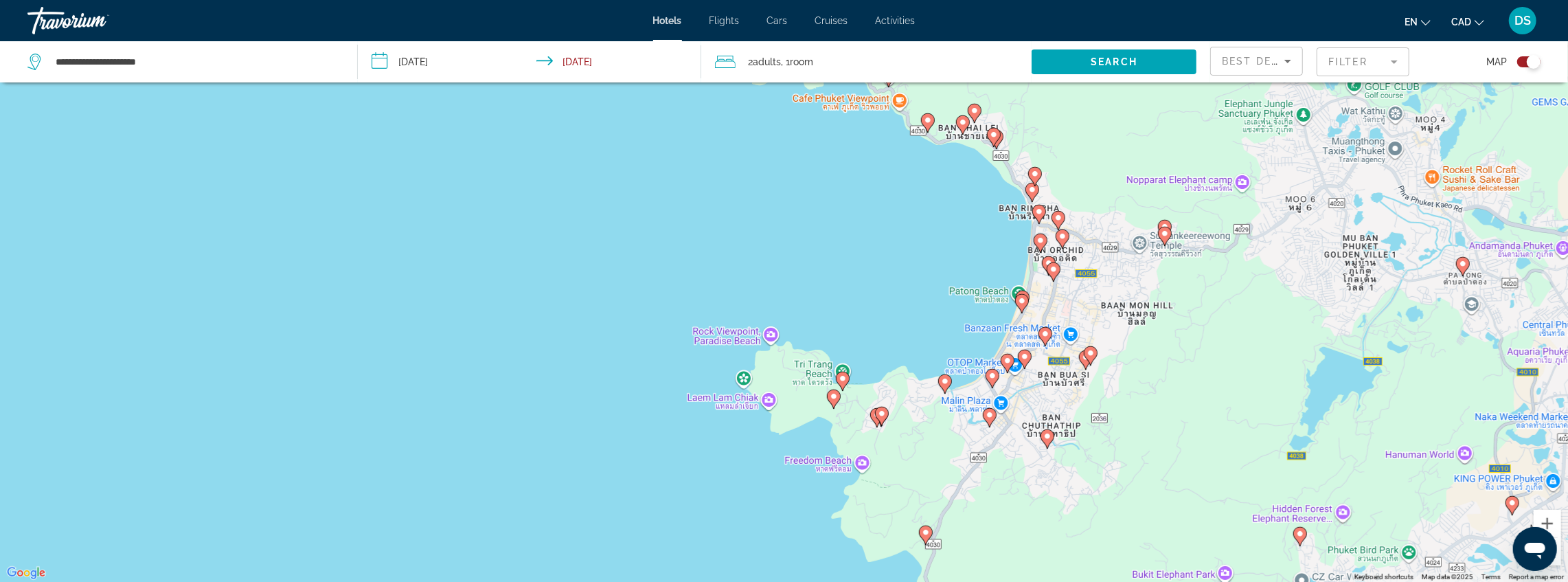
drag, startPoint x: 1057, startPoint y: 273, endPoint x: 1053, endPoint y: 282, distance: 9.8
click at [1057, 273] on icon "Main content" at bounding box center [1053, 271] width 13 height 18
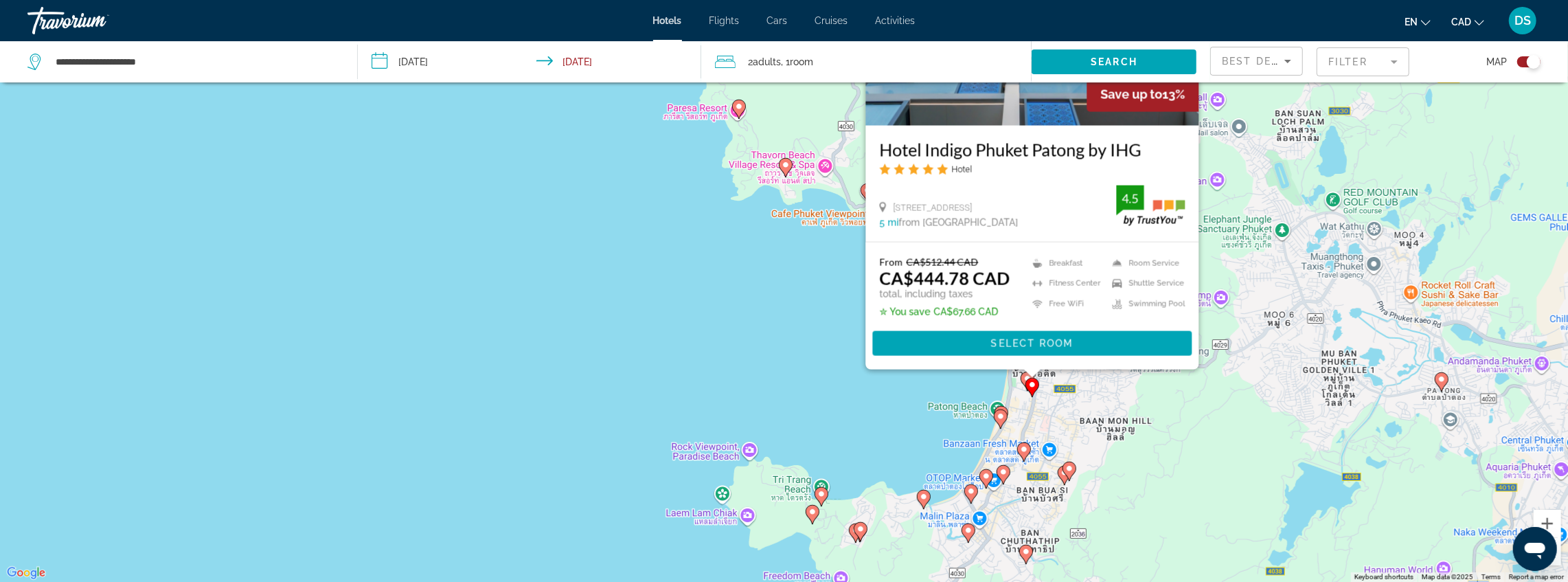
drag, startPoint x: 961, startPoint y: 509, endPoint x: 929, endPoint y: 386, distance: 127.1
click at [939, 379] on div "To activate drag with keyboard, press Alt + Enter. Once in keyboard drag state,…" at bounding box center [784, 291] width 1568 height 582
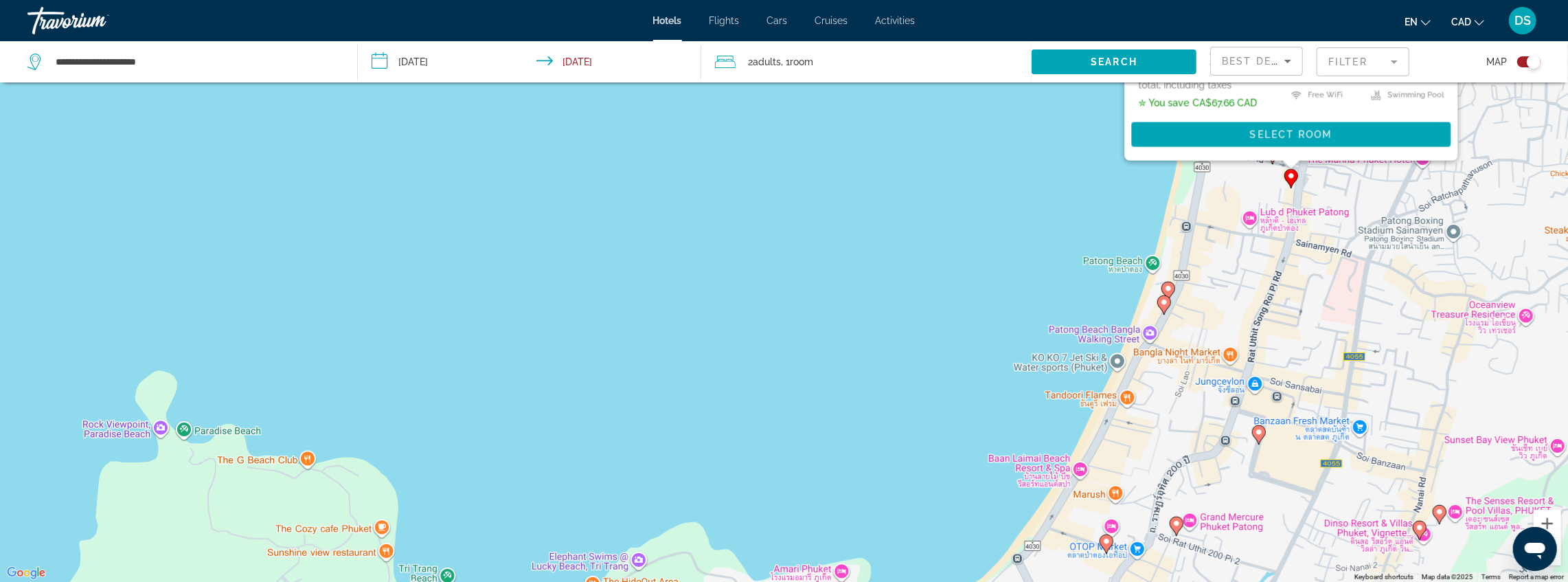
drag, startPoint x: 978, startPoint y: 460, endPoint x: 904, endPoint y: 261, distance: 212.3
click at [907, 255] on div "To activate drag with keyboard, press Alt + Enter. Once in keyboard drag state,…" at bounding box center [784, 291] width 1568 height 582
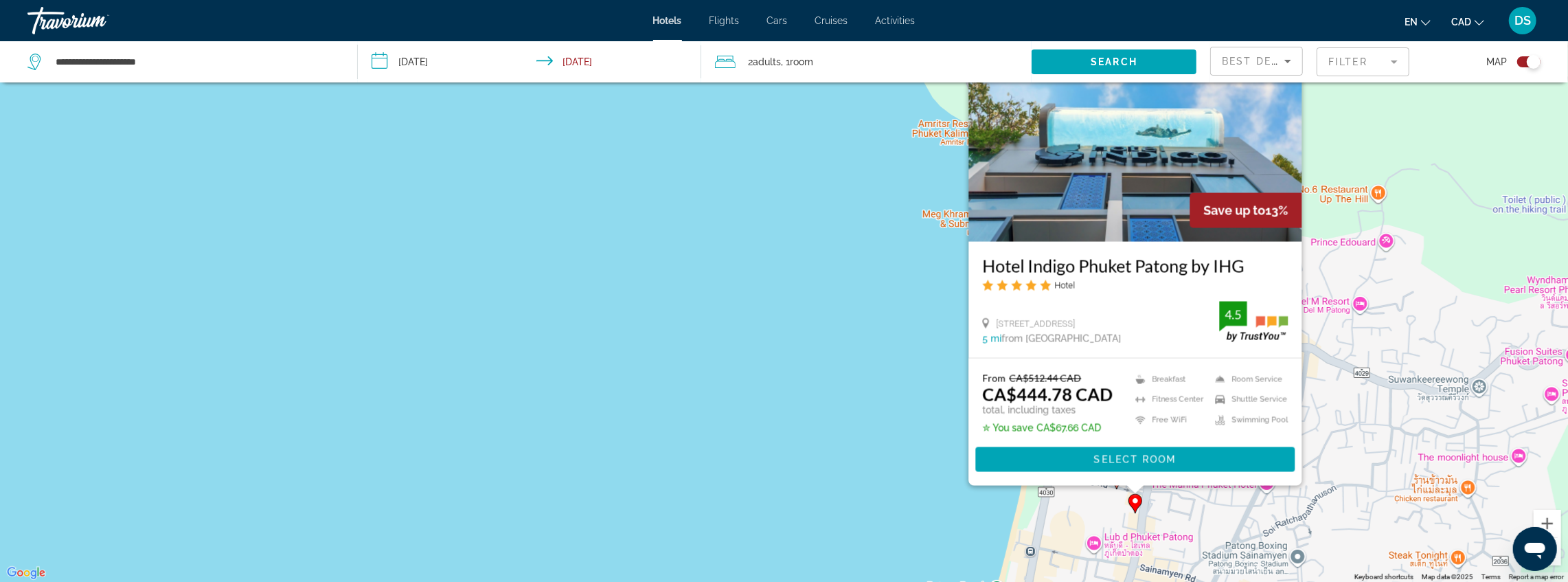
drag, startPoint x: 918, startPoint y: 217, endPoint x: 886, endPoint y: 429, distance: 214.4
click at [765, 547] on div "To activate drag with keyboard, press Alt + Enter. Once in keyboard drag state,…" at bounding box center [784, 291] width 1568 height 582
drag, startPoint x: 982, startPoint y: 250, endPoint x: 1243, endPoint y: 264, distance: 261.4
click at [1243, 264] on div "Hotel Indigo Phuket Patong by IHG Hotel 124 Rat U Thit [STREET_ADDRESS] 5 mi fr…" at bounding box center [1135, 299] width 333 height 116
copy h3 "Hotel Indigo Phuket Patong by IHG"
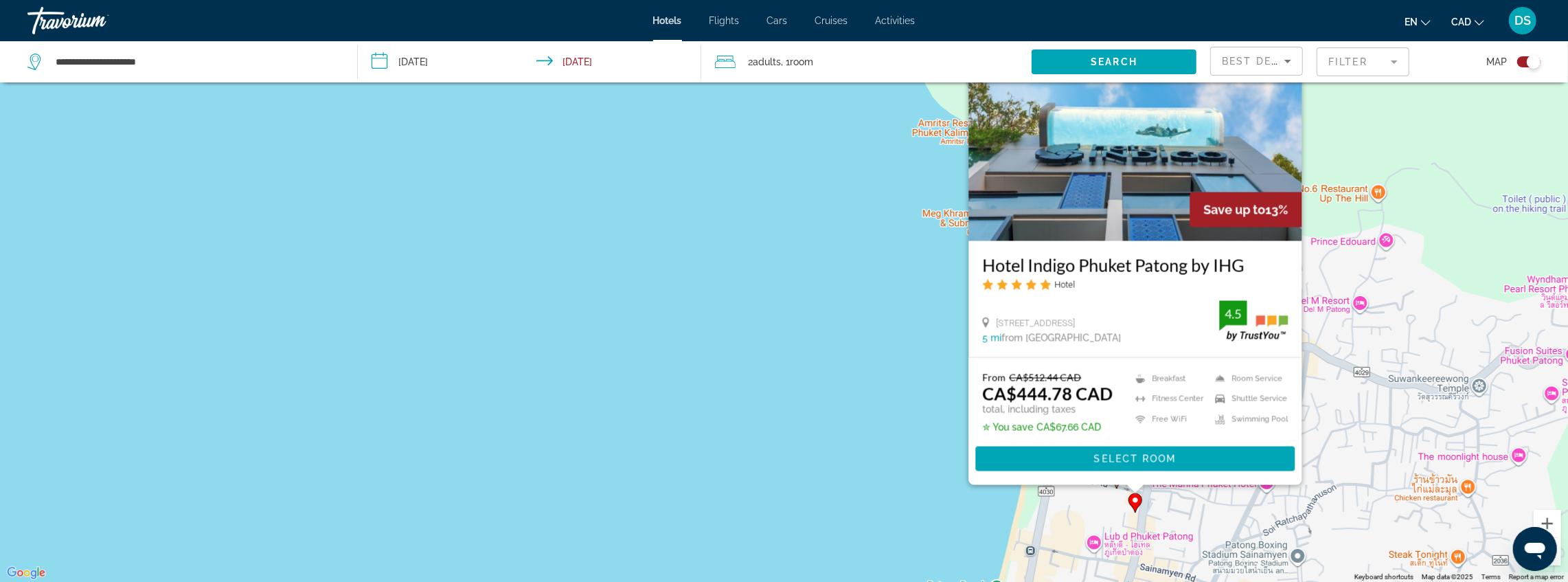
click at [1376, 360] on div "To activate drag with keyboard, press Alt + Enter. Once in keyboard drag state,…" at bounding box center [784, 291] width 1568 height 582
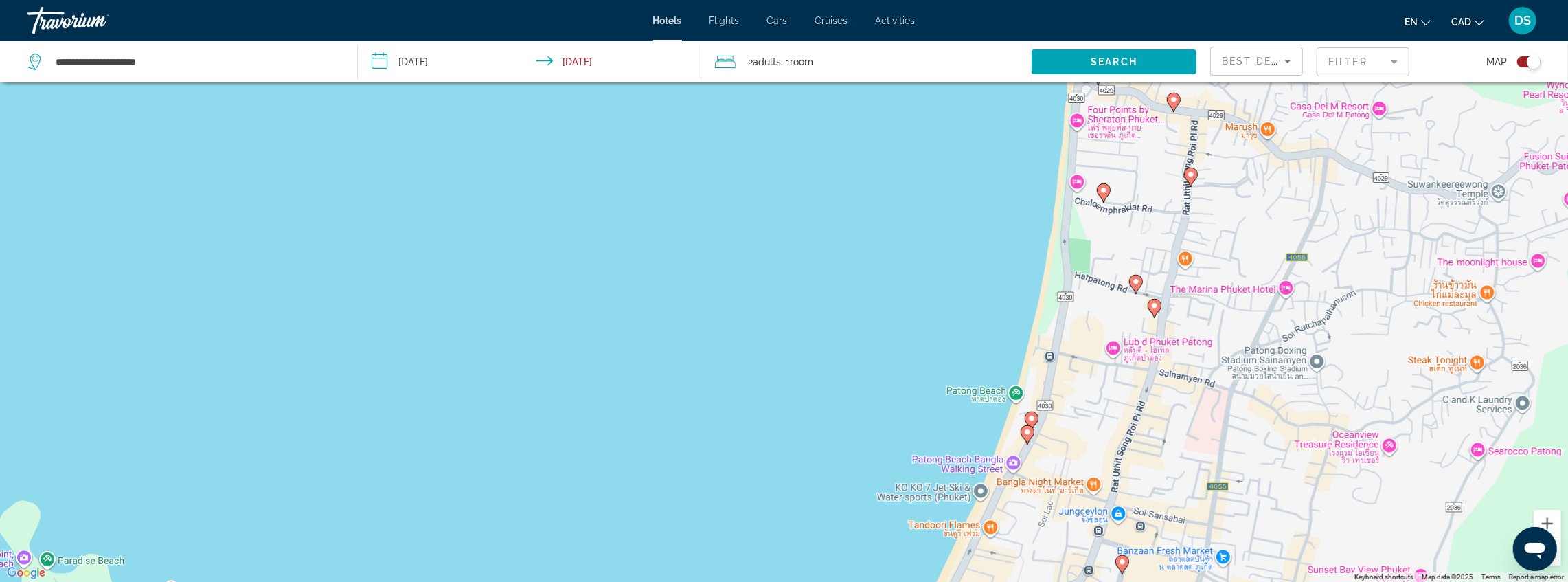
drag, startPoint x: 1318, startPoint y: 447, endPoint x: 1334, endPoint y: 264, distance: 183.7
click at [1334, 264] on div "To activate drag with keyboard, press Alt + Enter. Once in keyboard drag state,…" at bounding box center [784, 291] width 1568 height 582
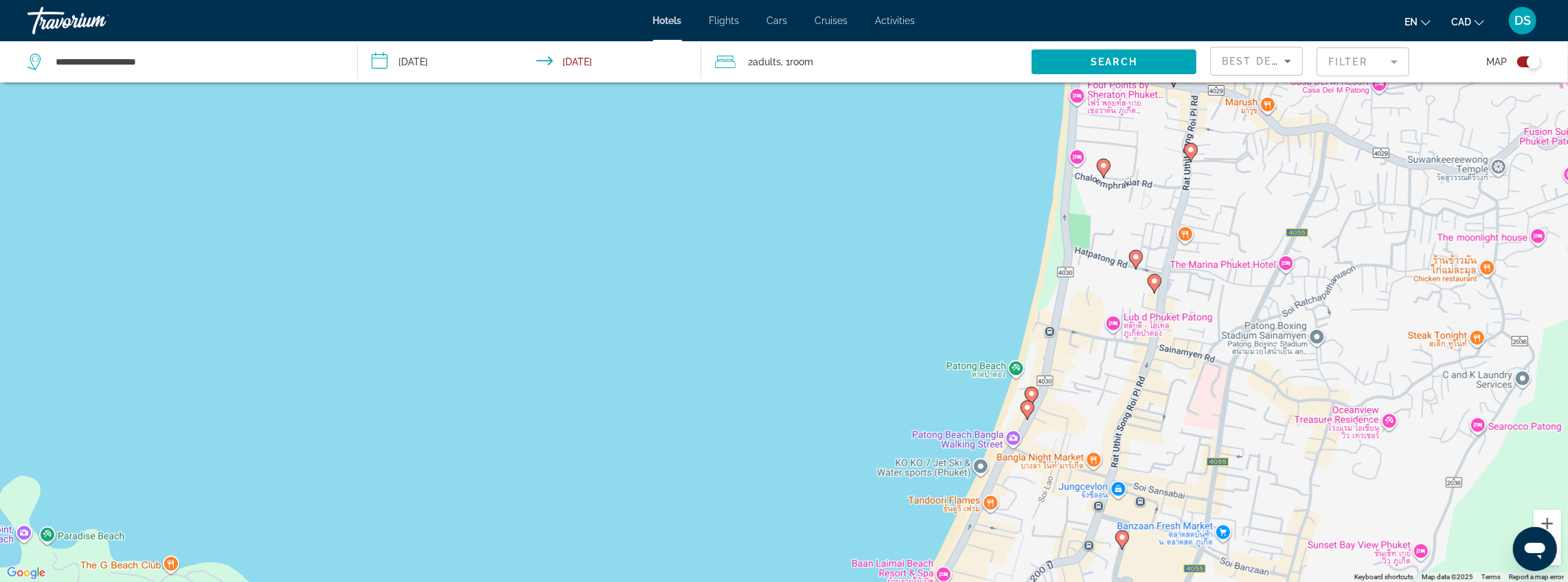
click at [1137, 260] on image "Main content" at bounding box center [1136, 256] width 8 height 8
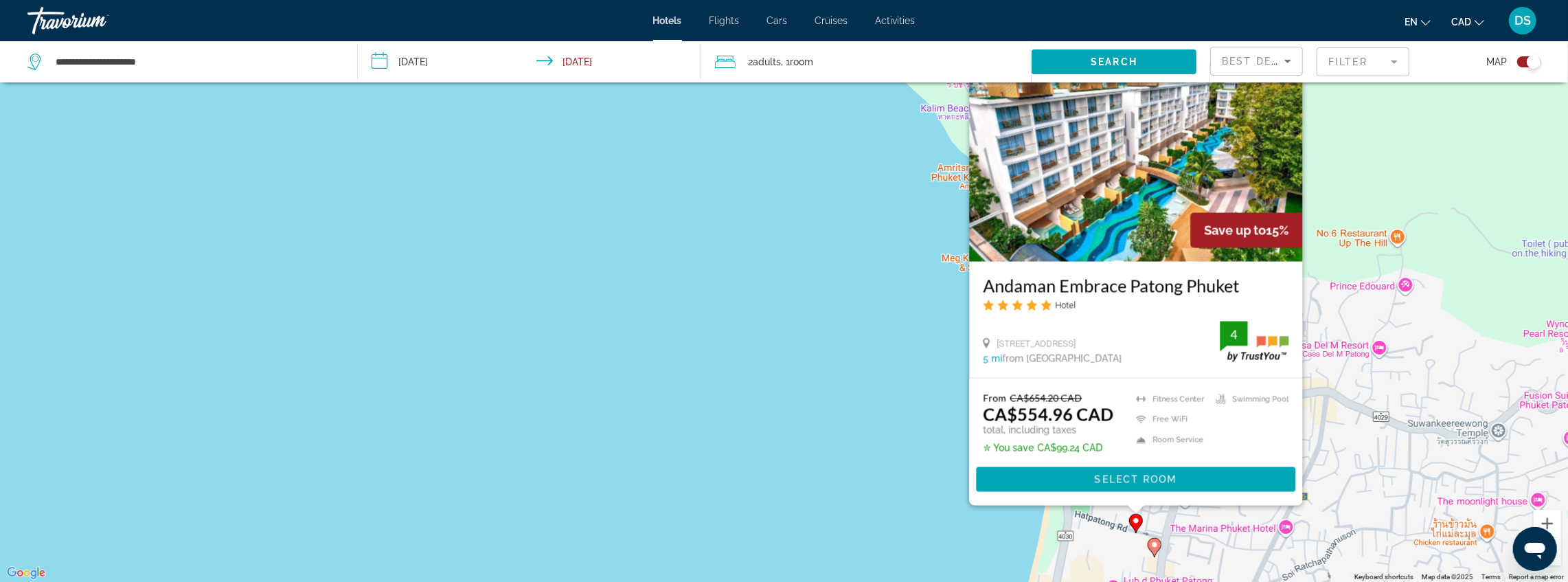
click at [1000, 520] on div "To activate drag with keyboard, press Alt + Enter. Once in keyboard drag state,…" at bounding box center [784, 291] width 1568 height 582
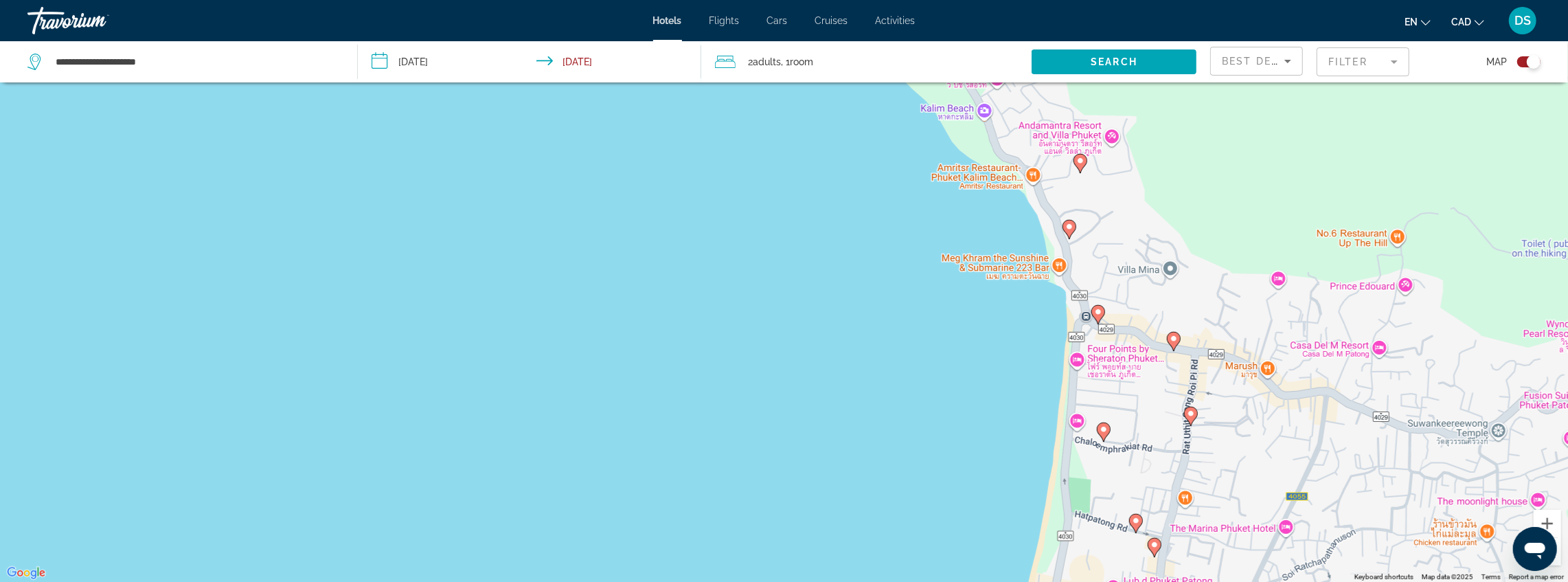
click at [1133, 524] on image "Main content" at bounding box center [1136, 520] width 8 height 8
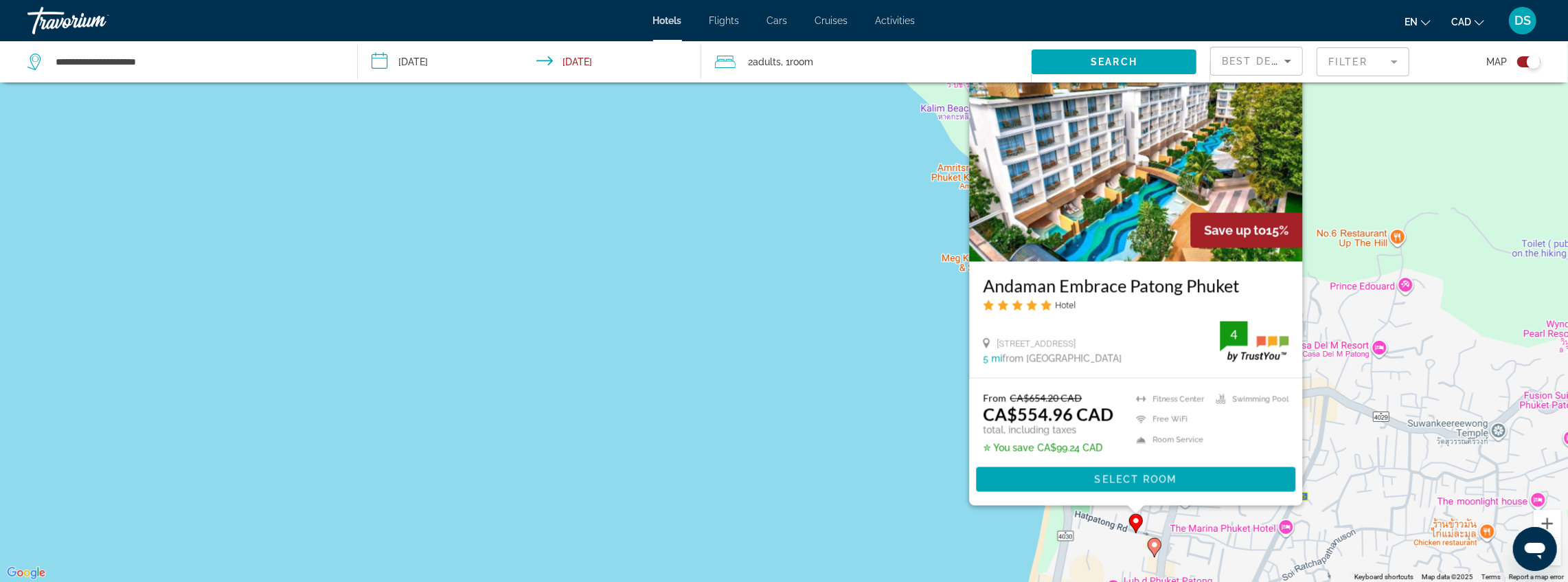
click at [872, 478] on div "To activate drag with keyboard, press Alt + Enter. Once in keyboard drag state,…" at bounding box center [784, 291] width 1568 height 582
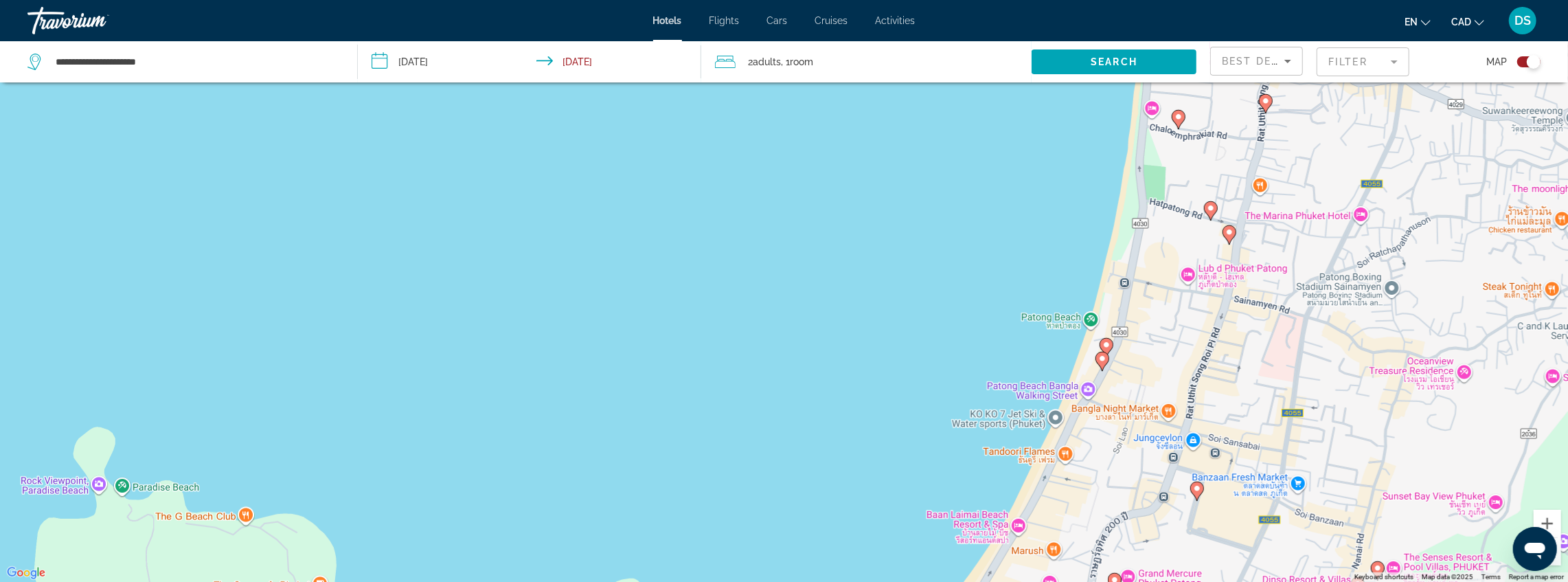
drag, startPoint x: 1031, startPoint y: 417, endPoint x: 1081, endPoint y: 166, distance: 255.9
click at [1081, 166] on div "To activate drag with keyboard, press Alt + Enter. Once in keyboard drag state,…" at bounding box center [784, 291] width 1568 height 582
click at [1111, 343] on icon "Main content" at bounding box center [1106, 347] width 13 height 18
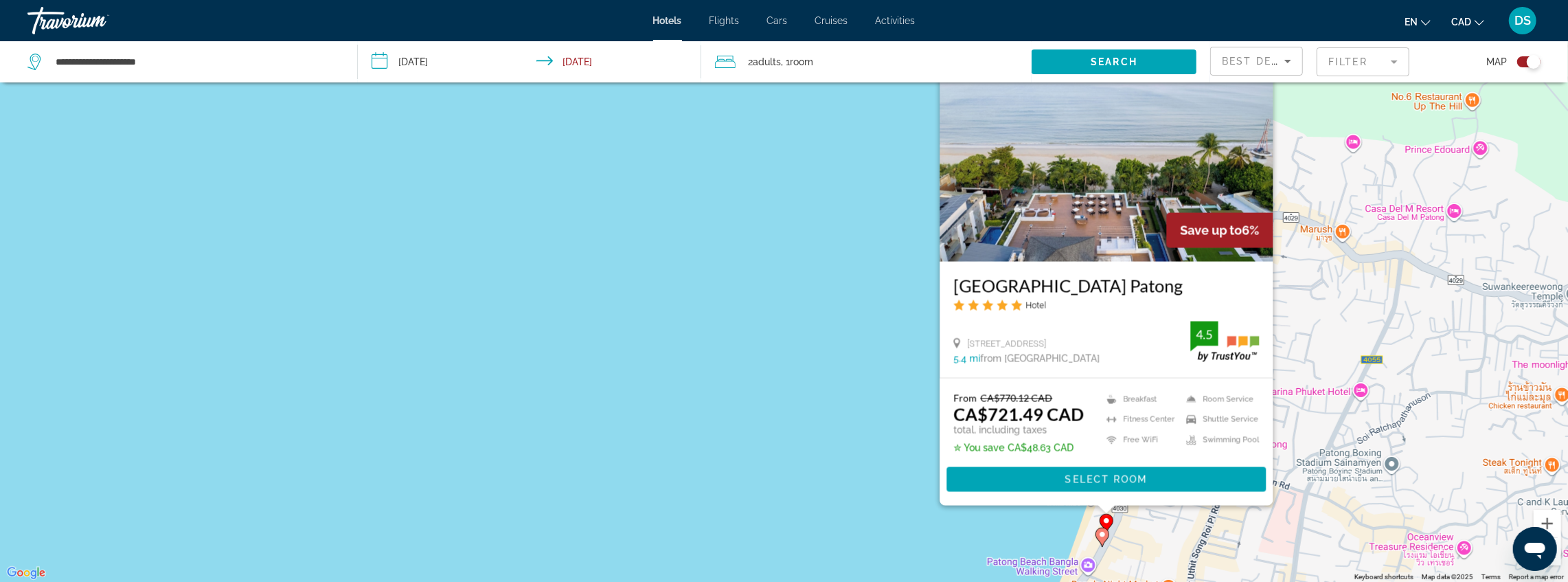
click at [1100, 541] on icon "Main content" at bounding box center [1102, 537] width 13 height 18
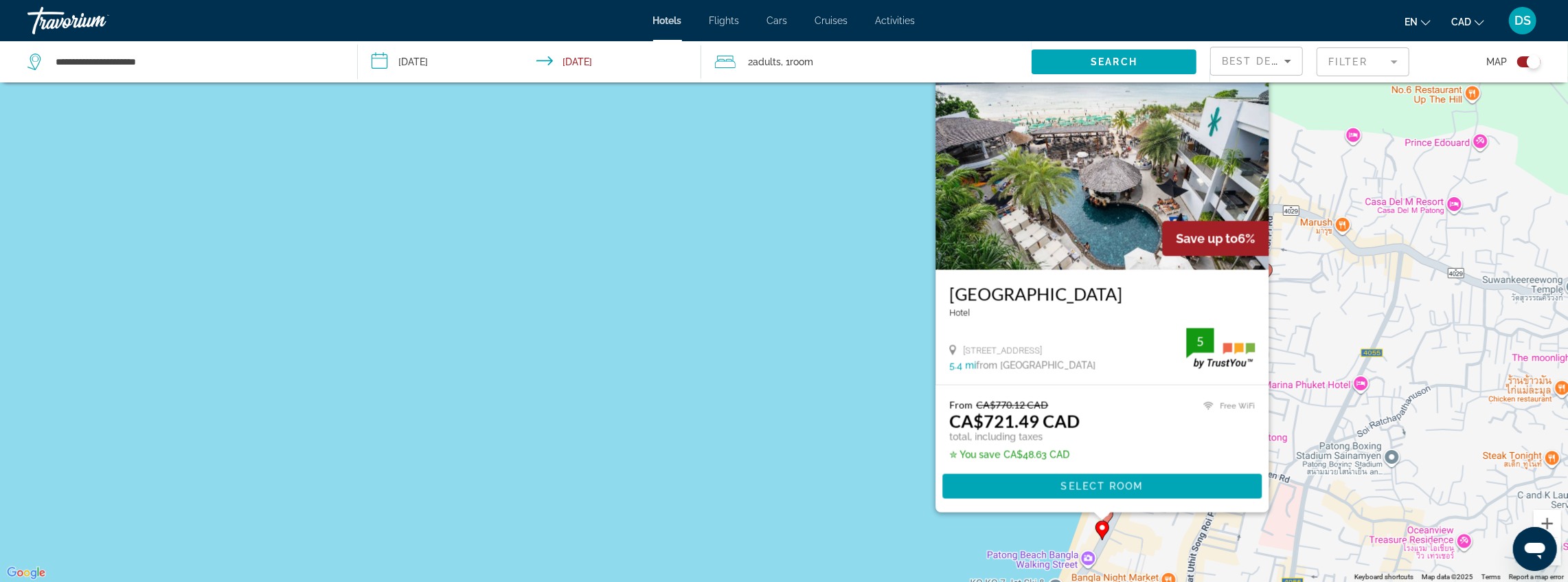
click at [852, 380] on div "To activate drag with keyboard, press Alt + Enter. Once in keyboard drag state,…" at bounding box center [784, 291] width 1568 height 582
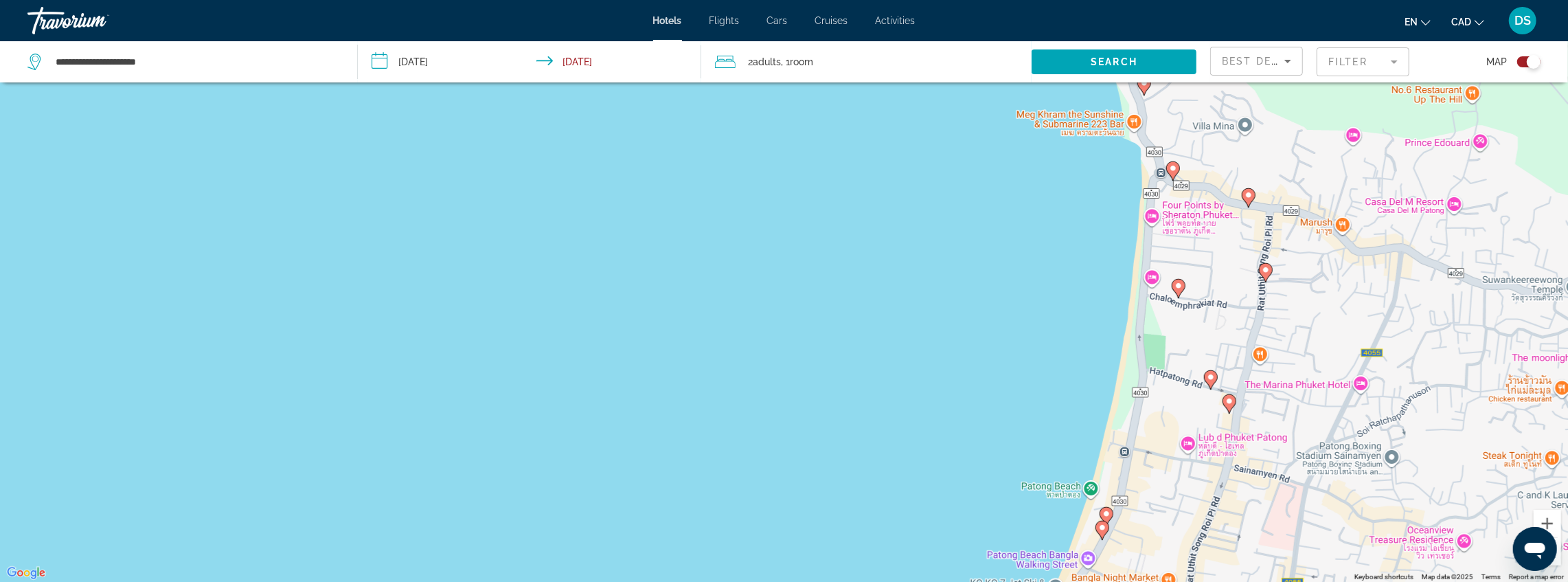
click at [1231, 410] on gmp-advanced-marker "Main content" at bounding box center [1229, 404] width 14 height 21
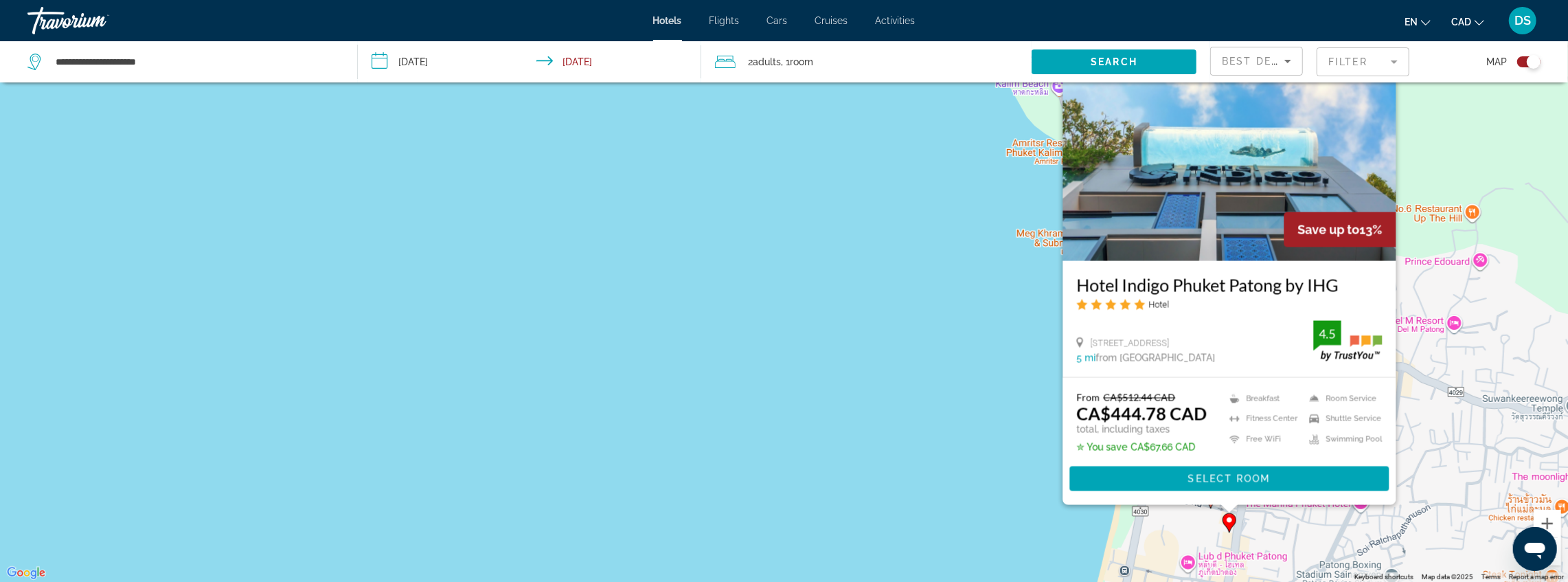
click at [983, 396] on div "To activate drag with keyboard, press Alt + Enter. Once in keyboard drag state,…" at bounding box center [784, 291] width 1568 height 582
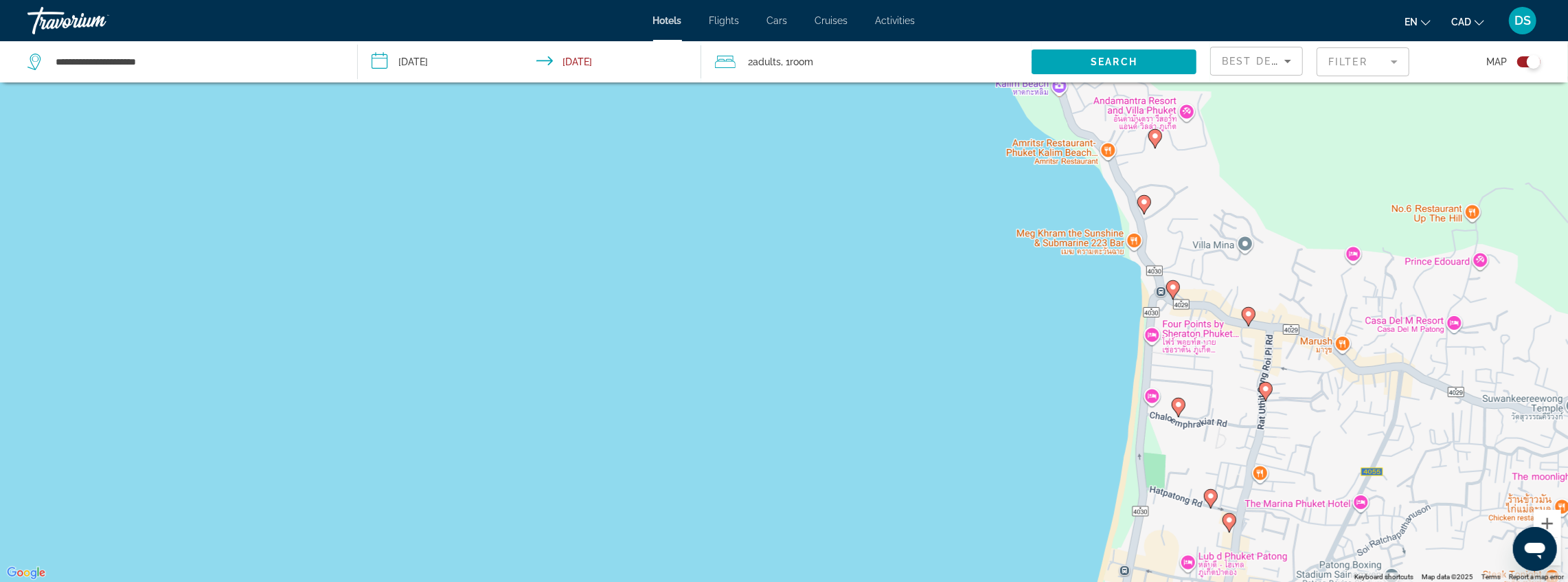
click at [1174, 290] on image "Main content" at bounding box center [1173, 287] width 8 height 8
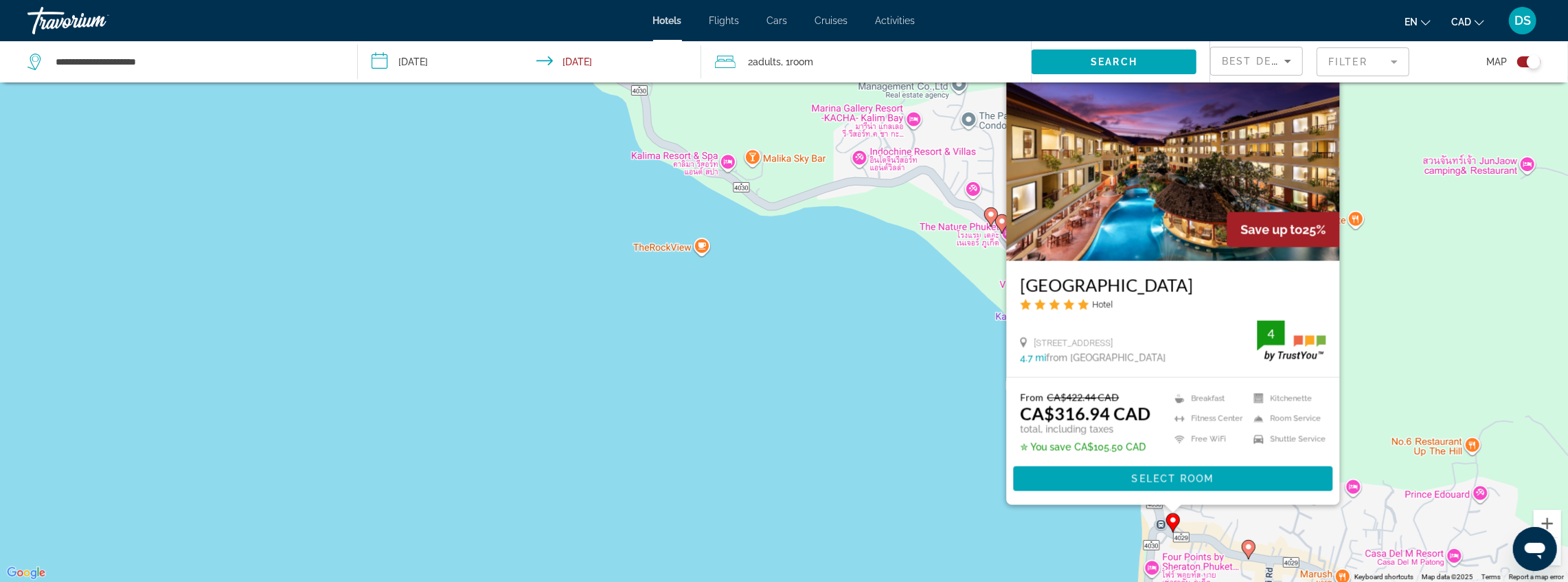
drag, startPoint x: 1020, startPoint y: 268, endPoint x: 1235, endPoint y: 279, distance: 215.3
click at [1235, 279] on div "[GEOGRAPHIC_DATA] Hotel [STREET_ADDRESS] 4.7 mi from [GEOGRAPHIC_DATA] from [GE…" at bounding box center [1172, 319] width 333 height 116
copy h3 "[GEOGRAPHIC_DATA]"
drag, startPoint x: 1380, startPoint y: 250, endPoint x: 1379, endPoint y: 256, distance: 6.1
click at [1380, 249] on div "To activate drag with keyboard, press Alt + Enter. Once in keyboard drag state,…" at bounding box center [784, 291] width 1568 height 582
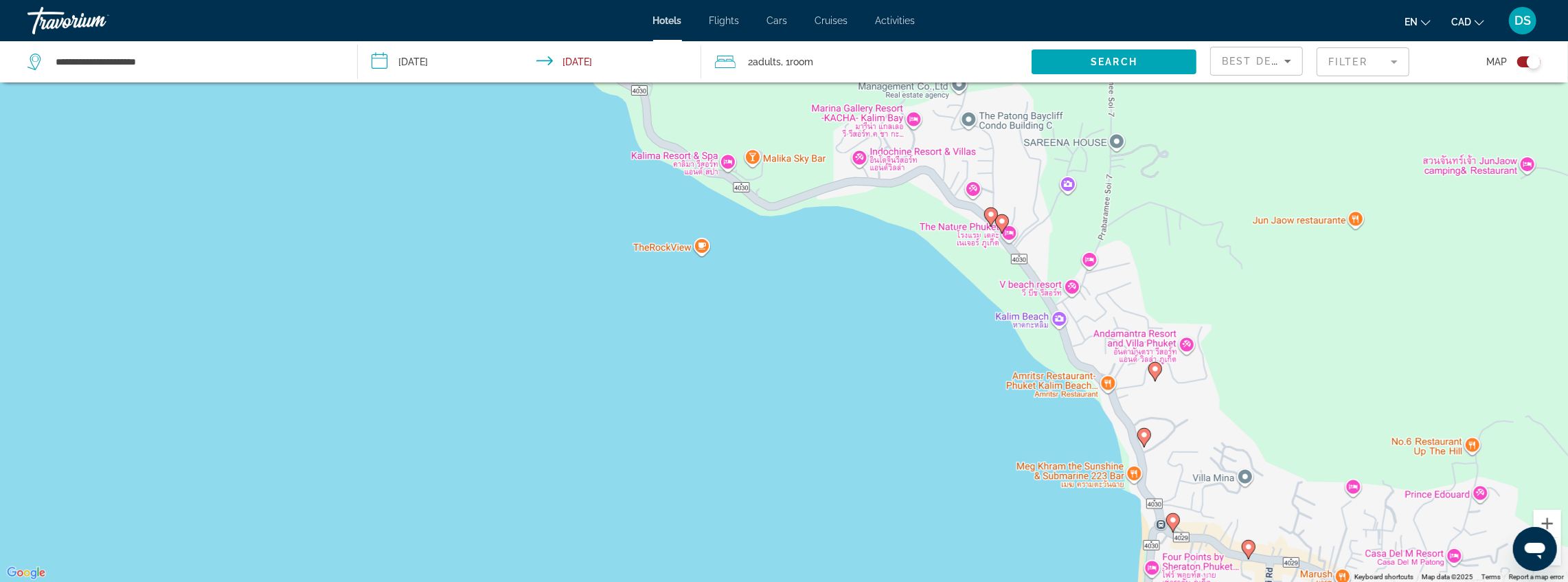
drag, startPoint x: 1320, startPoint y: 430, endPoint x: 1303, endPoint y: 311, distance: 120.2
click at [1304, 311] on div "To activate drag with keyboard, press Alt + Enter. Once in keyboard drag state,…" at bounding box center [784, 291] width 1568 height 582
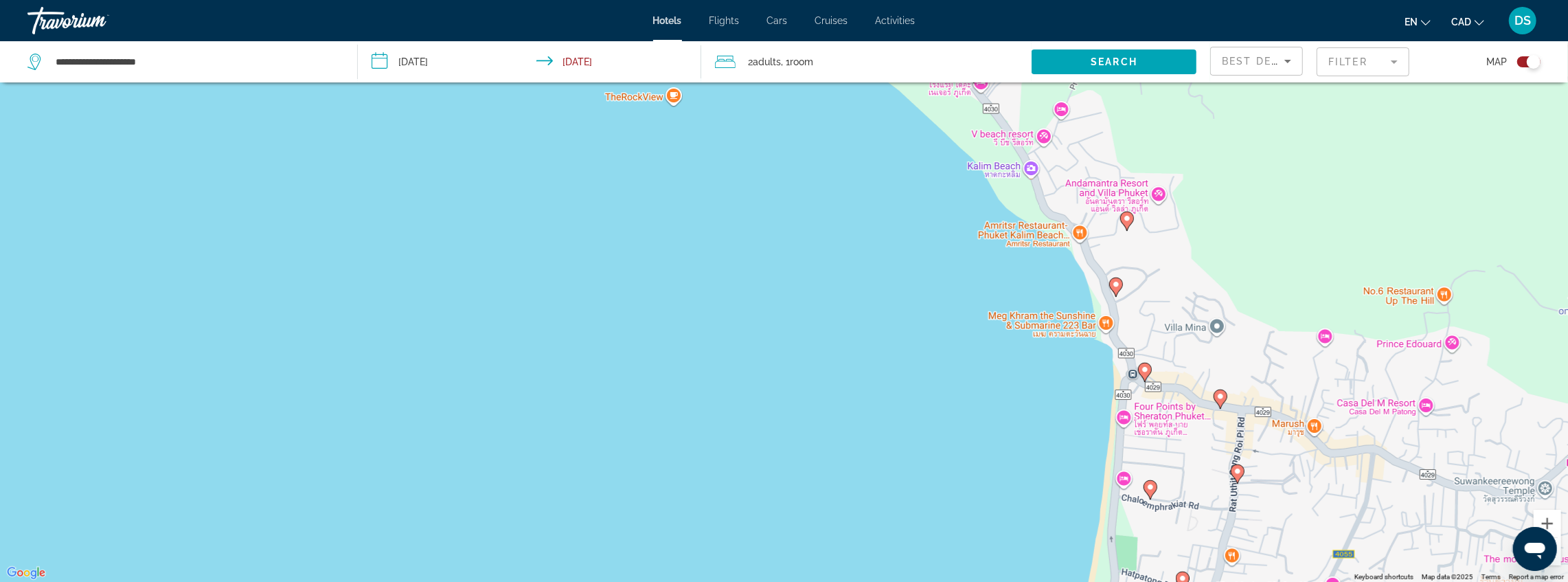
click at [1115, 281] on image "Main content" at bounding box center [1116, 284] width 8 height 8
click at [1117, 291] on icon "Main content" at bounding box center [1116, 287] width 13 height 18
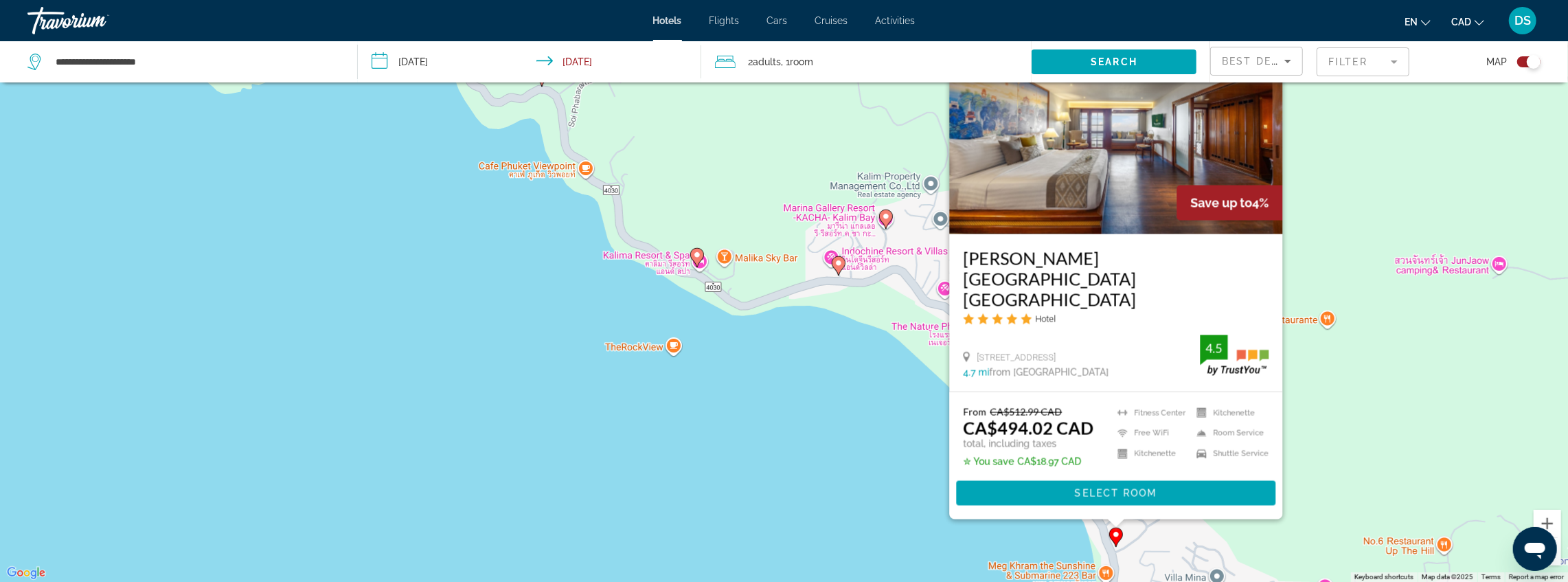
click at [1328, 391] on div "To activate drag with keyboard, press Alt + Enter. Once in keyboard drag state,…" at bounding box center [784, 291] width 1568 height 582
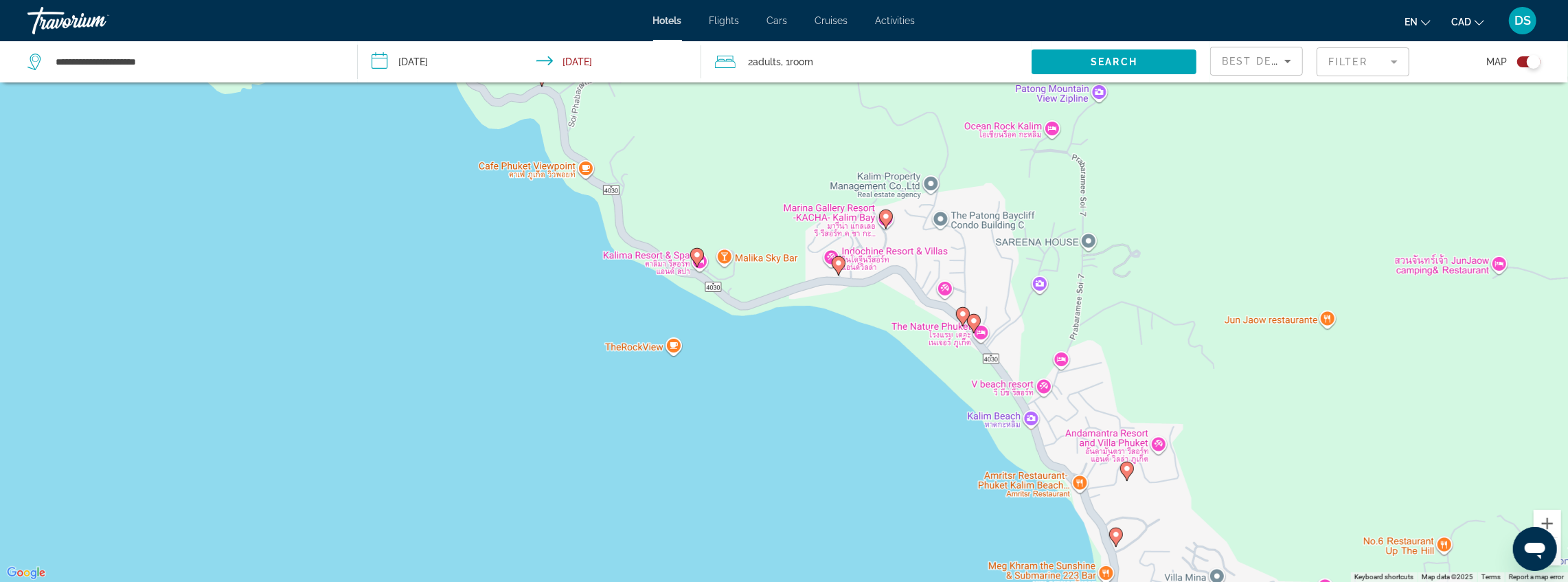
click at [1126, 469] on image "Main content" at bounding box center [1127, 468] width 8 height 8
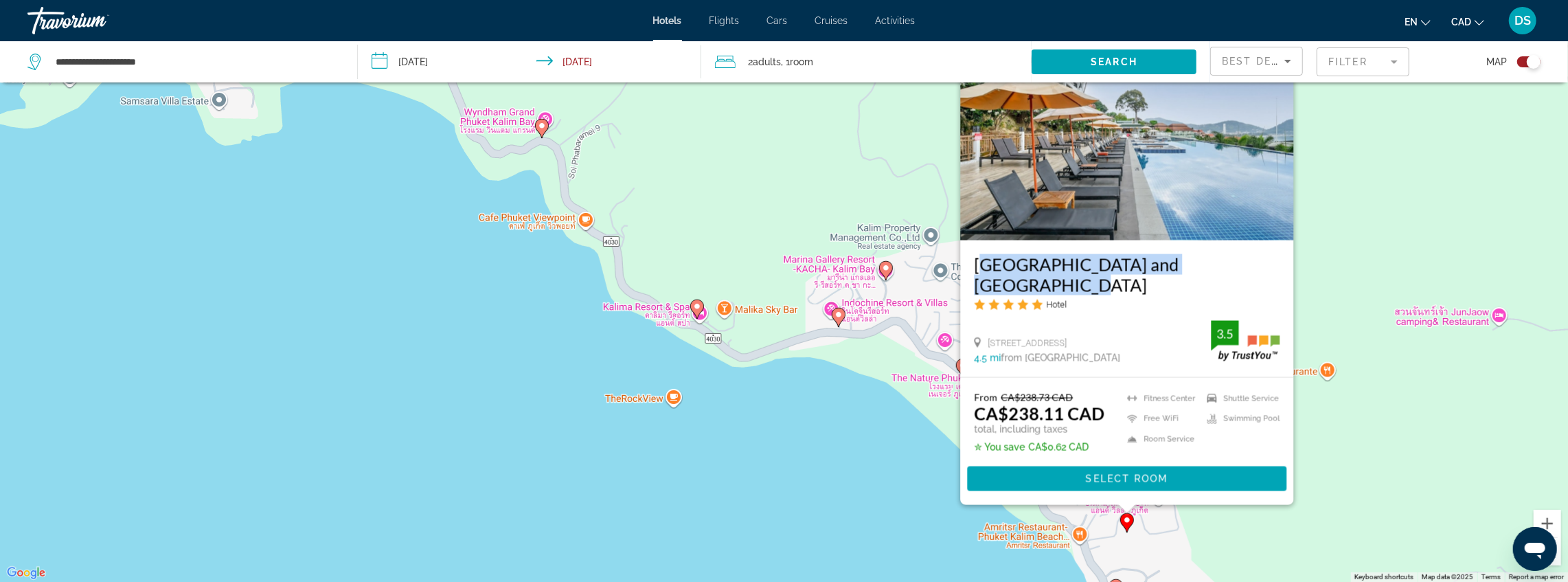
drag, startPoint x: 970, startPoint y: 271, endPoint x: 1250, endPoint y: 289, distance: 280.6
click at [1250, 289] on div "[GEOGRAPHIC_DATA] and [GEOGRAPHIC_DATA] Hotel [STREET_ADDRESS] 4.5 mi from [GEO…" at bounding box center [1127, 308] width 333 height 137
copy h3 "[GEOGRAPHIC_DATA] and [GEOGRAPHIC_DATA]"
click at [1357, 455] on div "To activate drag with keyboard, press Alt + Enter. Once in keyboard drag state,…" at bounding box center [784, 291] width 1568 height 582
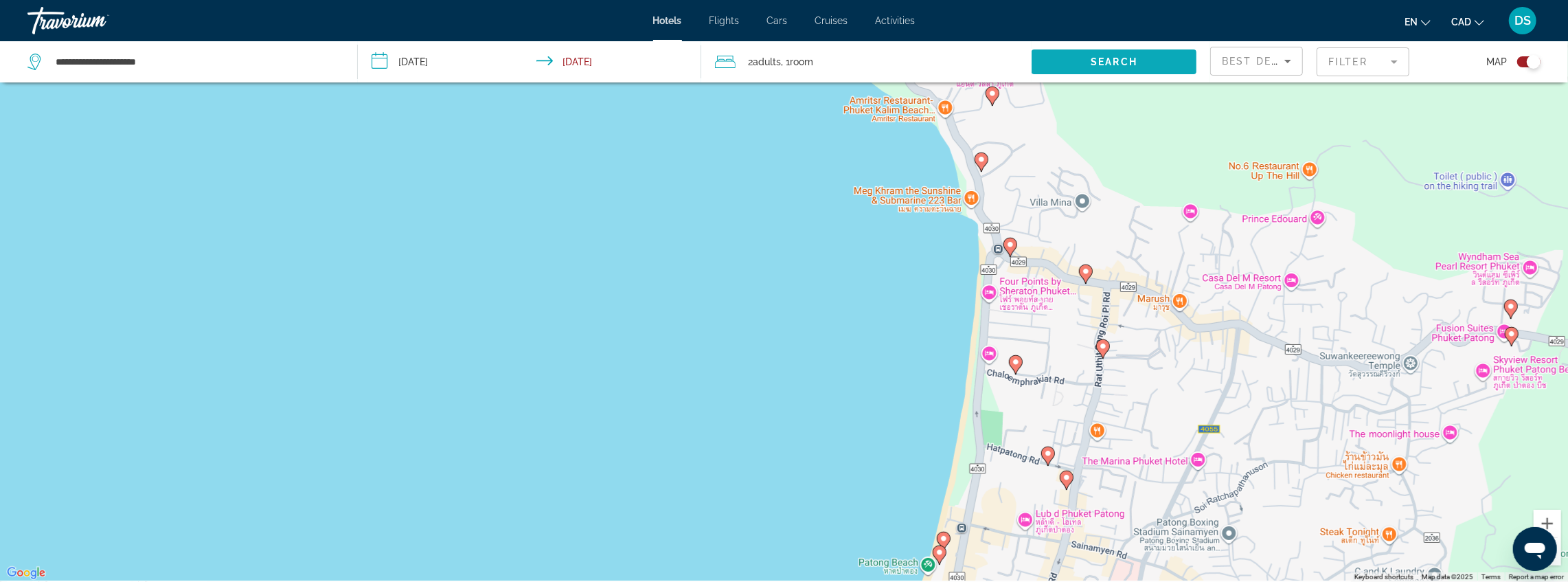
drag, startPoint x: 1285, startPoint y: 482, endPoint x: 1138, endPoint y: 67, distance: 440.3
click at [1148, 49] on div "**********" at bounding box center [784, 332] width 1568 height 665
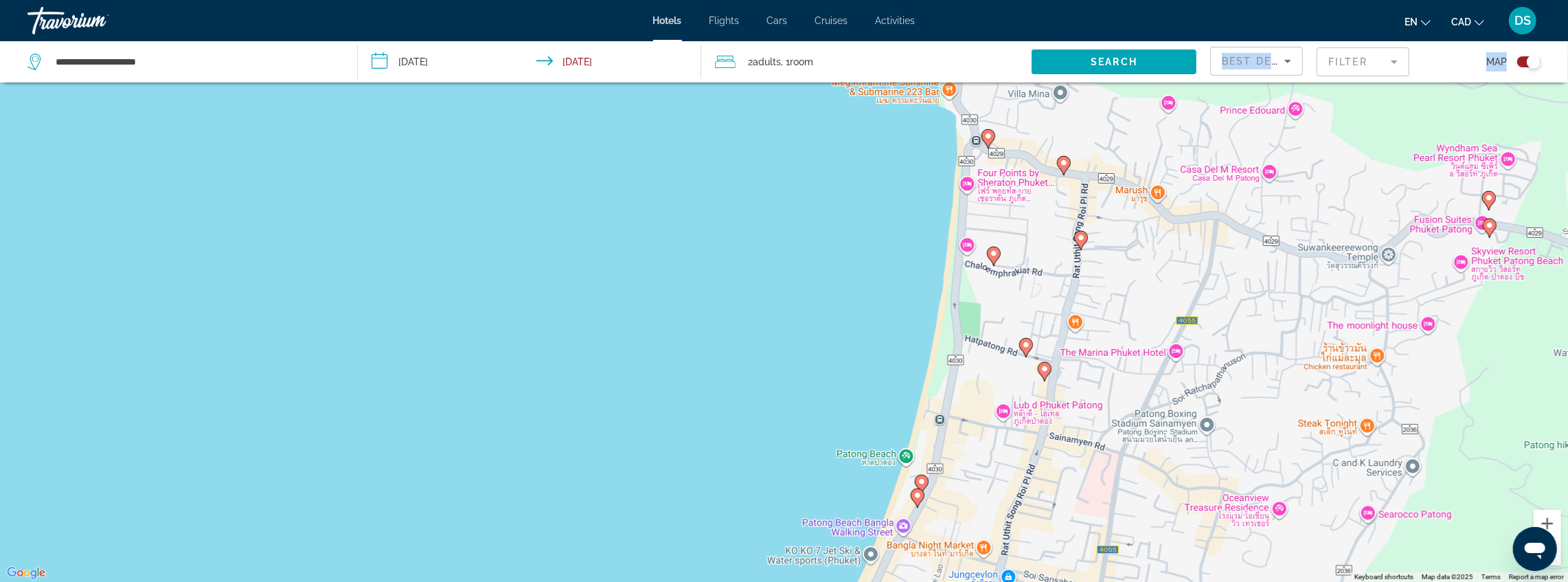
drag, startPoint x: 1070, startPoint y: 291, endPoint x: 1091, endPoint y: 35, distance: 256.9
click at [1092, 34] on div "**********" at bounding box center [784, 208] width 1568 height 582
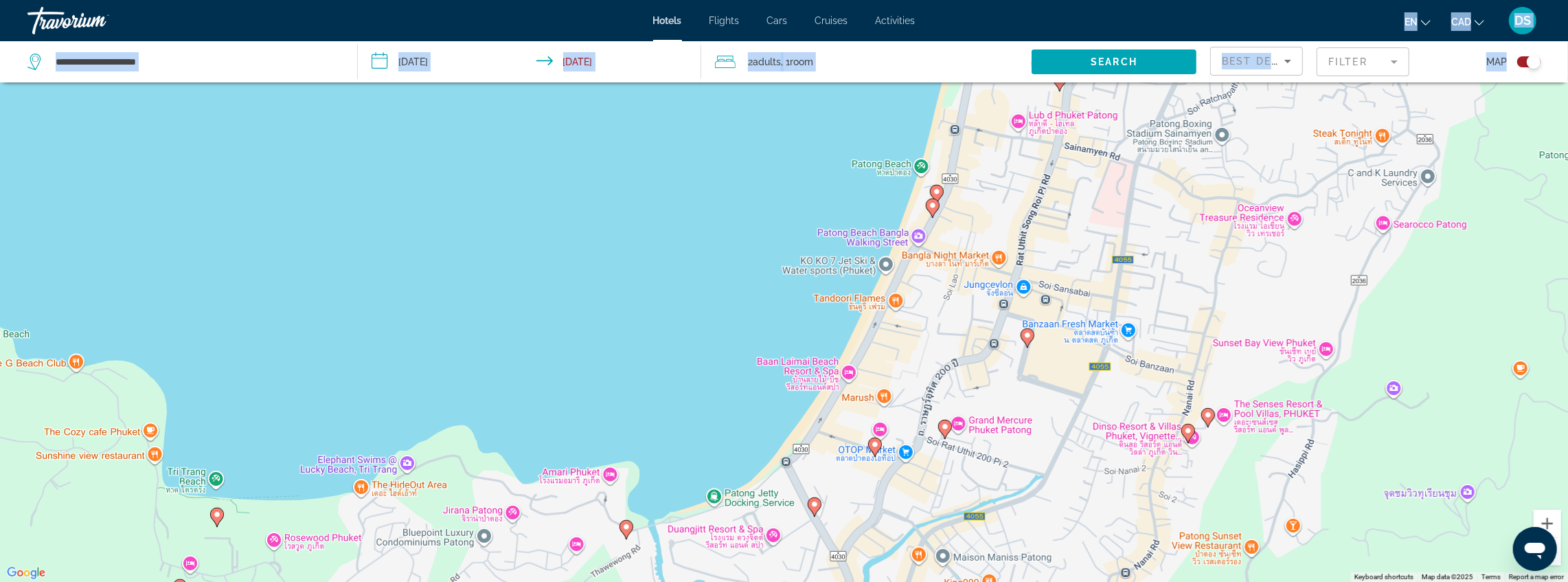
click at [1022, 338] on icon "Main content" at bounding box center [1027, 338] width 13 height 18
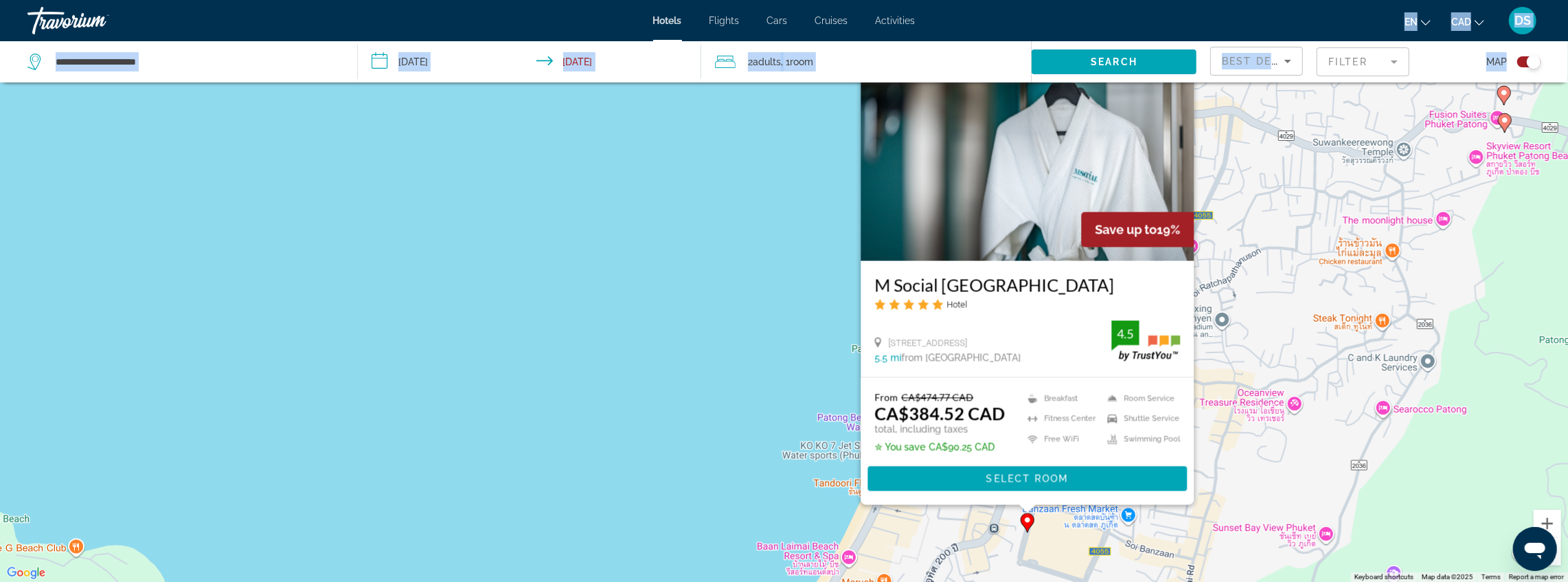
click at [900, 271] on div "M Social [GEOGRAPHIC_DATA] Hotel [STREET_ADDRESS] 5.5 mi from [GEOGRAPHIC_DATA]…" at bounding box center [1027, 319] width 333 height 116
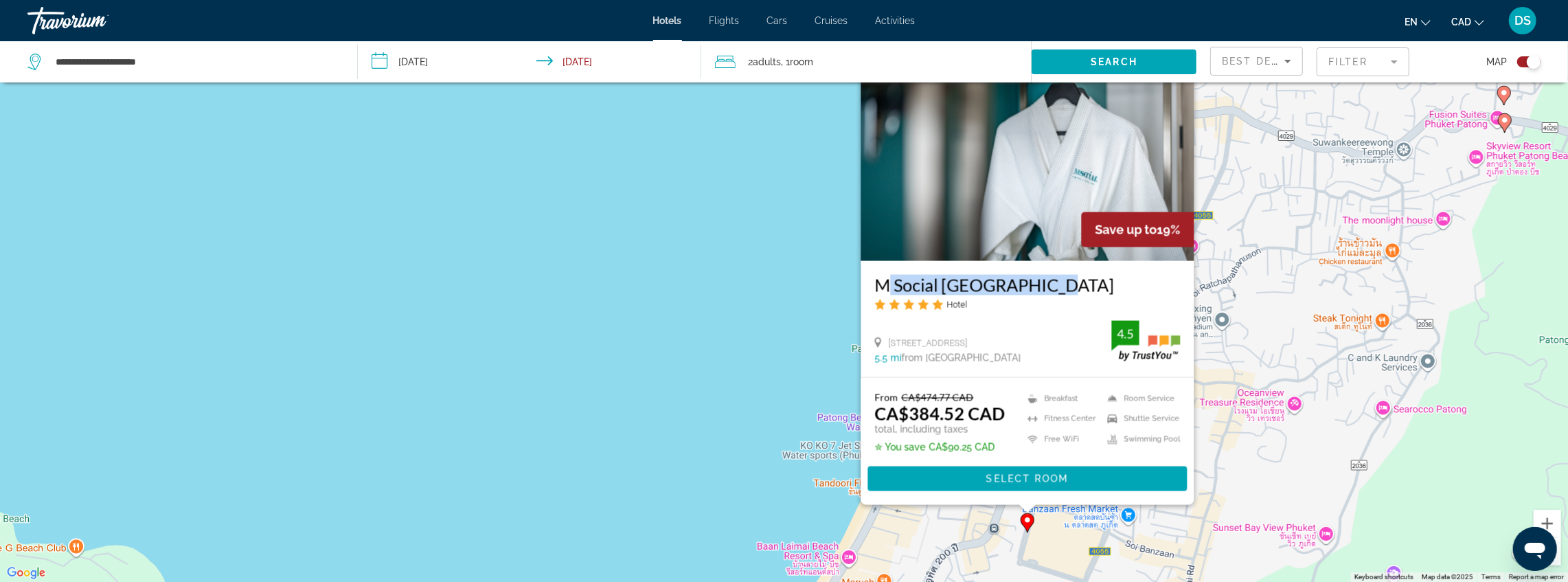
drag, startPoint x: 876, startPoint y: 273, endPoint x: 1044, endPoint y: 276, distance: 168.0
click at [1044, 276] on div "M Social [GEOGRAPHIC_DATA] Hotel [STREET_ADDRESS] 5.5 mi from [GEOGRAPHIC_DATA]…" at bounding box center [1027, 319] width 333 height 116
copy h3 "M Social [GEOGRAPHIC_DATA]"
click at [1260, 297] on div "To activate drag with keyboard, press Alt + Enter. Once in keyboard drag state,…" at bounding box center [784, 291] width 1568 height 582
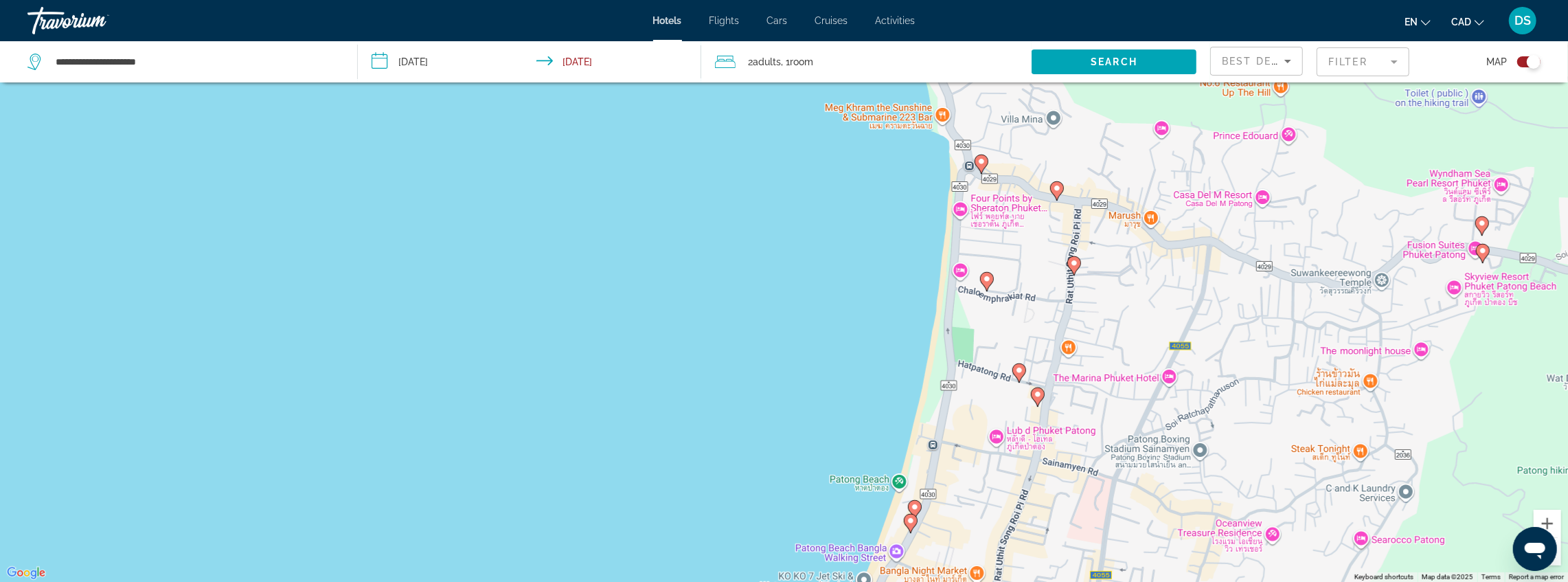
drag, startPoint x: 1178, startPoint y: 224, endPoint x: 1161, endPoint y: 341, distance: 118.2
click at [1164, 361] on div "To activate drag with keyboard, press Alt + Enter. Once in keyboard drag state,…" at bounding box center [784, 291] width 1568 height 582
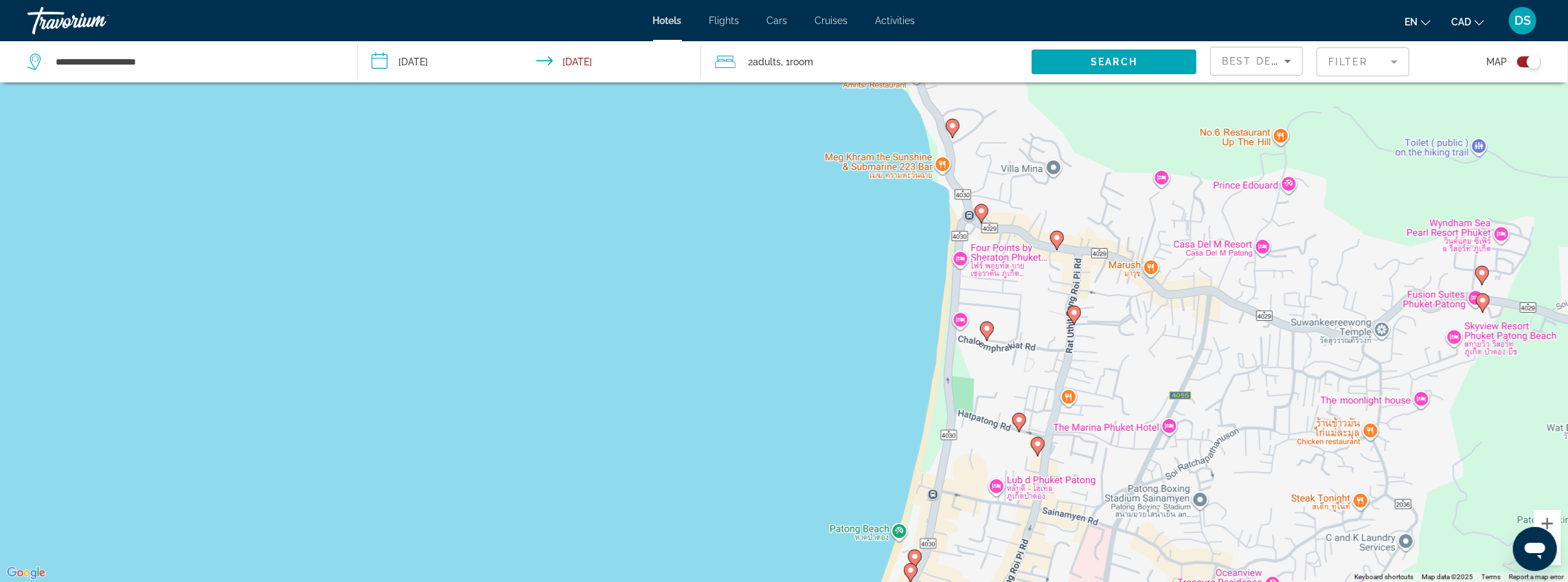
click at [981, 211] on image "Main content" at bounding box center [981, 211] width 8 height 8
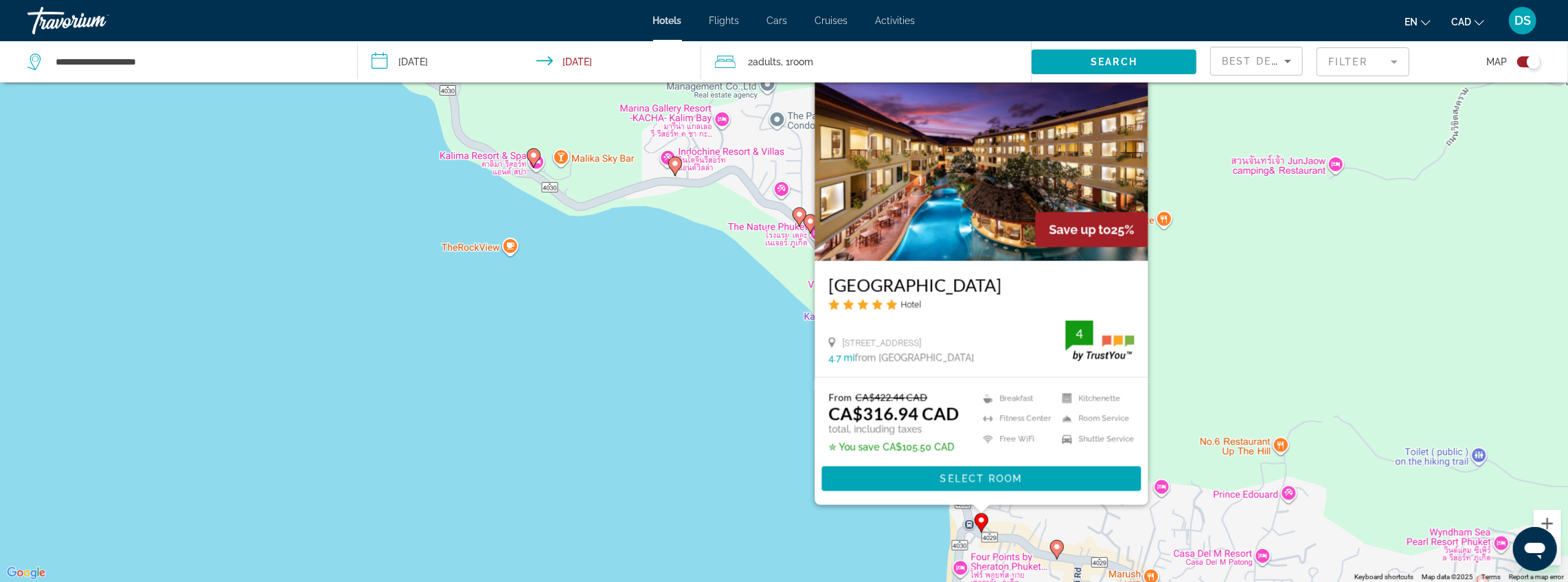
click at [1056, 549] on image "Main content" at bounding box center [1057, 547] width 8 height 8
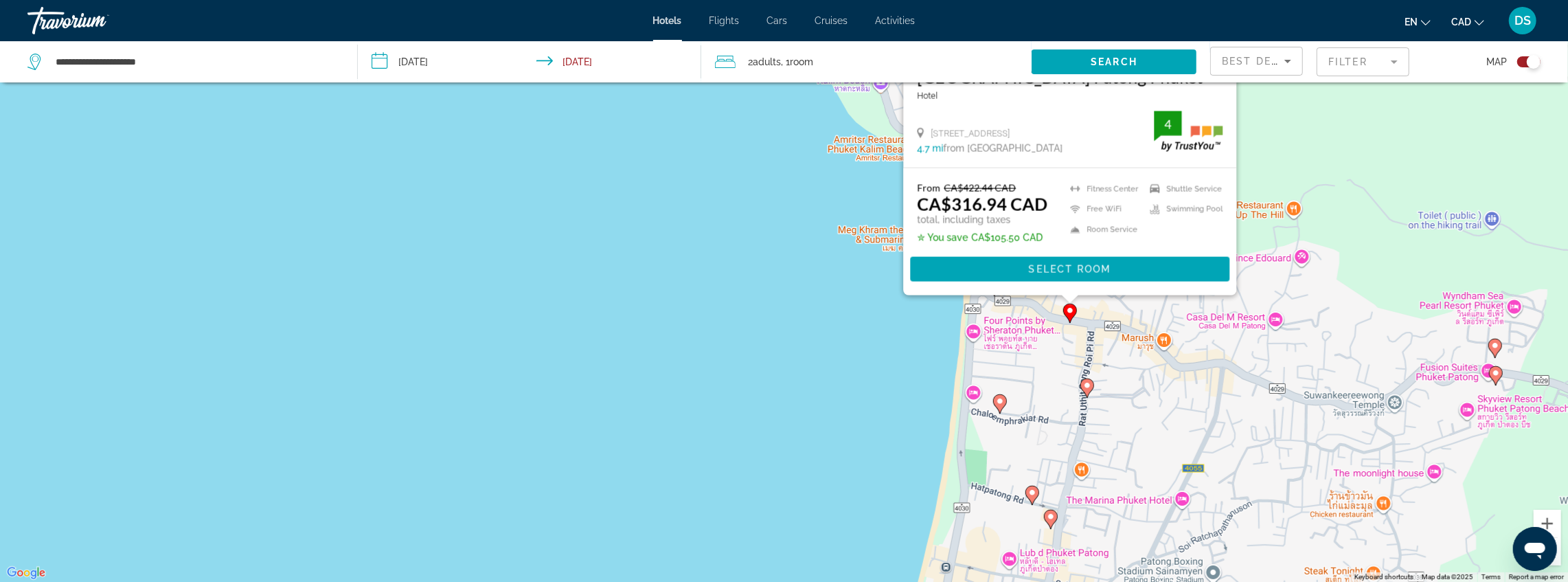
drag, startPoint x: 1056, startPoint y: 577, endPoint x: 1080, endPoint y: 318, distance: 260.1
click at [1073, 347] on div "To activate drag with keyboard, press Alt + Enter. Once in keyboard drag state,…" at bounding box center [784, 291] width 1568 height 582
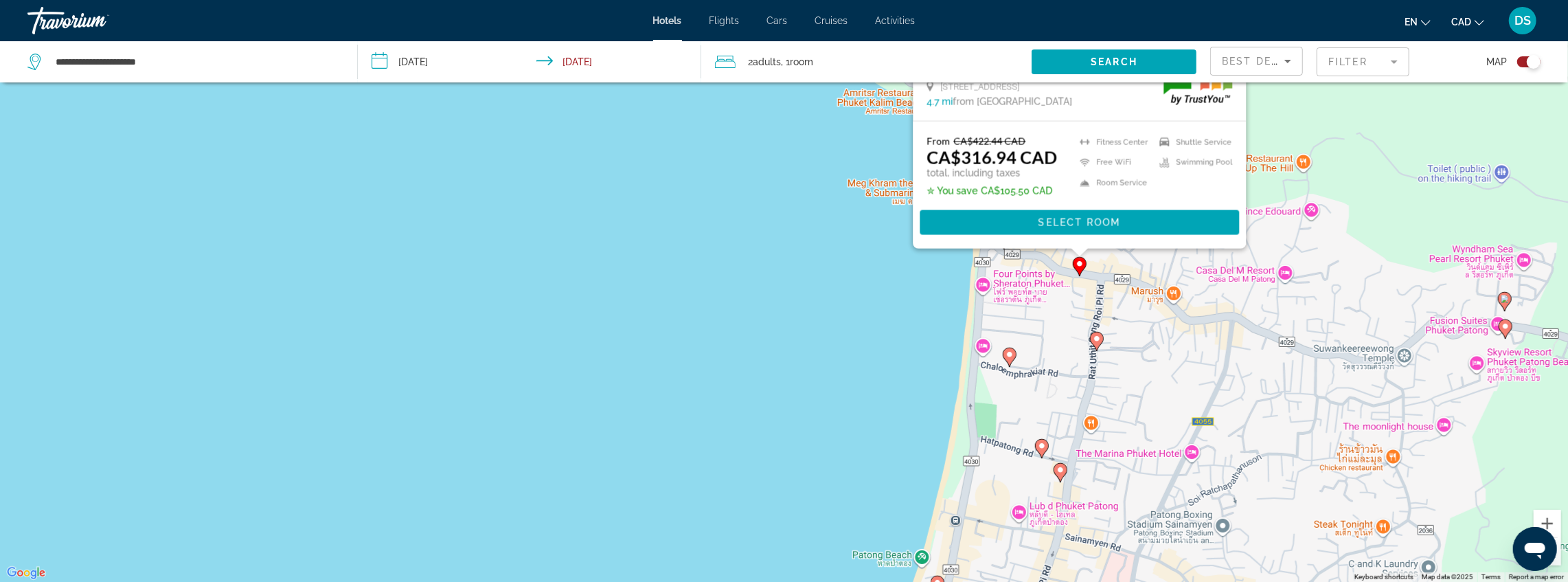
drag, startPoint x: 1094, startPoint y: 335, endPoint x: 1087, endPoint y: 346, distance: 13.0
click at [1094, 337] on image "Main content" at bounding box center [1097, 338] width 8 height 8
click at [1008, 360] on icon "Main content" at bounding box center [1010, 357] width 13 height 18
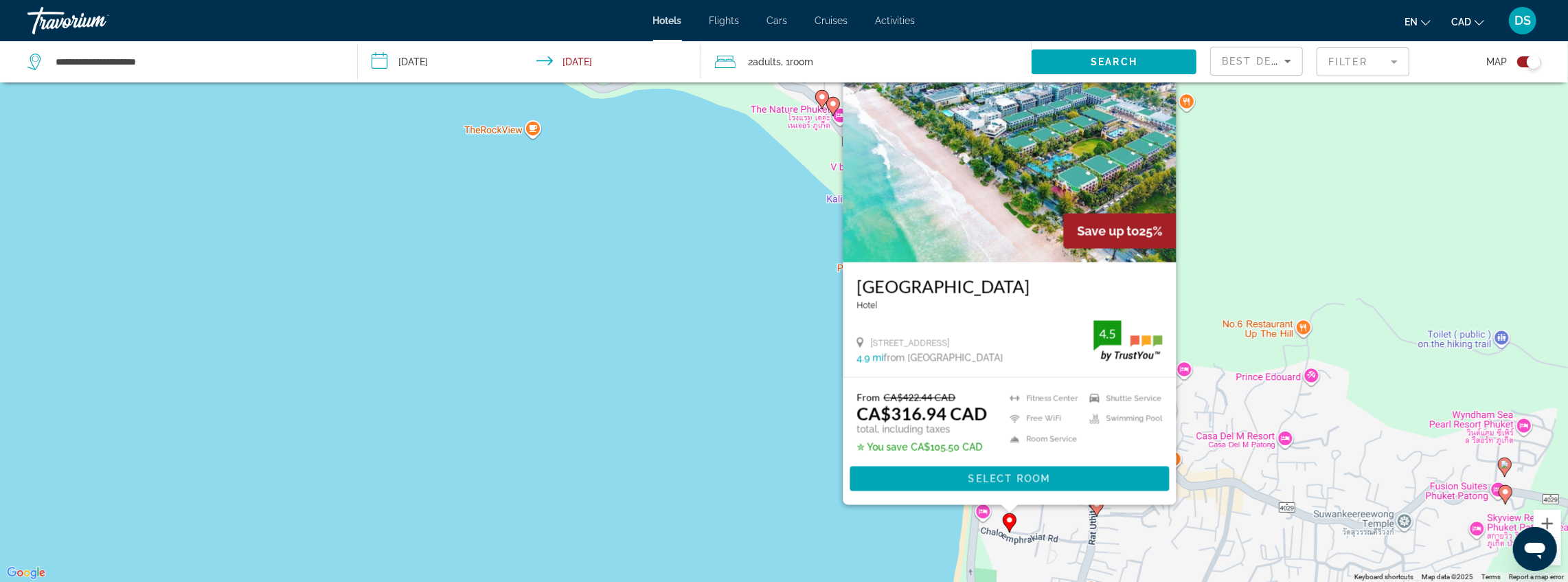
click at [1097, 515] on icon "Main content" at bounding box center [1097, 507] width 13 height 18
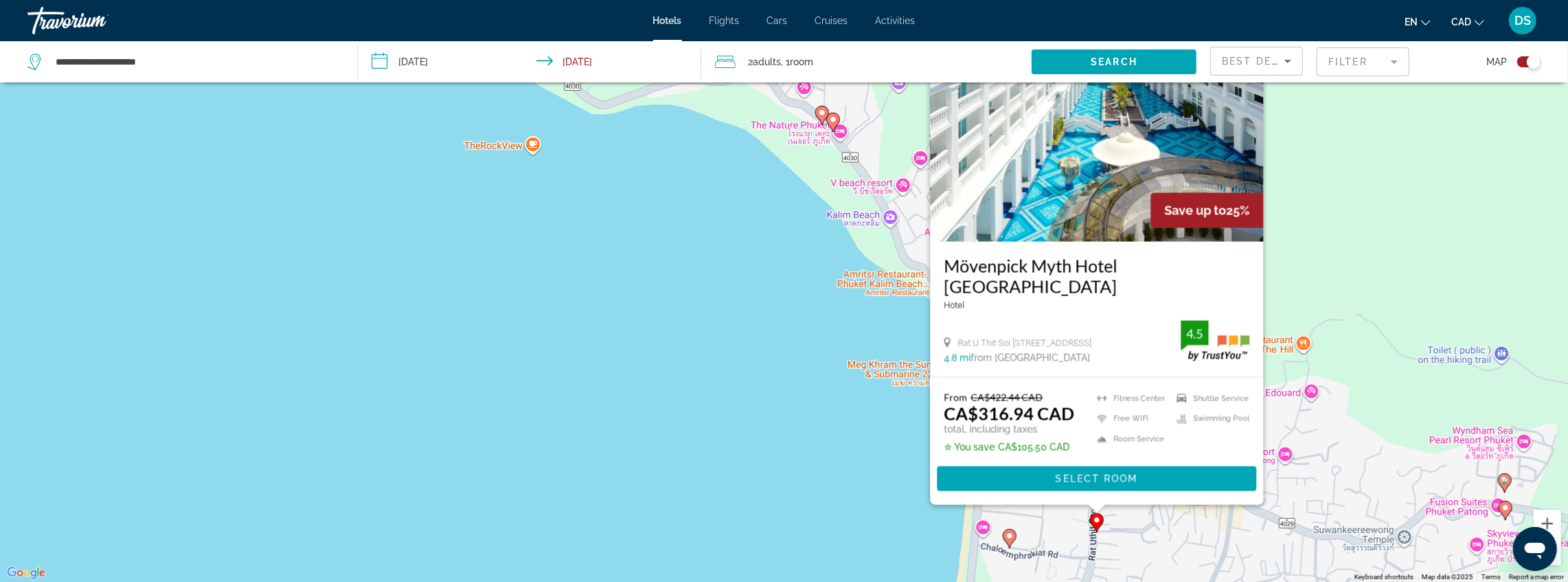
drag, startPoint x: 1524, startPoint y: 61, endPoint x: 1520, endPoint y: 67, distance: 7.2
click at [1524, 62] on div "Toggle map" at bounding box center [1529, 62] width 24 height 11
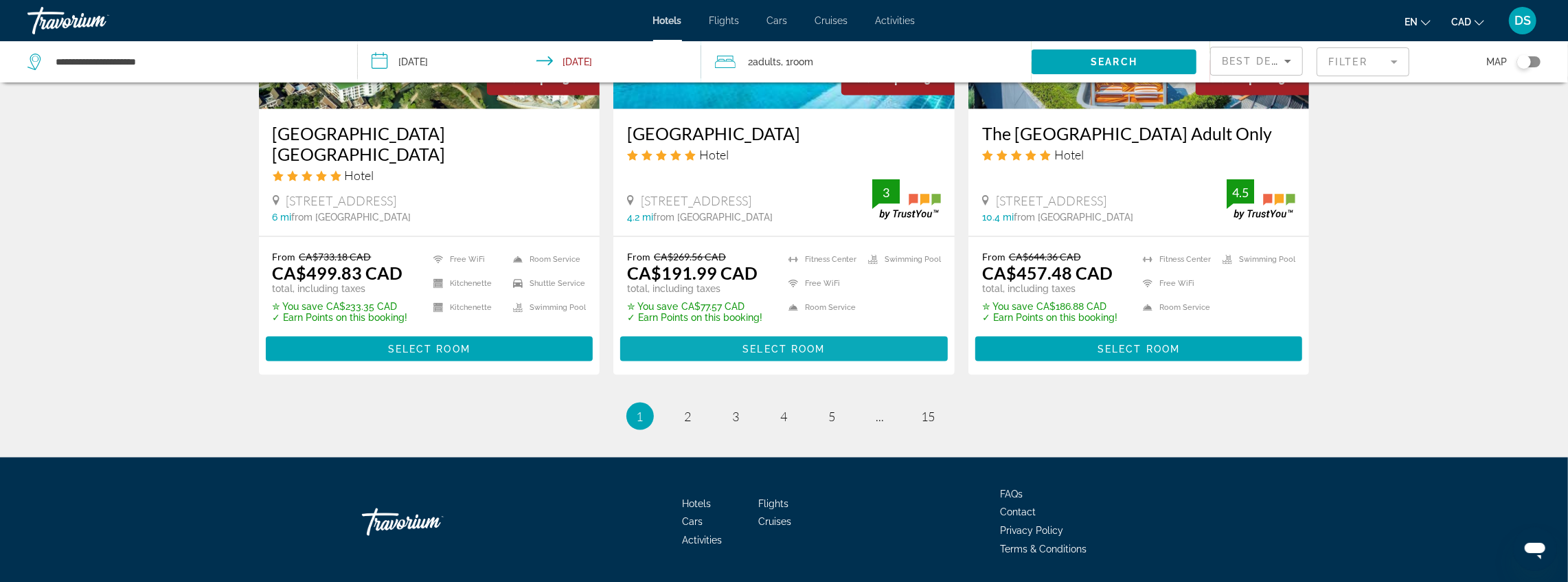
scroll to position [1842, 0]
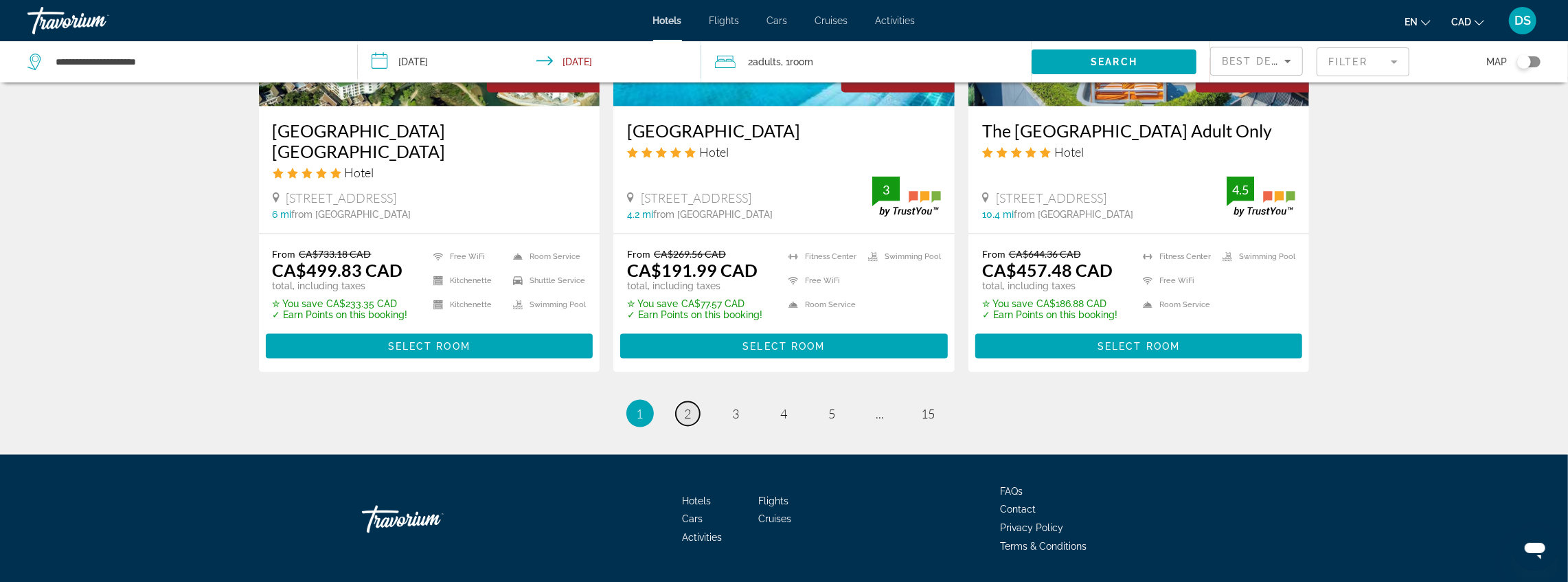
click at [680, 402] on link "page 2" at bounding box center [688, 414] width 24 height 24
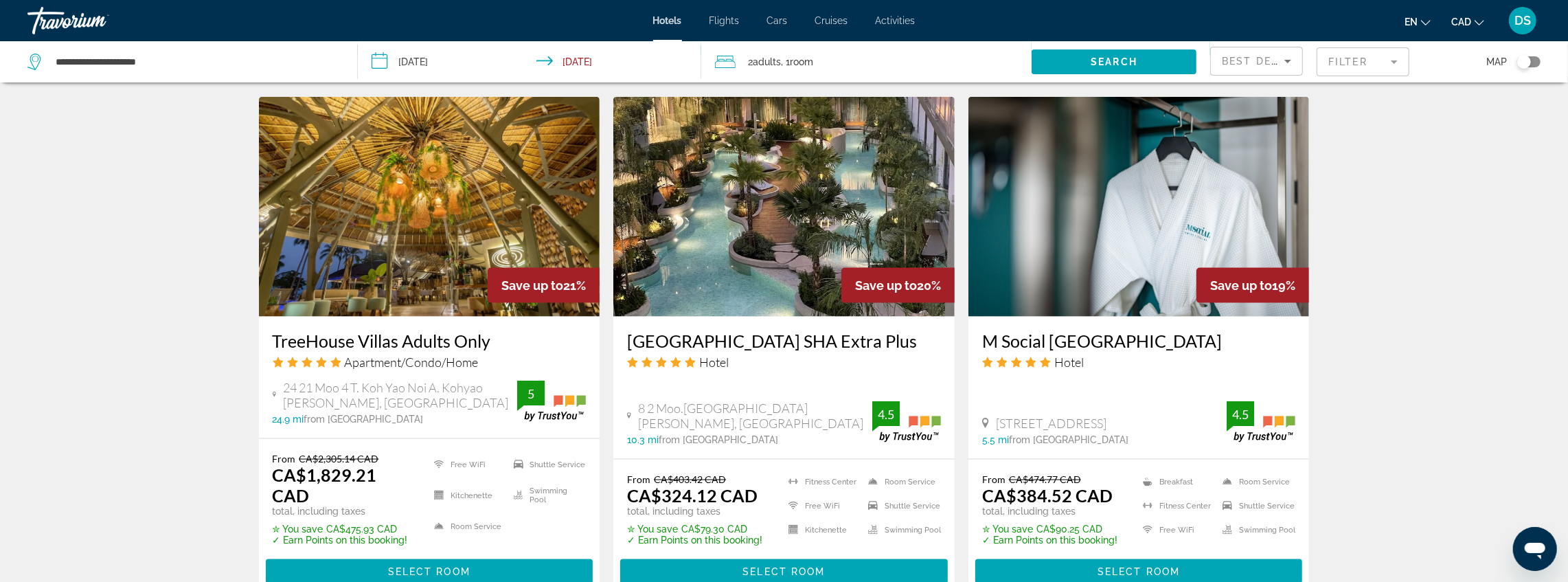
scroll to position [1740, 0]
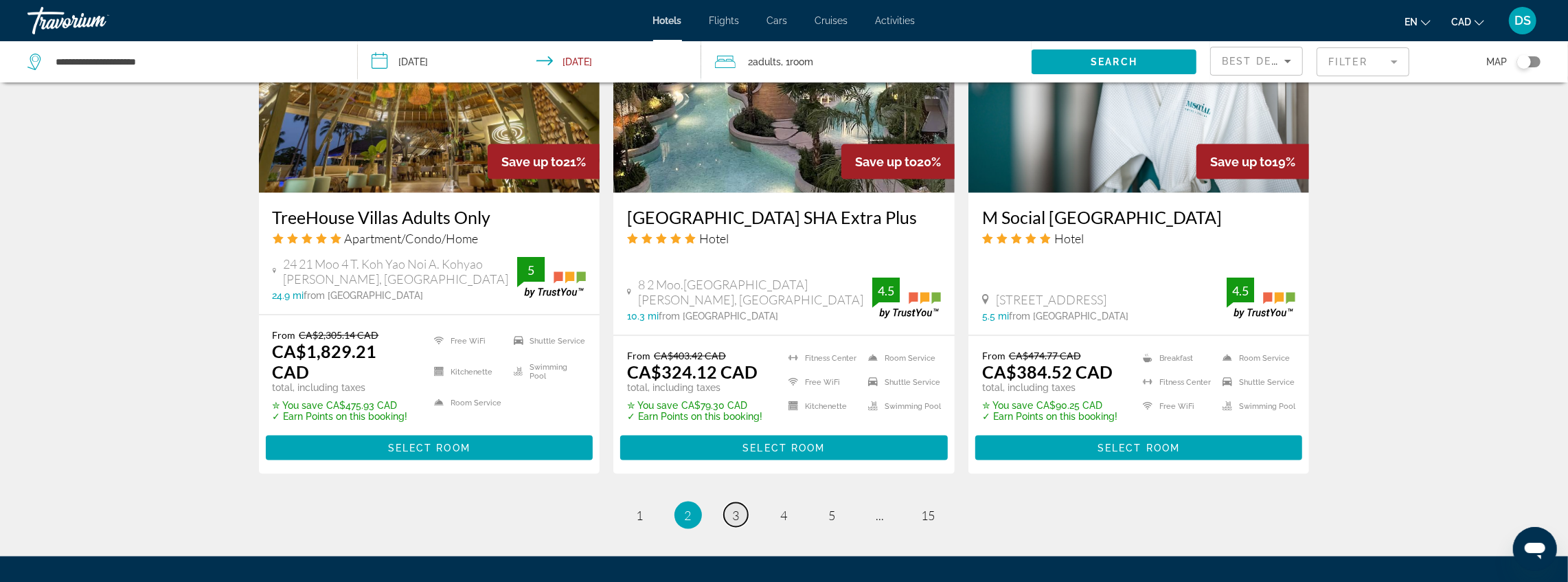
click at [736, 508] on span "3" at bounding box center [736, 515] width 7 height 15
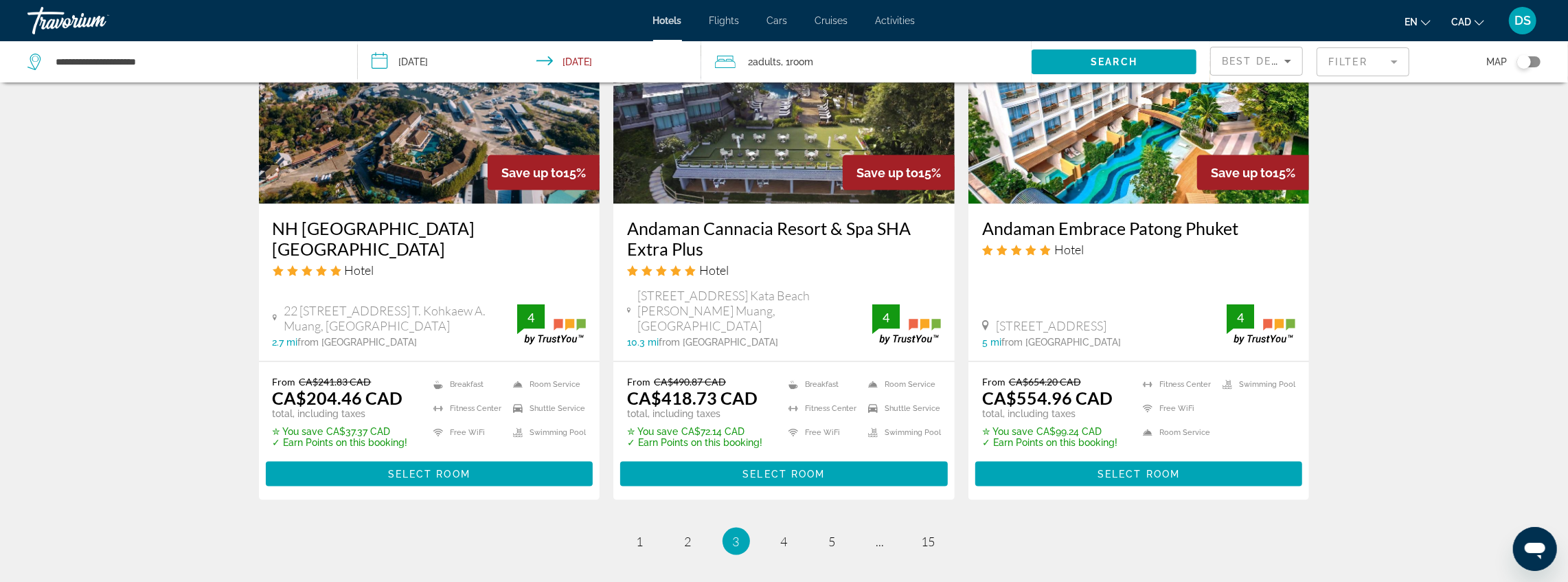
scroll to position [1740, 0]
